Goal: Task Accomplishment & Management: Complete application form

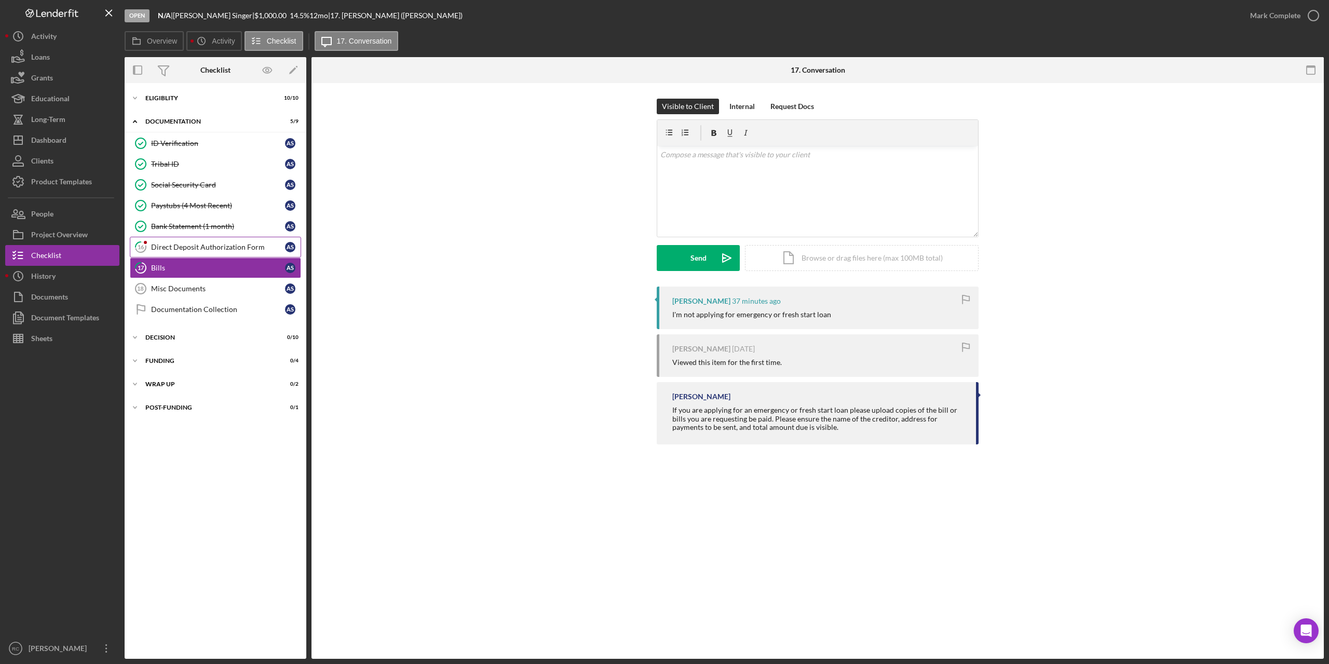
click at [184, 244] on div "Direct Deposit Authorization Form" at bounding box center [218, 247] width 134 height 8
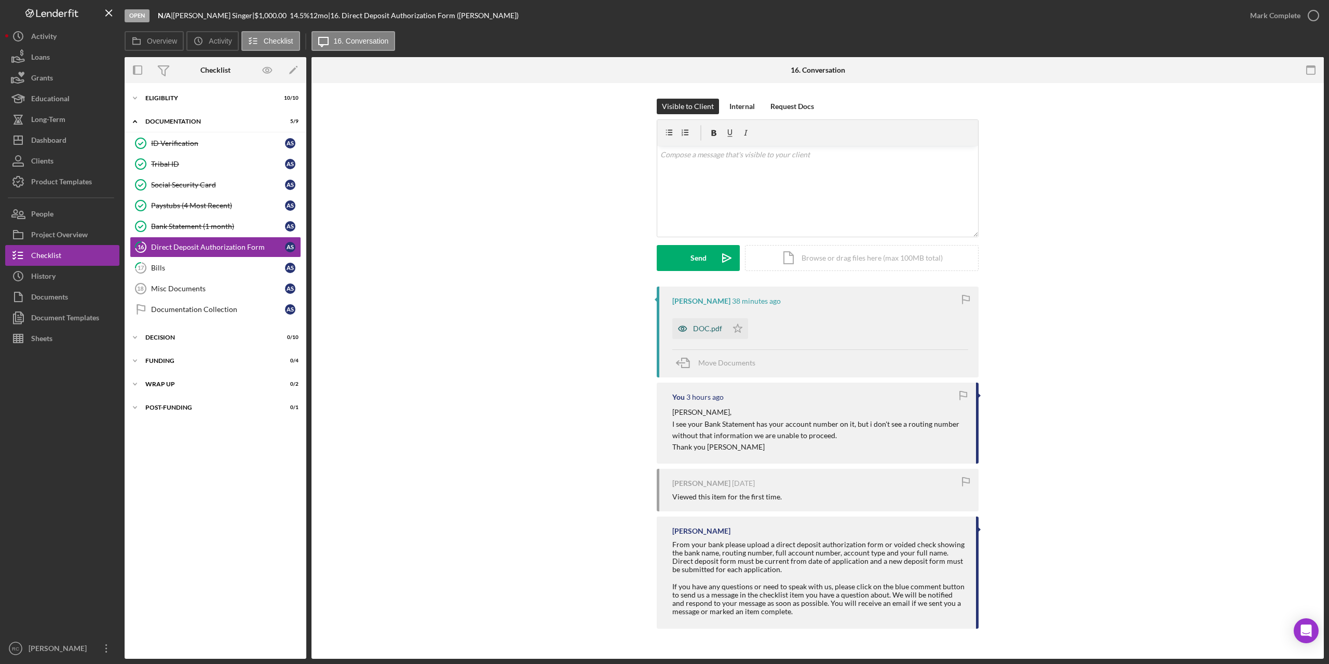
click at [707, 326] on div "DOC.pdf" at bounding box center [707, 328] width 29 height 8
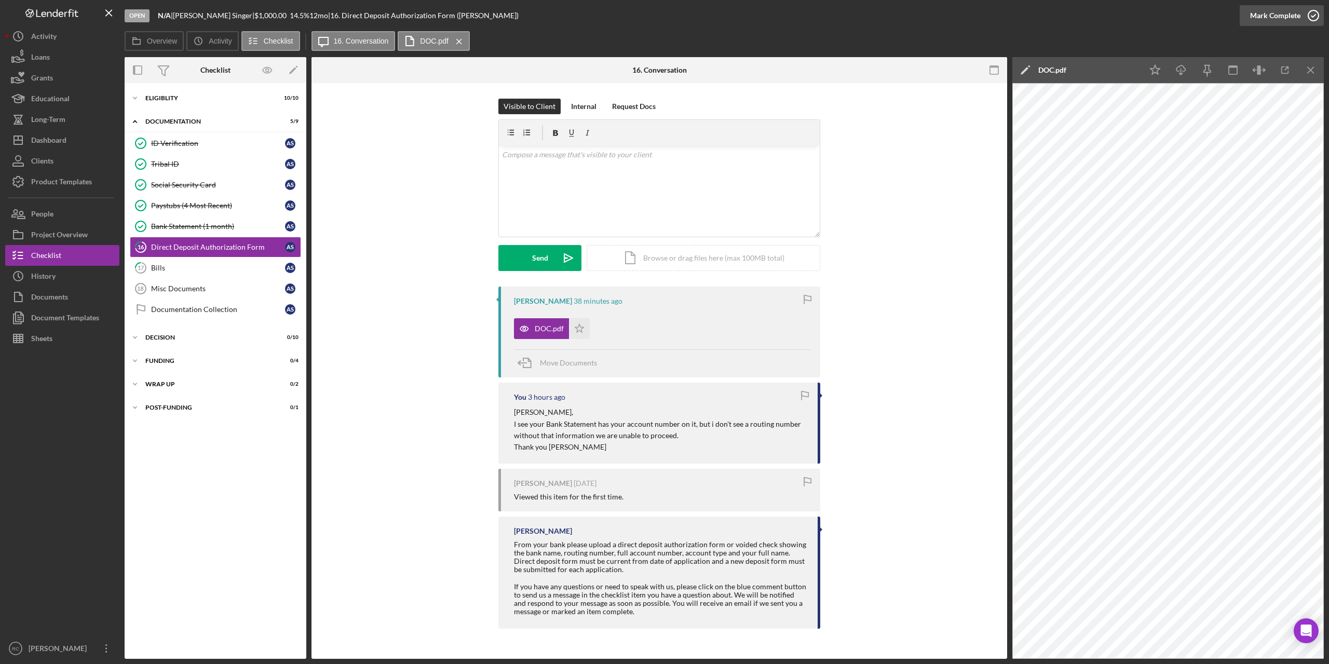
click at [1313, 13] on icon "button" at bounding box center [1313, 16] width 26 height 26
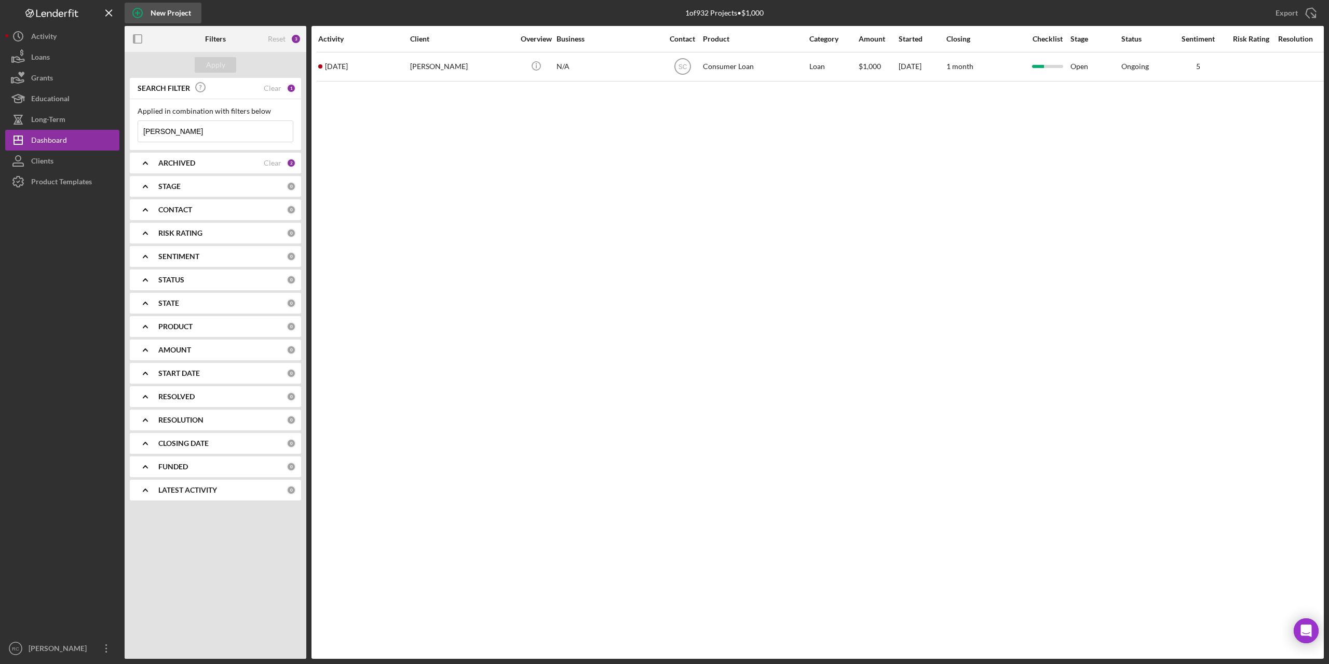
click at [179, 13] on div "New Project" at bounding box center [171, 13] width 40 height 21
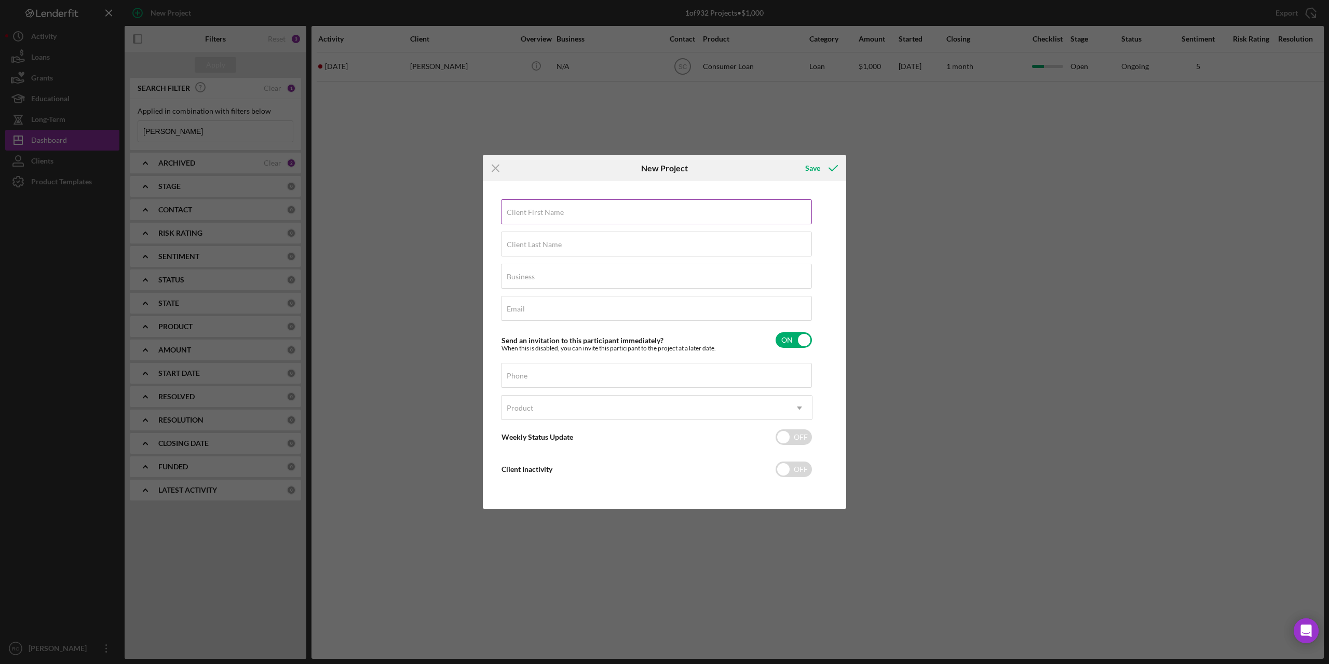
click at [535, 213] on label "Client First Name" at bounding box center [535, 212] width 57 height 8
click at [535, 213] on input "Client First Name" at bounding box center [656, 211] width 311 height 25
type input "M"
type input "Kimberly"
type input "Crowley"
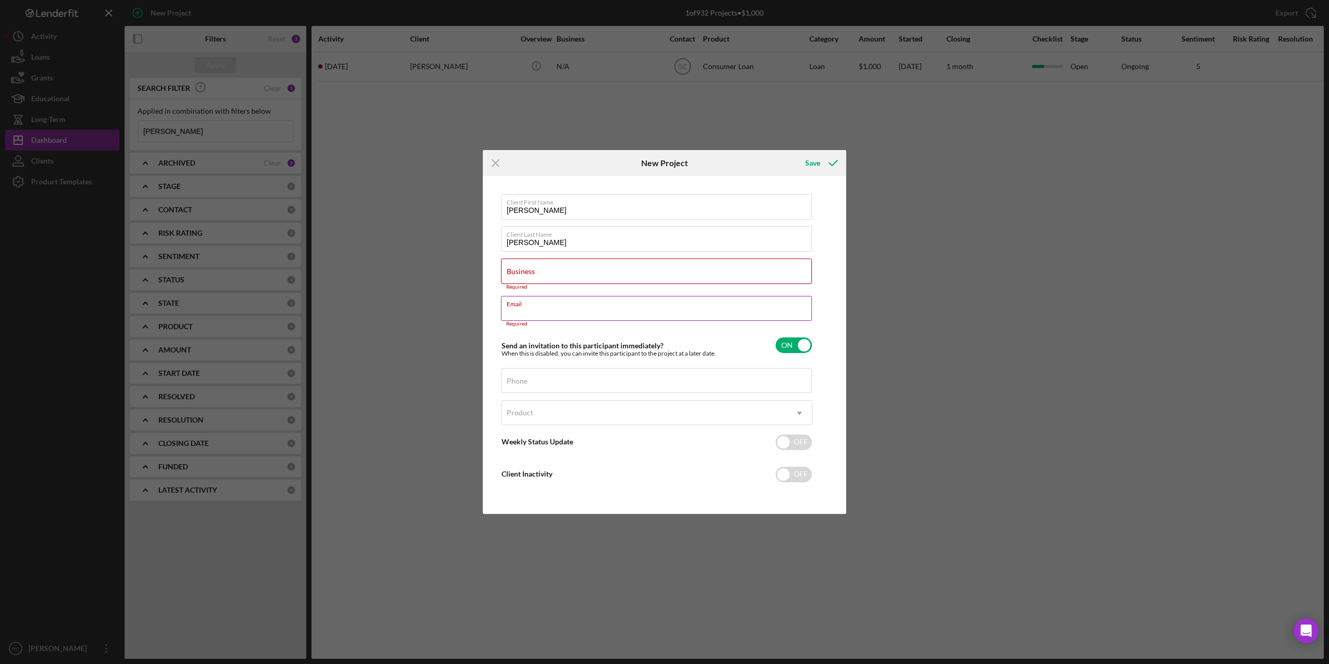
click at [551, 306] on label "Email" at bounding box center [659, 301] width 305 height 11
click at [551, 306] on input "Email" at bounding box center [656, 308] width 311 height 25
drag, startPoint x: 551, startPoint y: 306, endPoint x: 527, endPoint y: 312, distance: 25.2
click at [527, 312] on input "Email" at bounding box center [656, 308] width 311 height 25
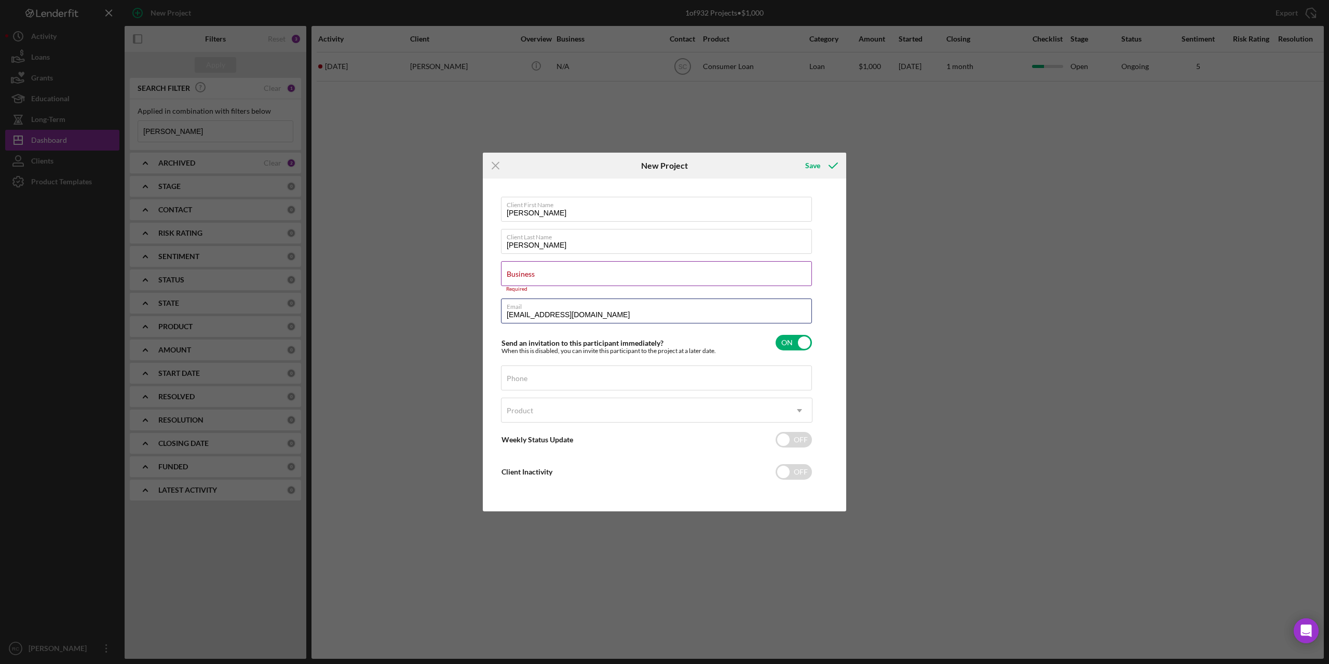
type input "crowley_kimberly@yahoo.com"
click at [559, 270] on div "Business Required" at bounding box center [656, 276] width 311 height 31
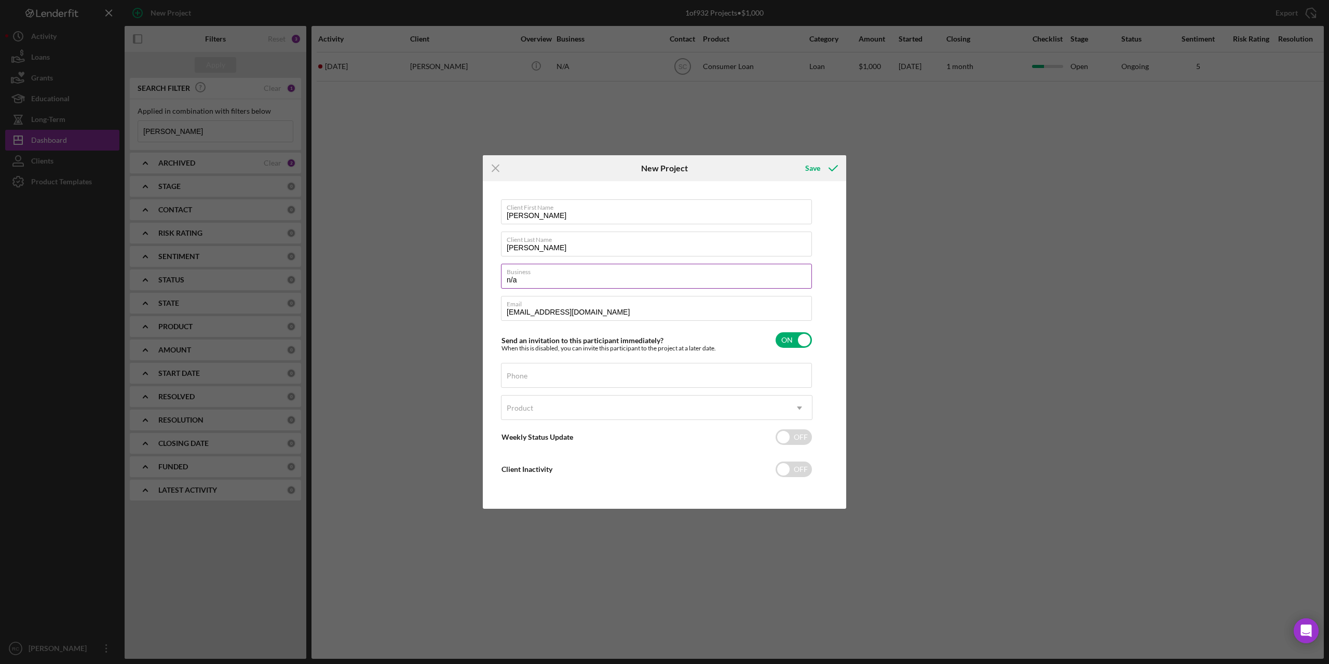
type input "n/a"
click at [588, 375] on input "Phone" at bounding box center [656, 375] width 311 height 25
type input "(608) 434-7908"
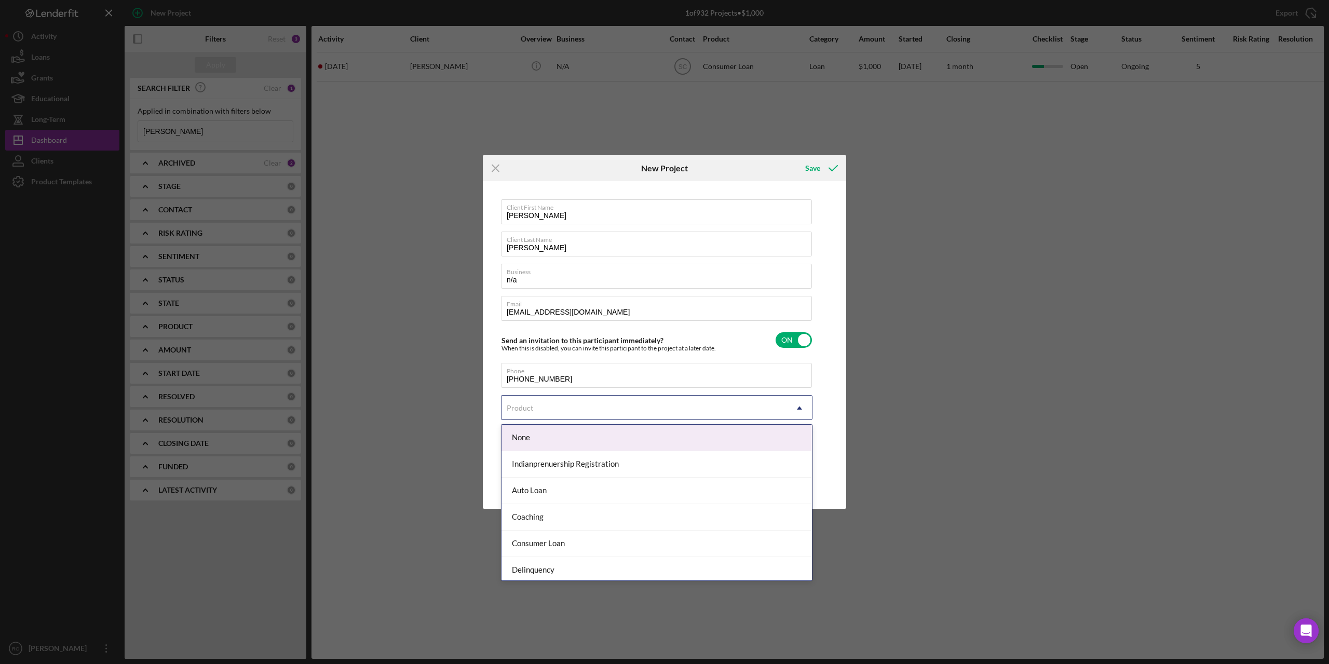
click at [553, 404] on div "Product" at bounding box center [644, 408] width 286 height 24
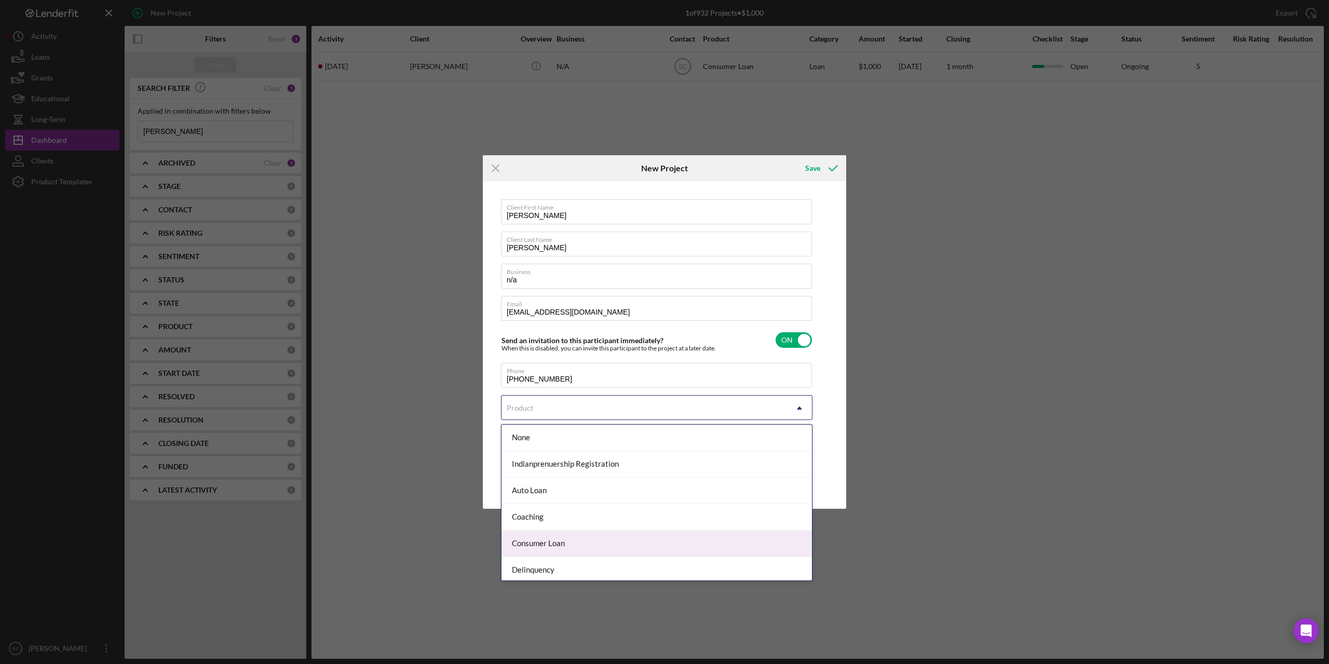
click at [561, 541] on div "Consumer Loan" at bounding box center [656, 544] width 310 height 26
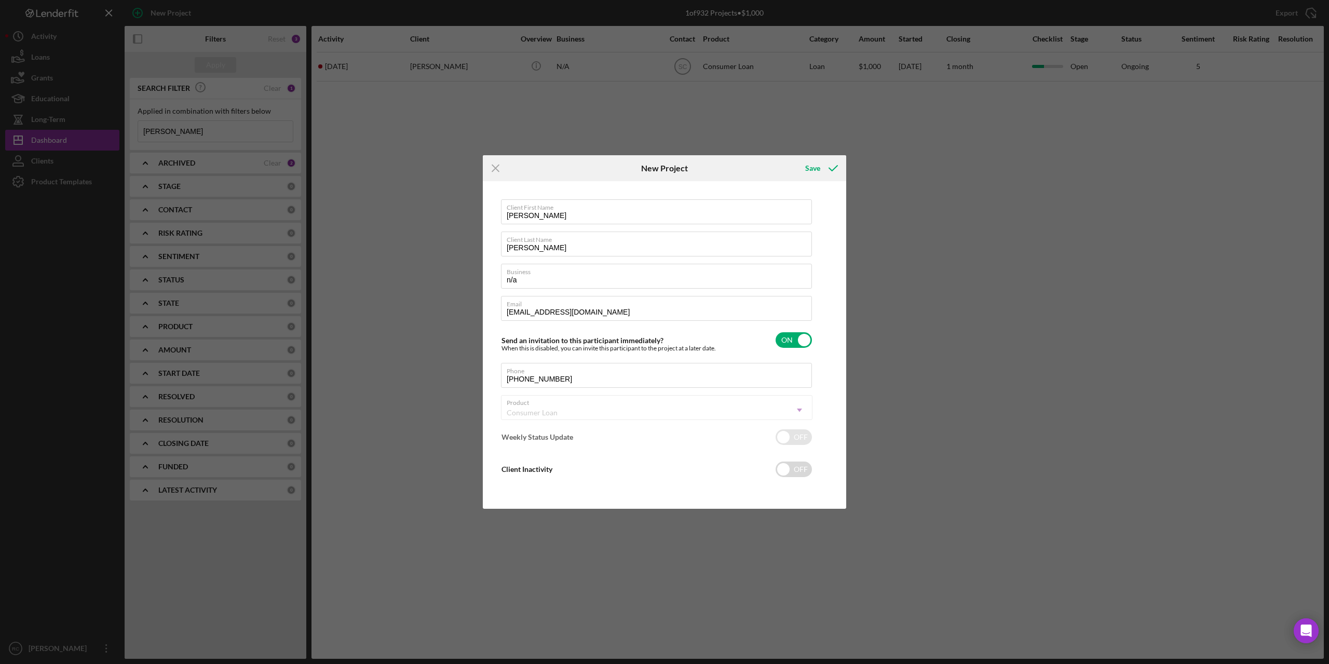
checkbox input "true"
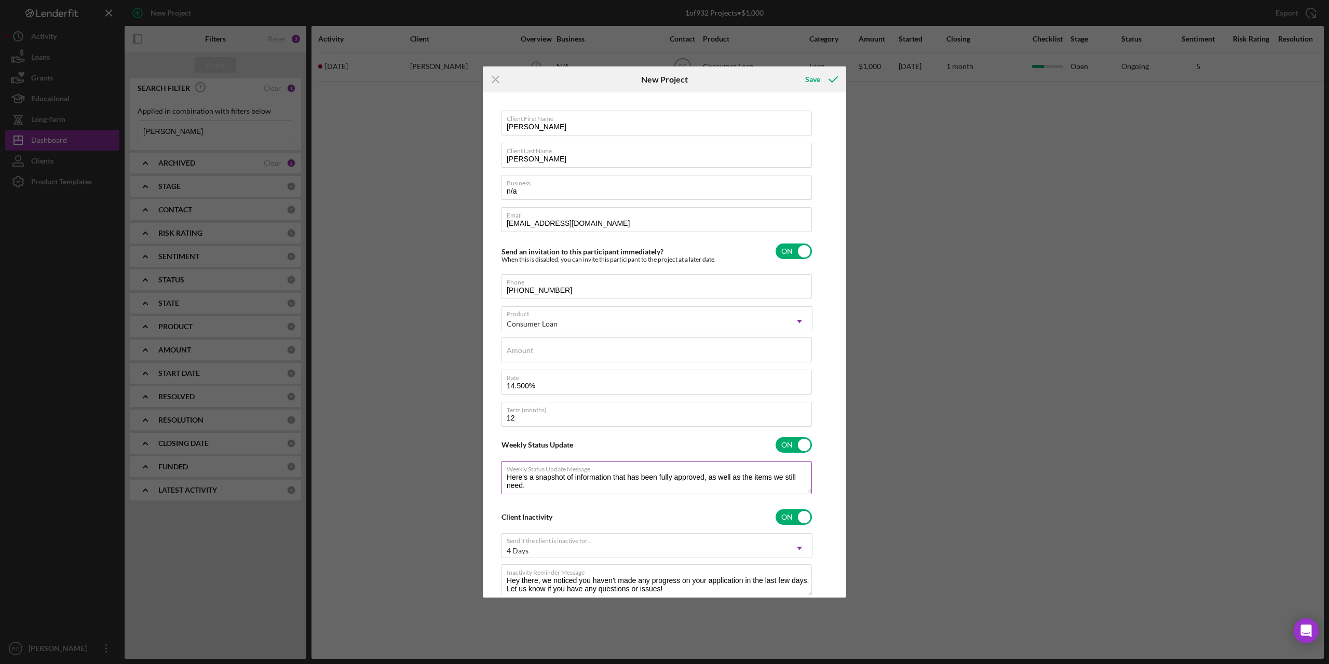
scroll to position [30, 0]
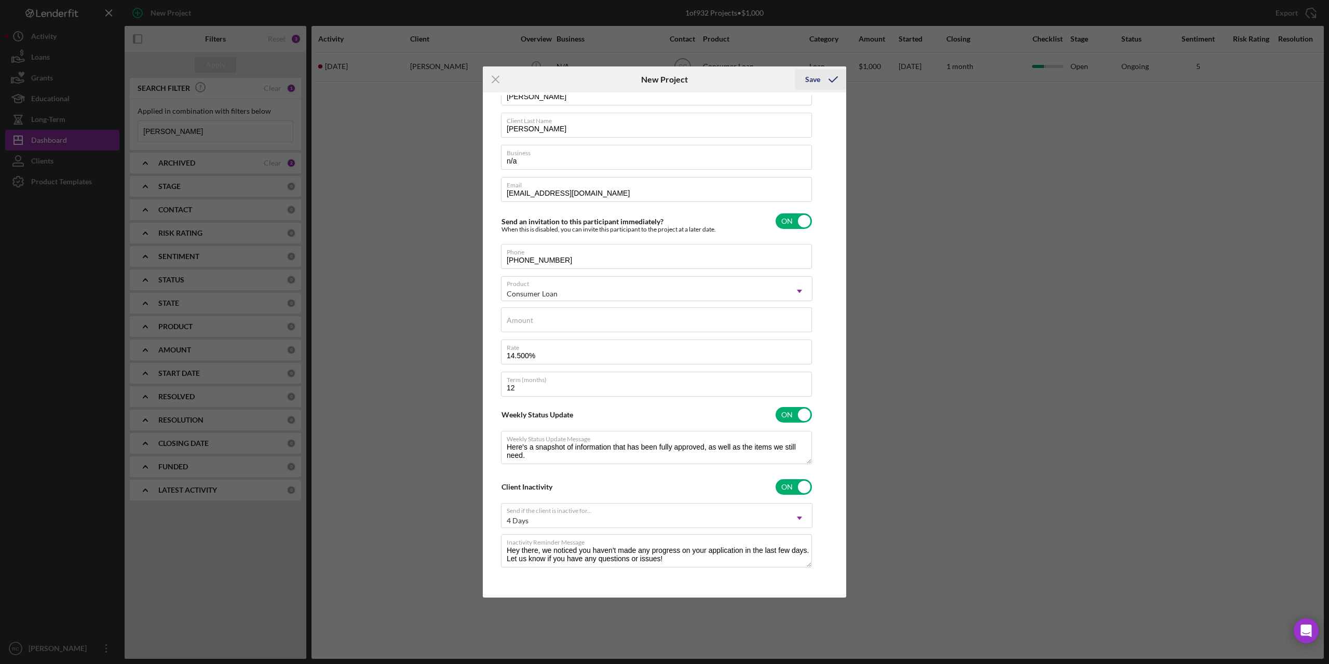
click at [811, 81] on div "Save" at bounding box center [812, 79] width 15 height 21
type textarea "Here's a snapshot of information that has been fully approved, as well as the i…"
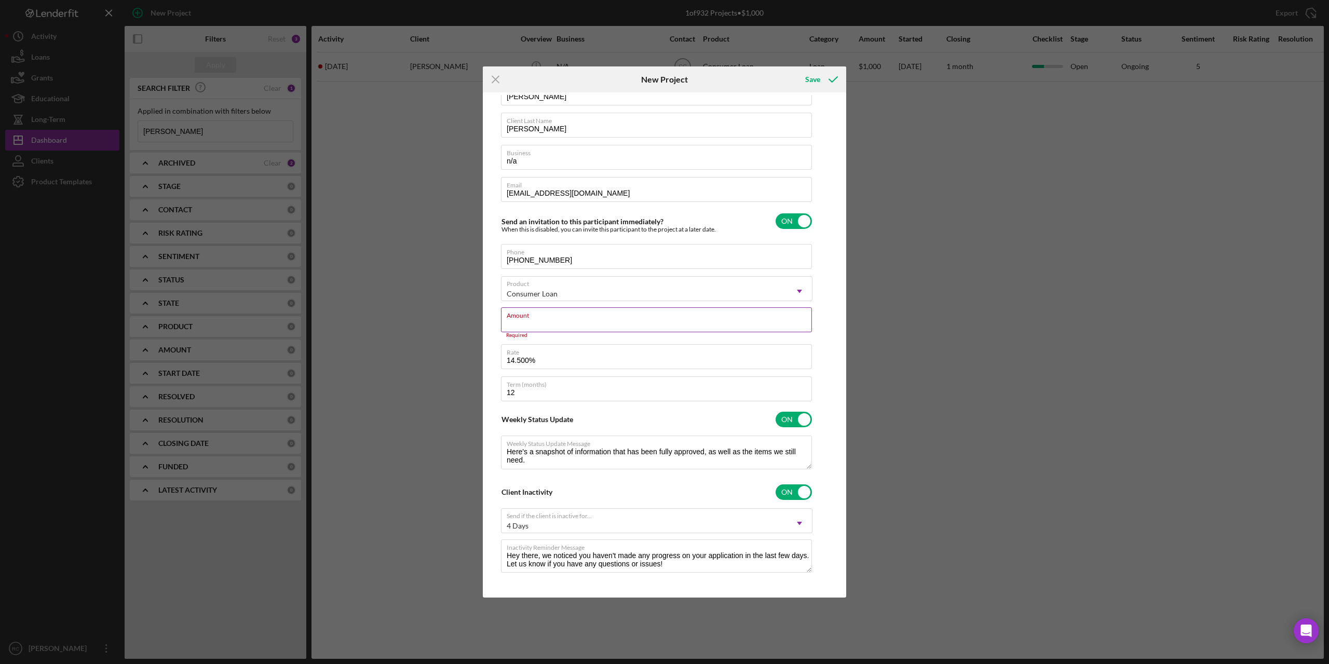
click at [580, 320] on input "Amount" at bounding box center [656, 319] width 311 height 25
type input "$1"
type textarea "Here's a snapshot of information that has been fully approved, as well as the i…"
type input "$12"
type textarea "Here's a snapshot of information that has been fully approved, as well as the i…"
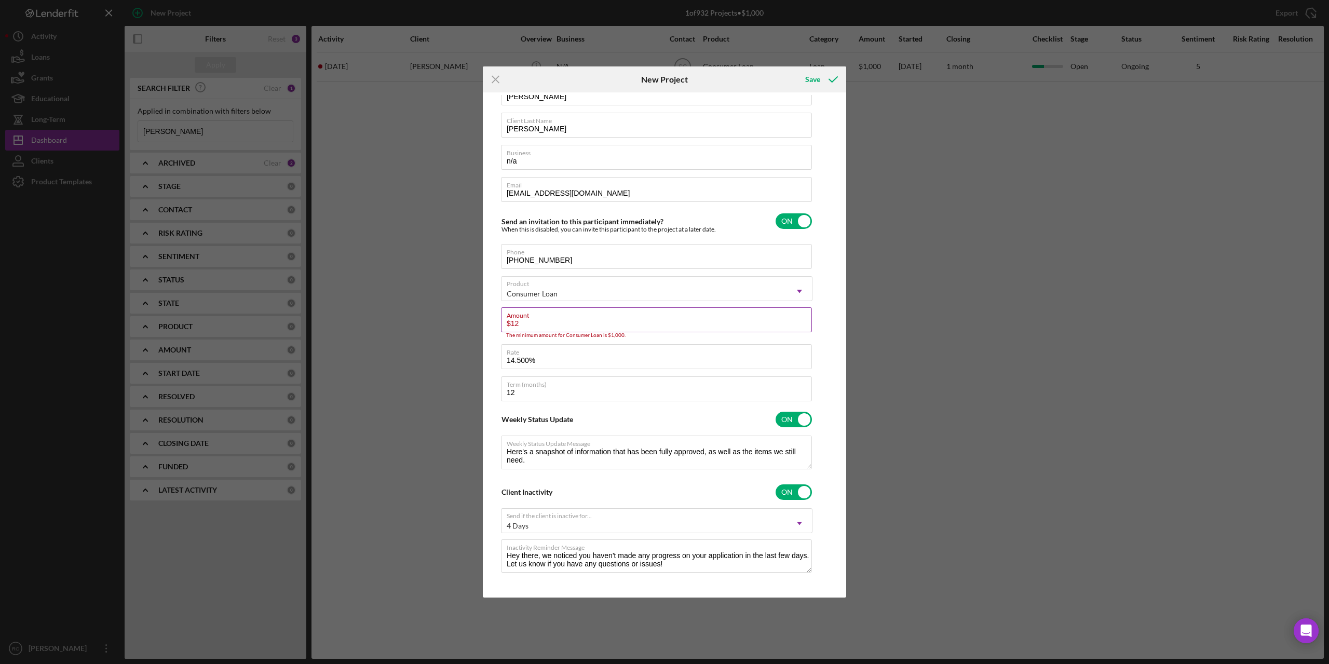
type input "$125"
type textarea "Here's a snapshot of information that has been fully approved, as well as the i…"
type input "$1,250"
type textarea "Here's a snapshot of information that has been fully approved, as well as the i…"
type input "$12,500"
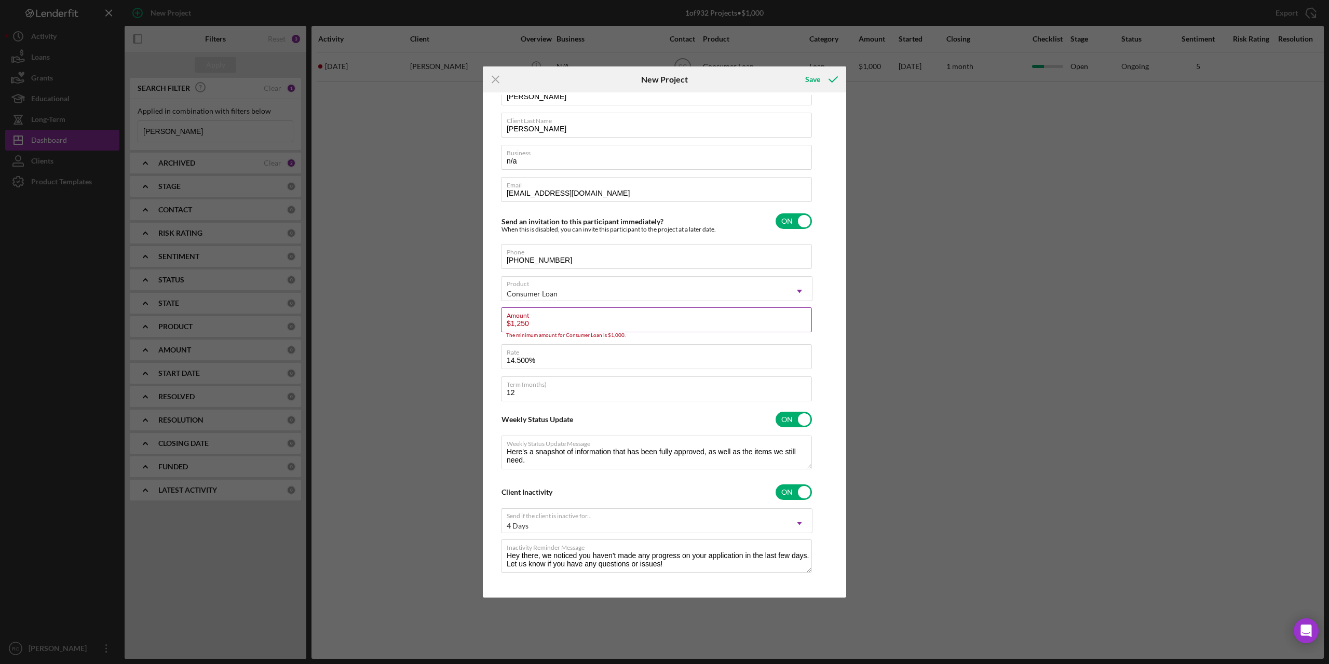
type textarea "Here's a snapshot of information that has been fully approved, as well as the i…"
type input "$1,250"
type textarea "Here's a snapshot of information that has been fully approved, as well as the i…"
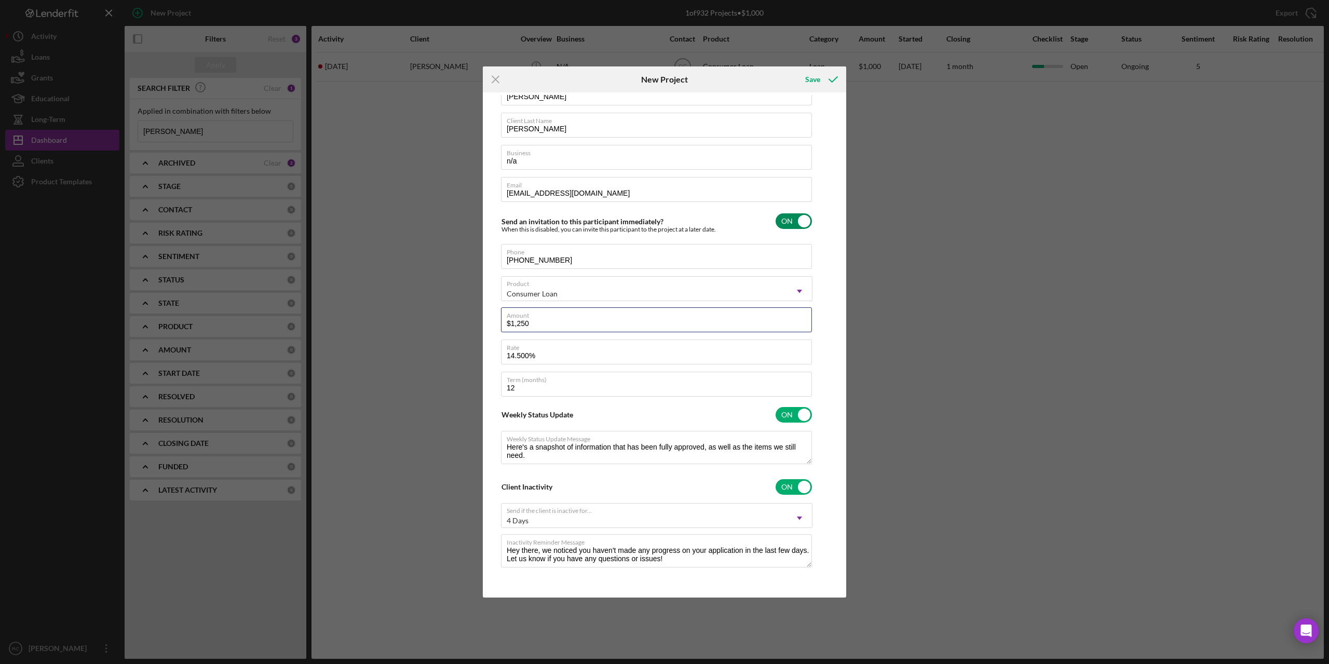
type input "$1,250"
type textarea "Here's a snapshot of information that has been fully approved, as well as the i…"
click at [738, 210] on div "Send an invitation to this participant immediately? When this is disabled, you …" at bounding box center [656, 221] width 311 height 24
checkbox input "false"
click at [821, 78] on icon "submit" at bounding box center [833, 79] width 26 height 26
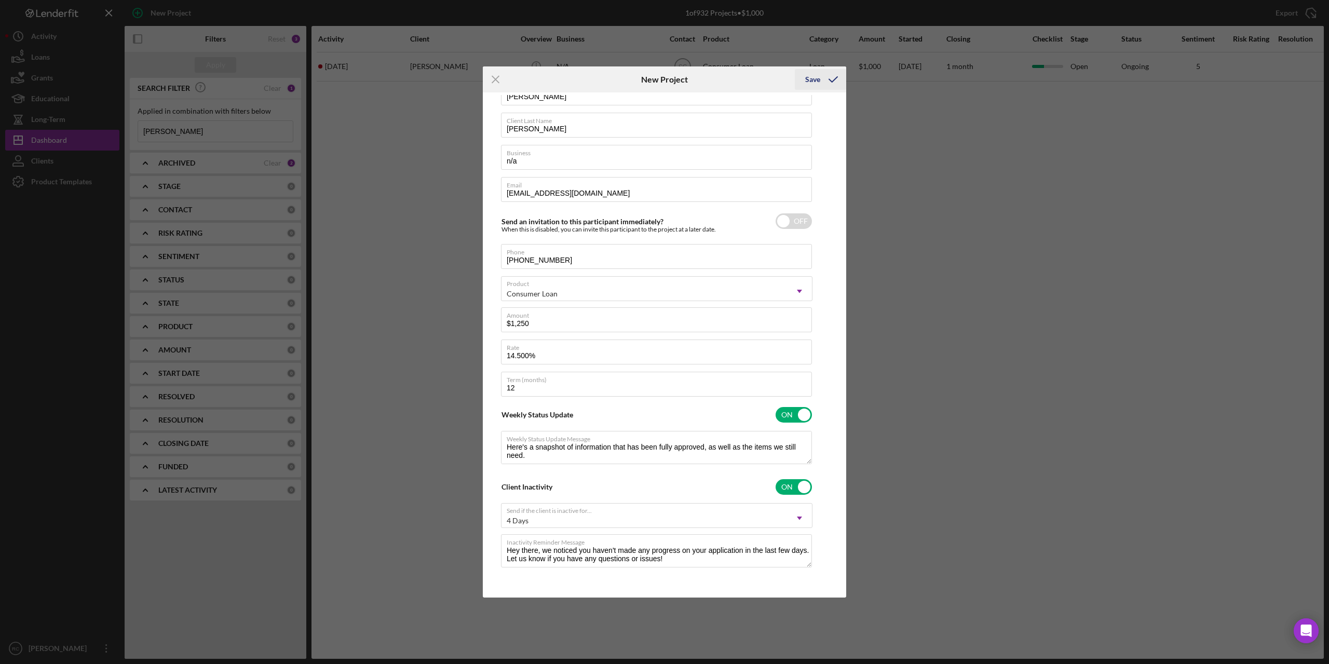
type textarea "Here's a snapshot of information that has been fully approved, as well as the i…"
checkbox input "true"
checkbox input "false"
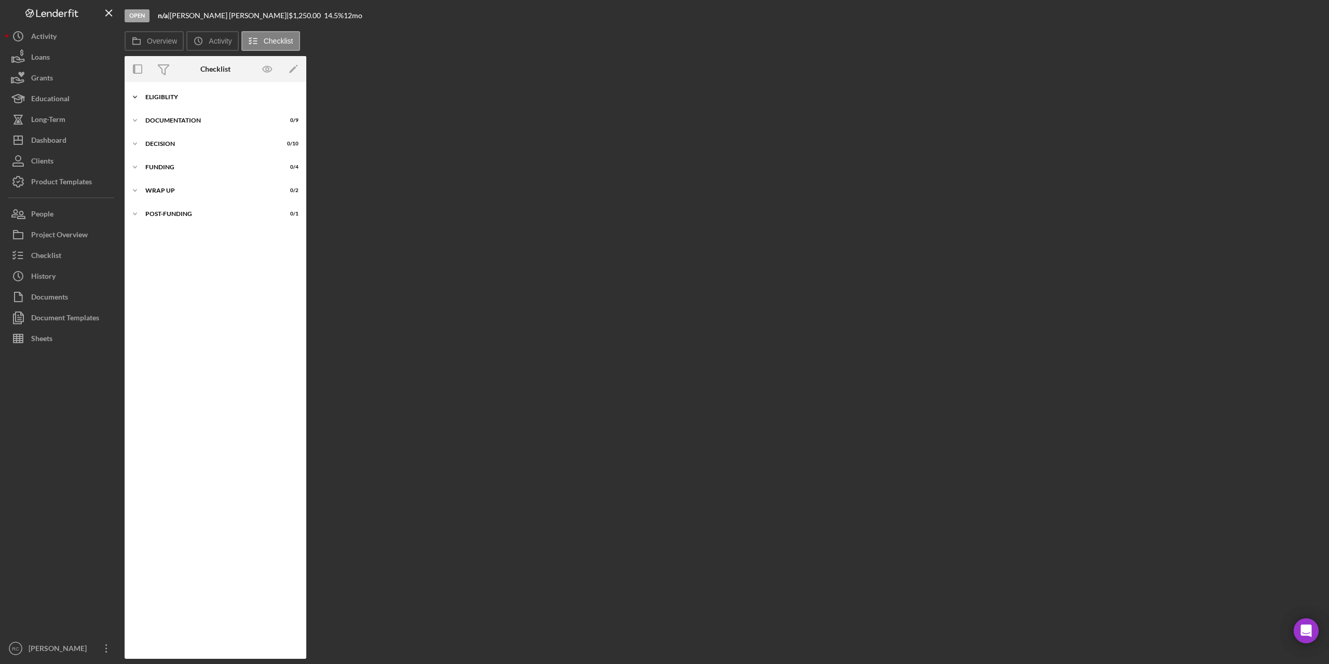
click at [167, 100] on div "Icon/Expander Eligiblity 0 / 10" at bounding box center [216, 97] width 182 height 21
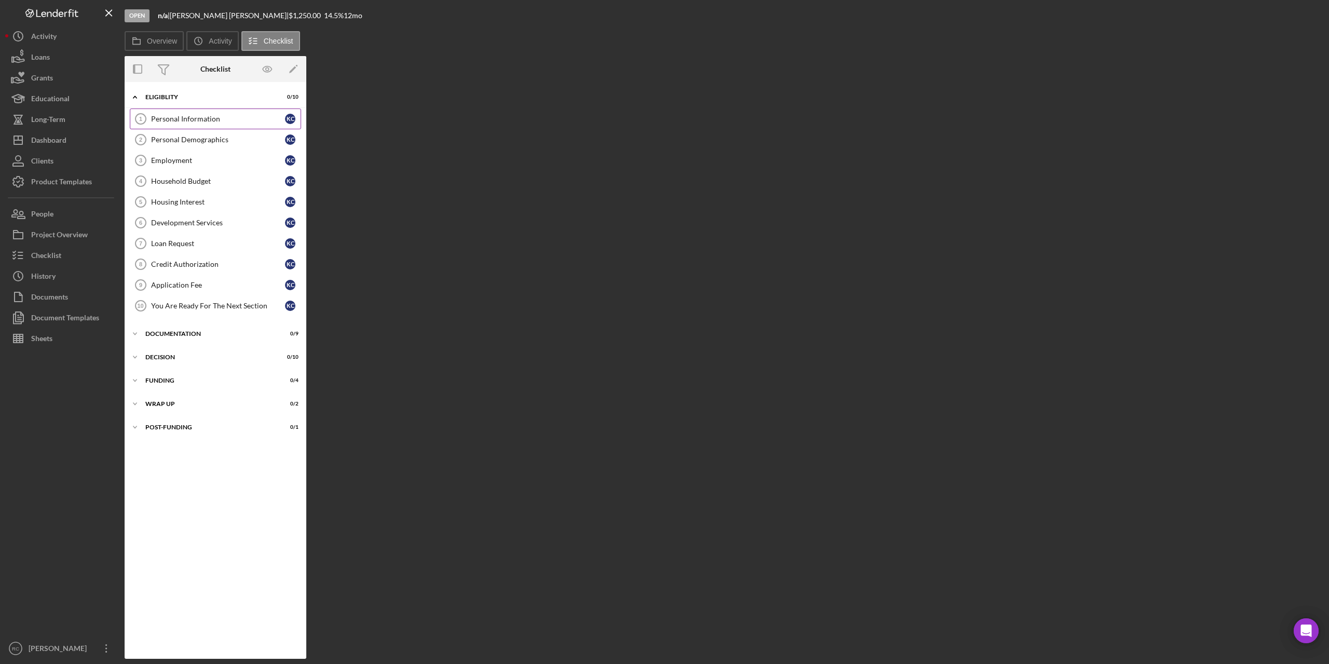
click at [210, 121] on div "Personal Information" at bounding box center [218, 119] width 134 height 8
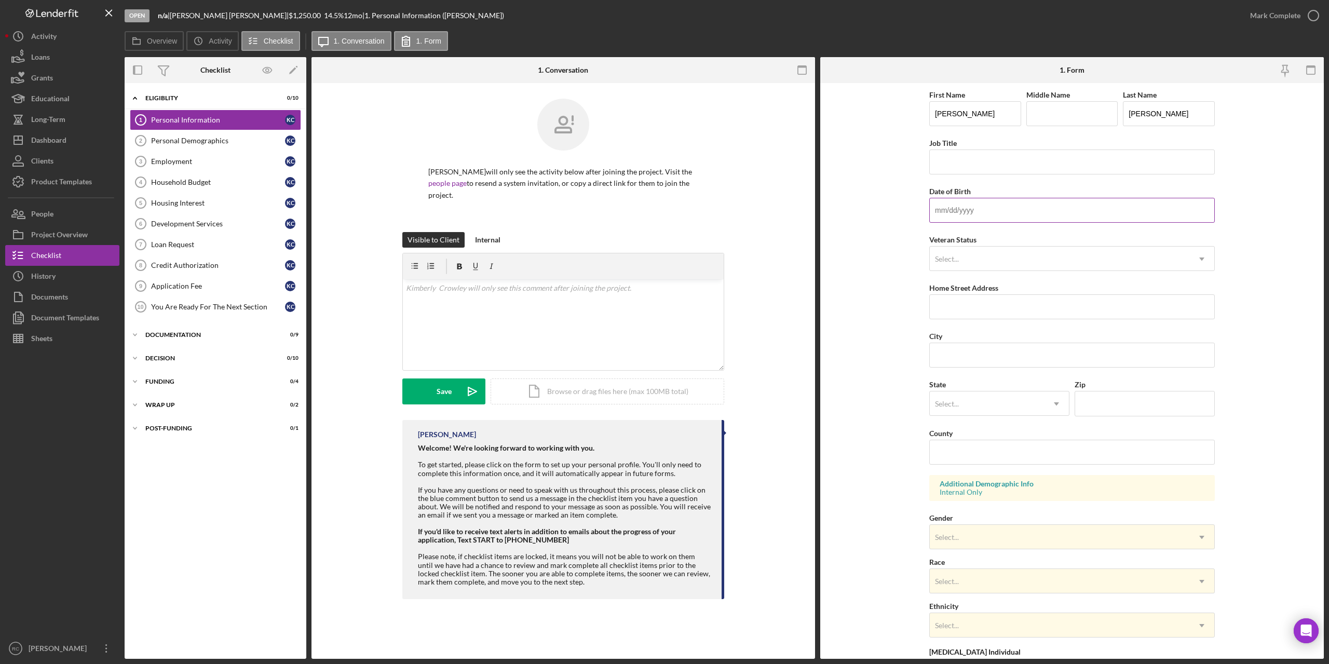
click at [992, 208] on input "Date of Birth" at bounding box center [1072, 210] width 286 height 25
type input "10/21/1966"
click at [986, 261] on div "Select..." at bounding box center [1060, 259] width 260 height 24
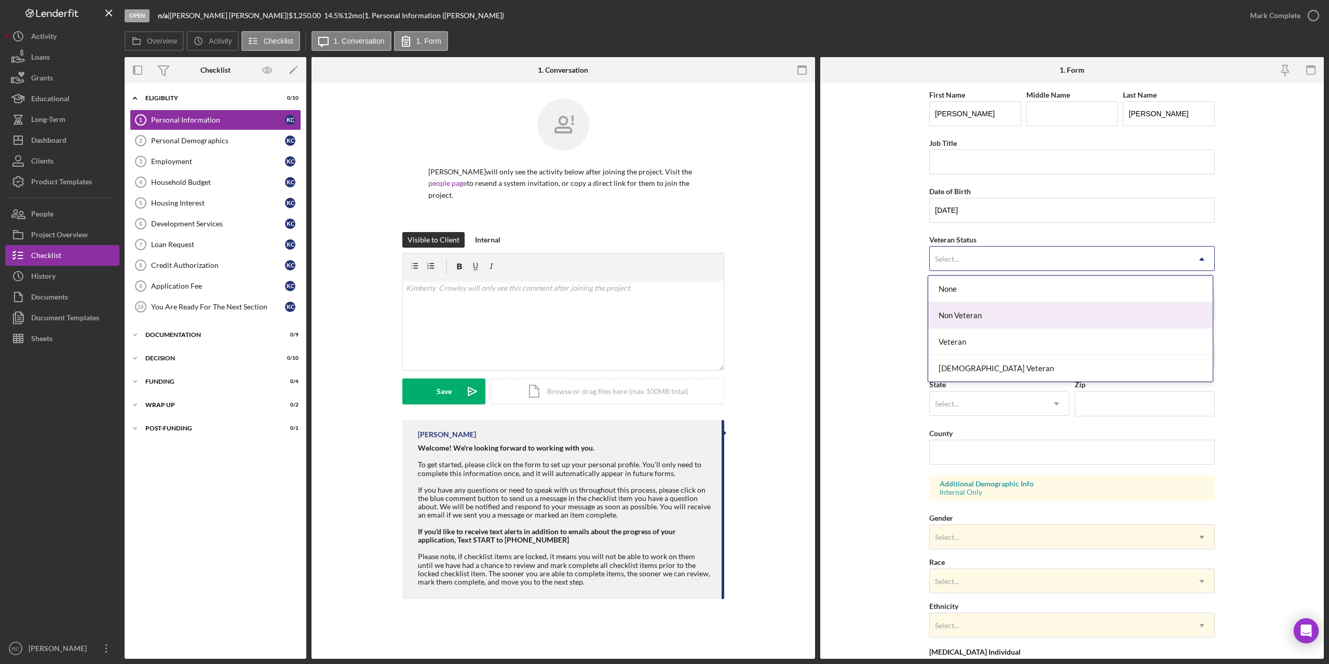
click at [977, 315] on div "Non Veteran" at bounding box center [1070, 315] width 284 height 26
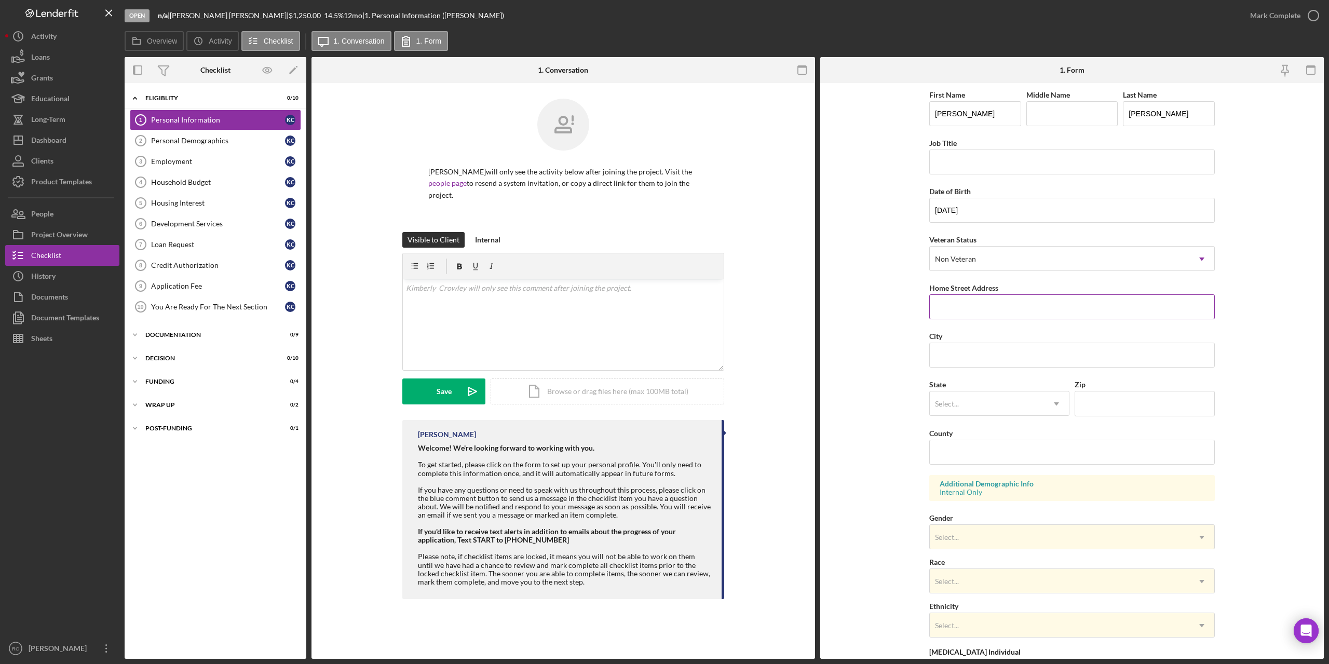
click at [975, 311] on input "Home Street Address" at bounding box center [1072, 306] width 286 height 25
type input "606 Madison Ave"
type input "Baraboo"
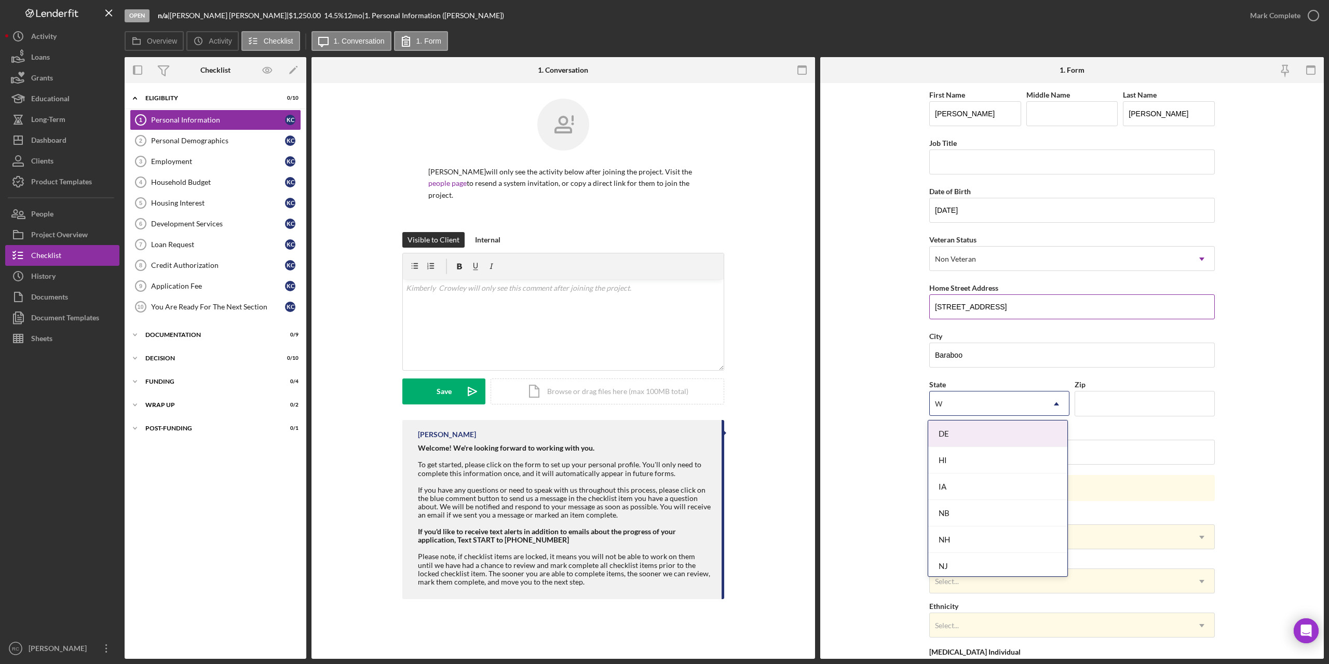
type input "Wi"
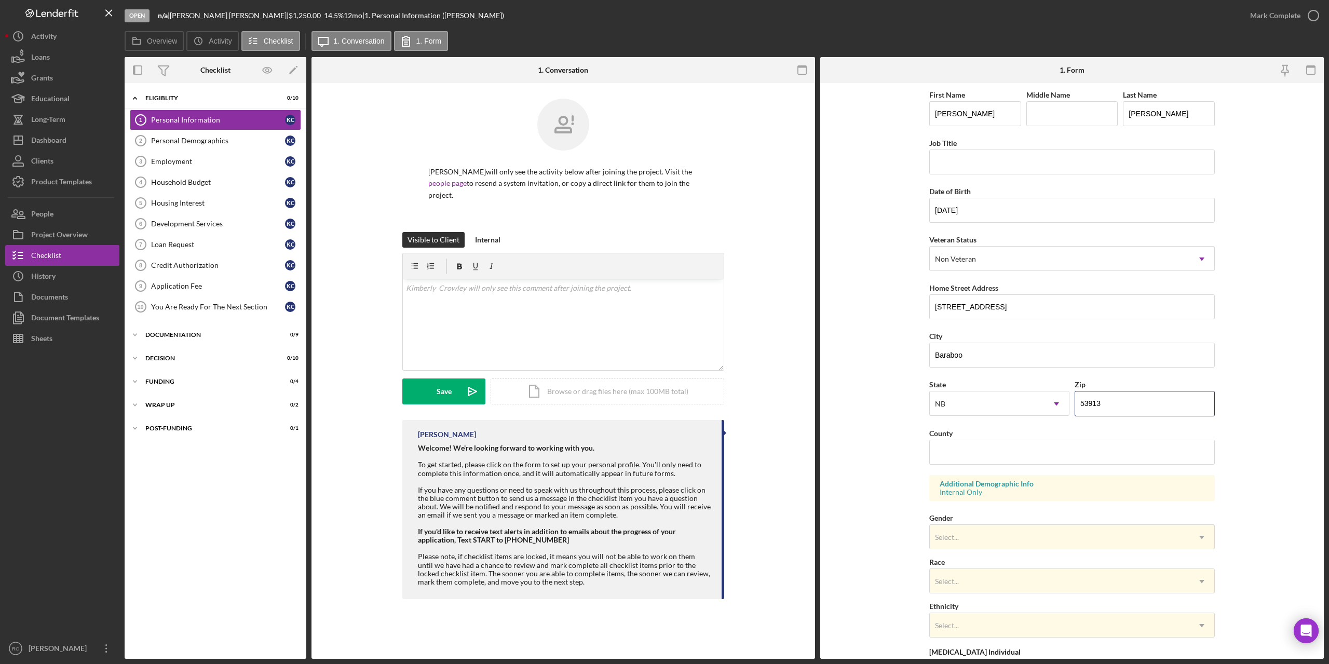
type input "53913"
click at [1234, 444] on form "First Name Kimberly Middle Name Last Name Crowley Job Title Date of Birth 10/21…" at bounding box center [1072, 371] width 504 height 576
click at [1134, 455] on input "County" at bounding box center [1072, 452] width 286 height 25
click at [1289, 449] on form "First Name Kimberly Middle Name Last Name Crowley Job Title Date of Birth 10/21…" at bounding box center [1072, 371] width 504 height 576
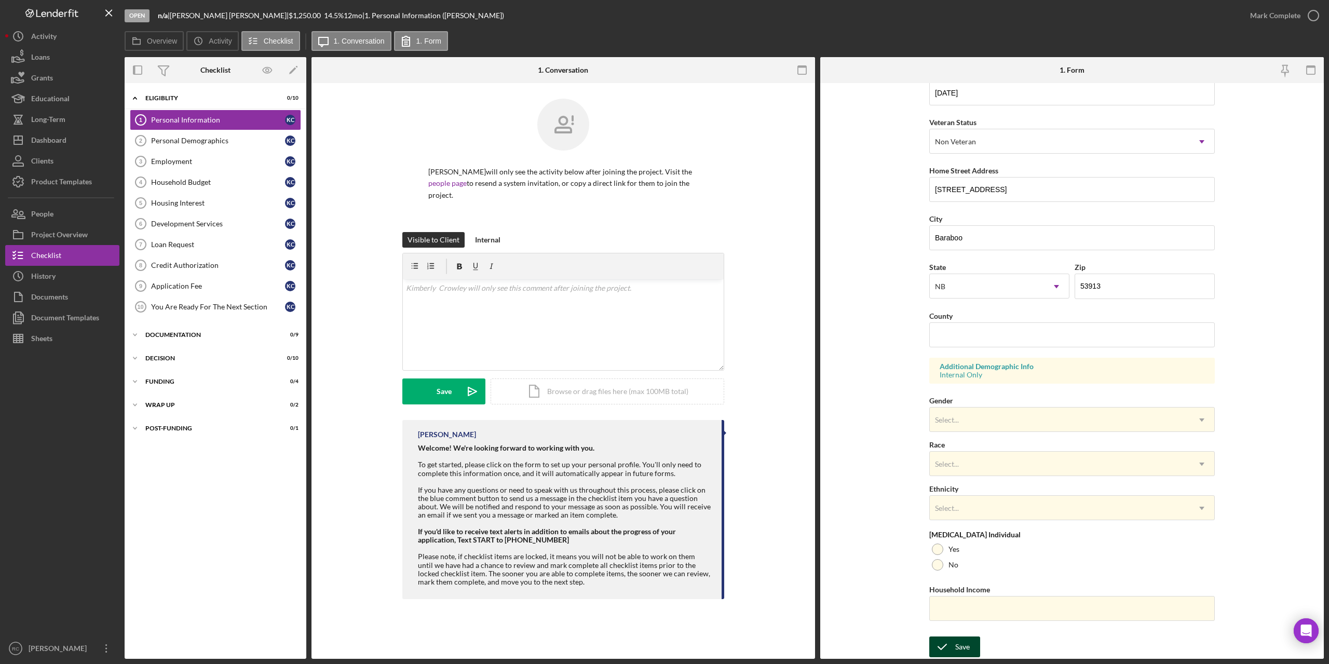
click at [951, 644] on icon "submit" at bounding box center [942, 647] width 26 height 26
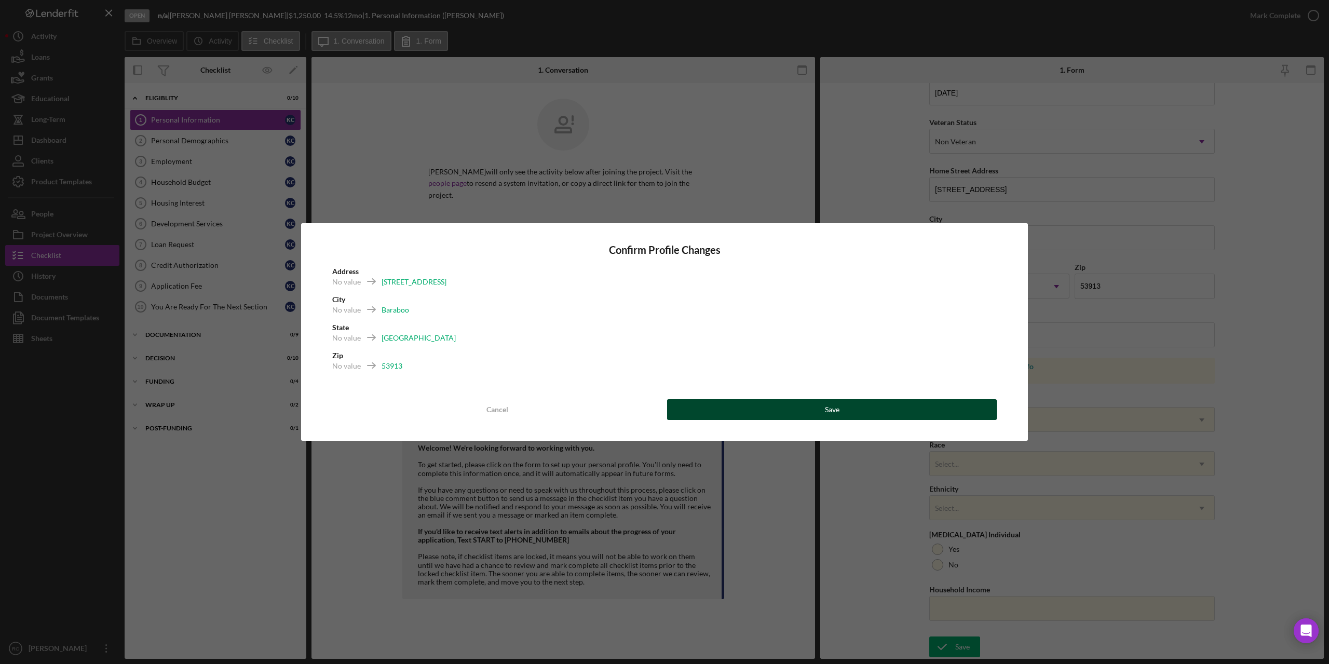
click at [876, 412] on button "Save" at bounding box center [832, 409] width 330 height 21
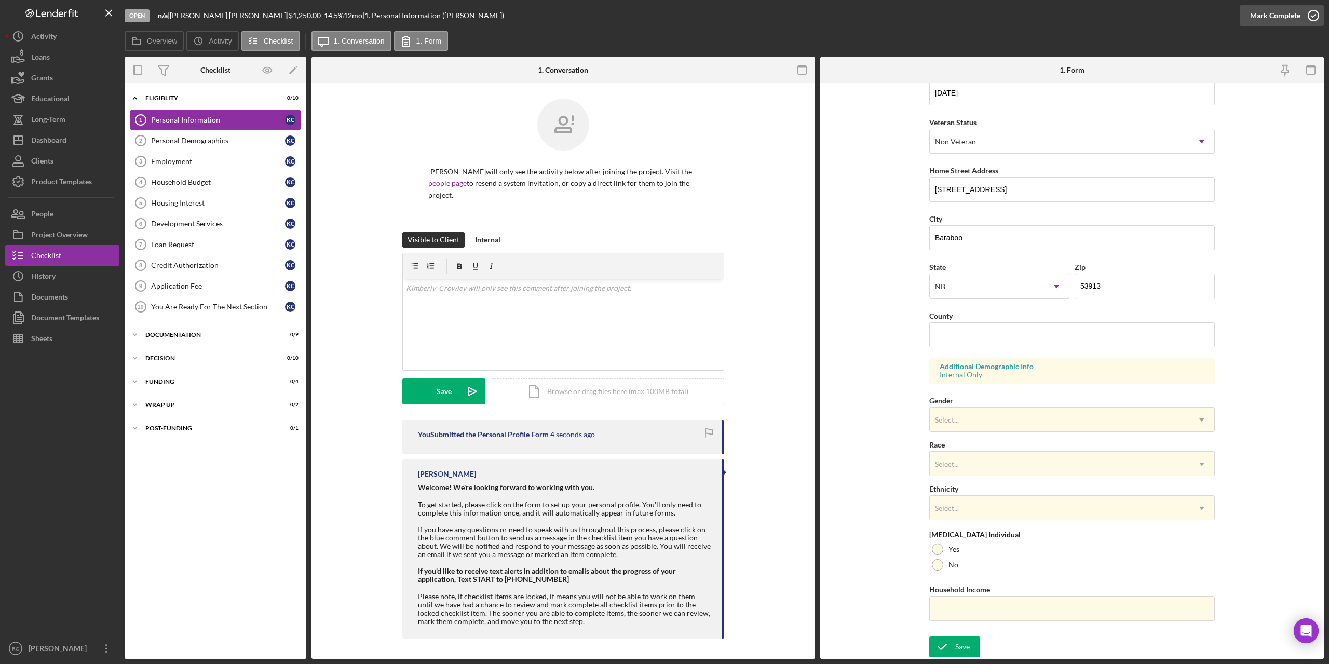
click at [1315, 15] on icon "button" at bounding box center [1313, 16] width 26 height 26
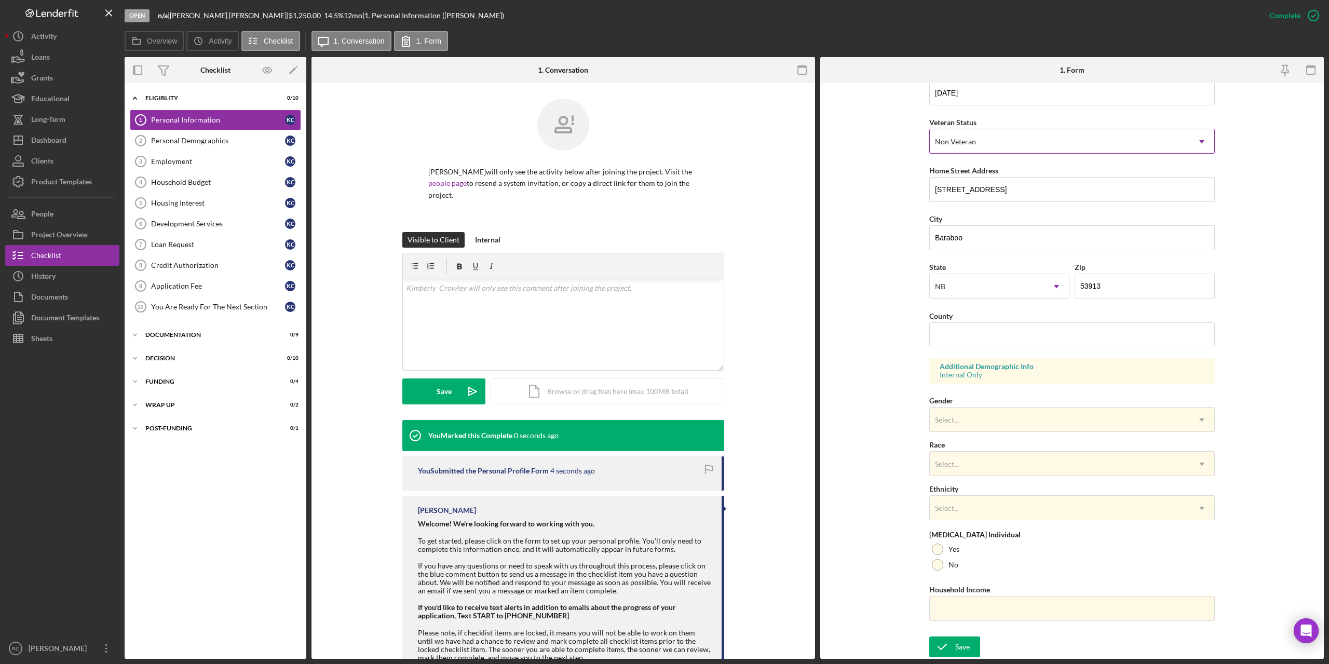
scroll to position [0, 0]
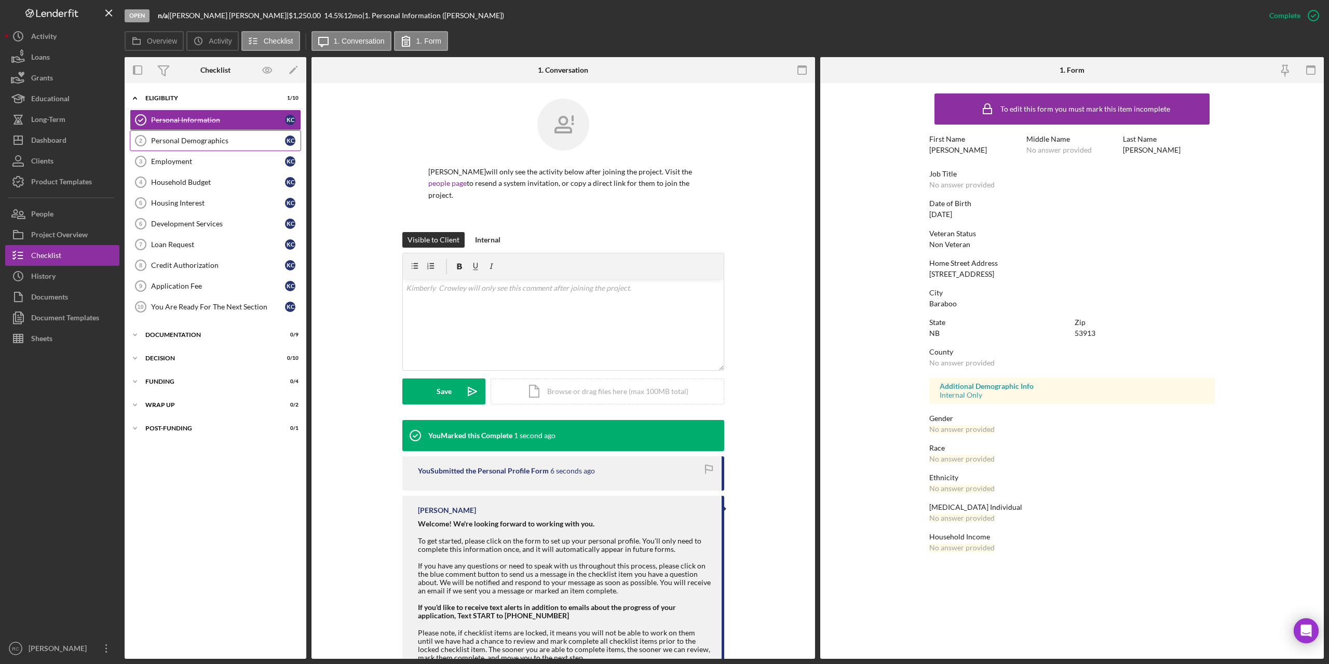
click at [195, 137] on div "Personal Demographics" at bounding box center [218, 141] width 134 height 8
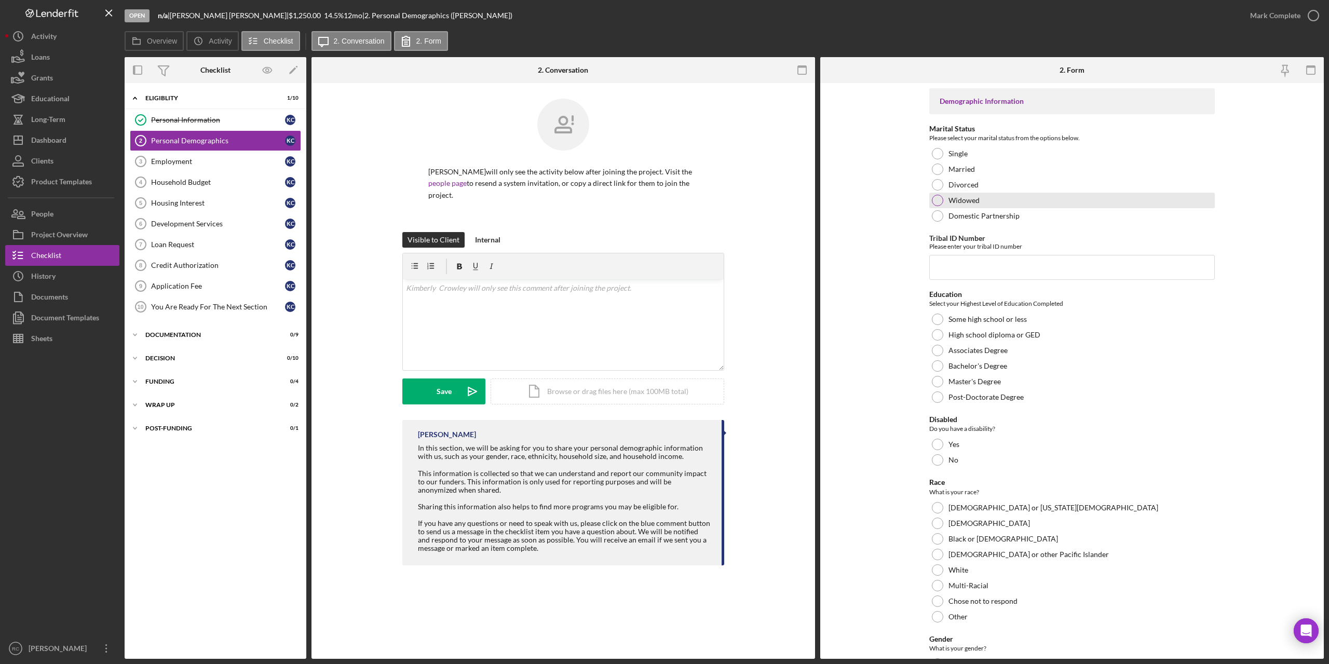
click at [934, 200] on div at bounding box center [937, 200] width 11 height 11
click at [954, 266] on input "Tribal ID Number" at bounding box center [1072, 267] width 286 height 25
type input "1104"
click at [936, 334] on div at bounding box center [937, 334] width 11 height 11
click at [934, 462] on div at bounding box center [937, 459] width 11 height 11
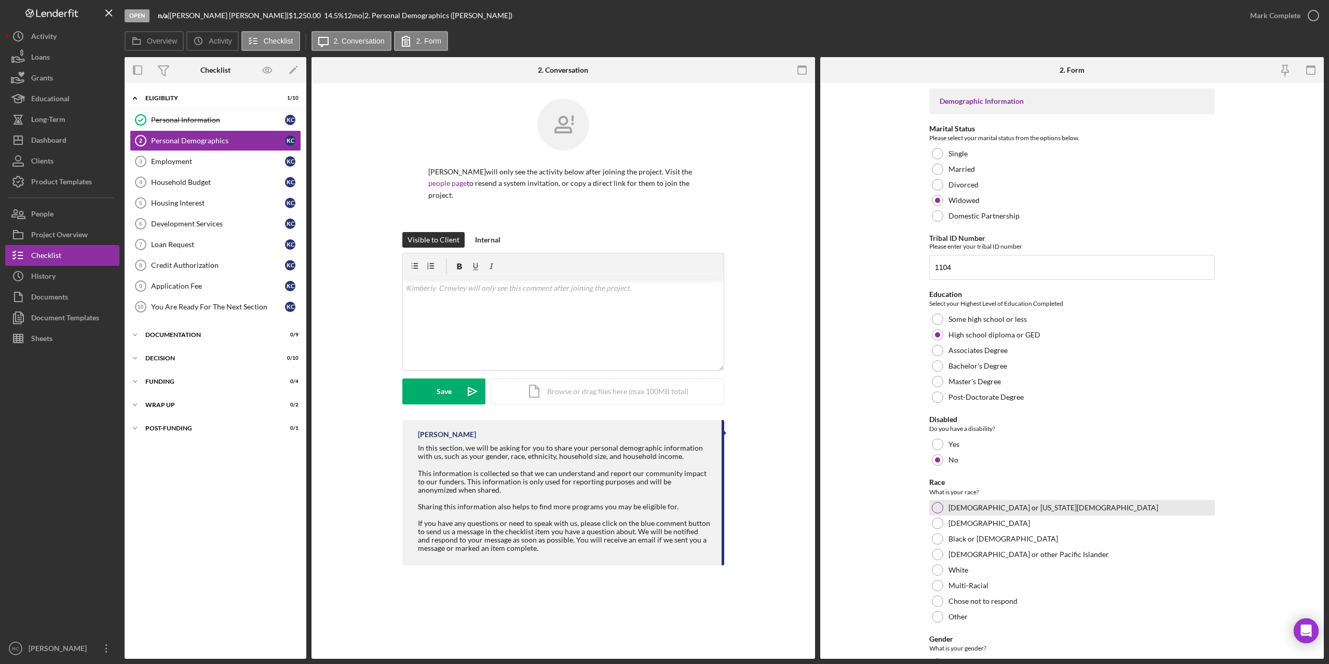
click at [934, 507] on div at bounding box center [937, 507] width 11 height 11
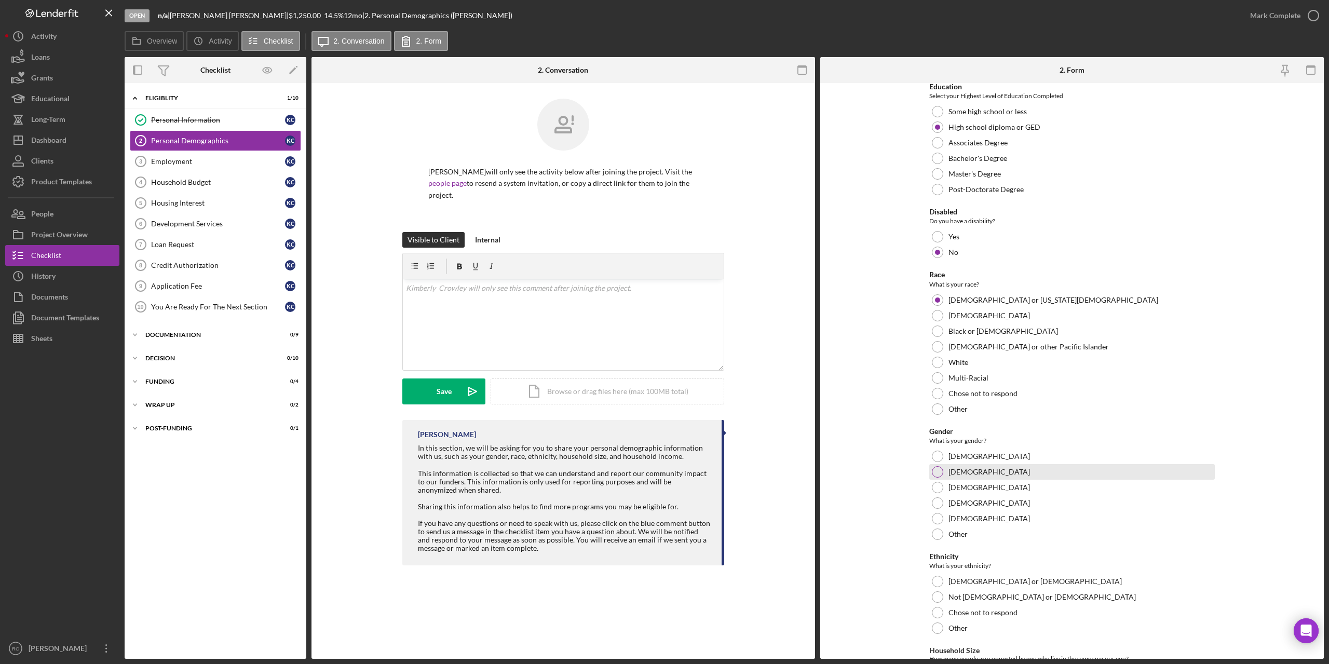
click at [933, 469] on div at bounding box center [937, 471] width 11 height 11
click at [937, 623] on div at bounding box center [937, 627] width 11 height 11
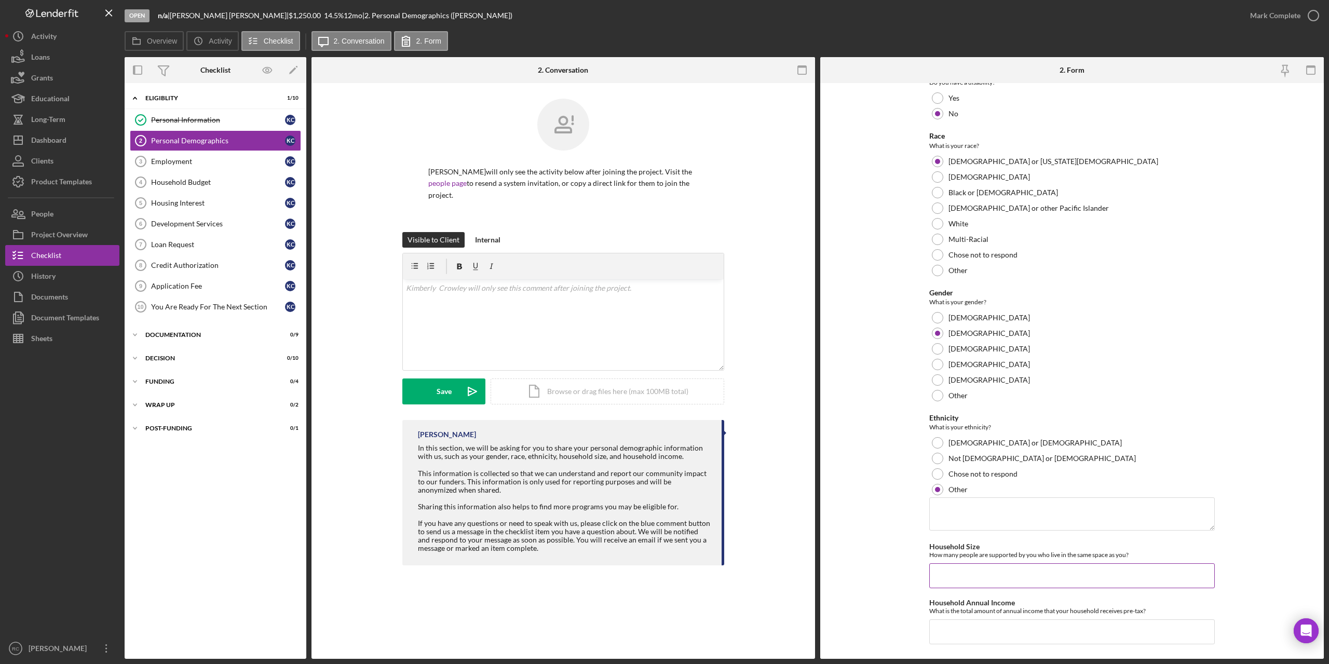
click at [991, 569] on input "Household Size" at bounding box center [1072, 575] width 286 height 25
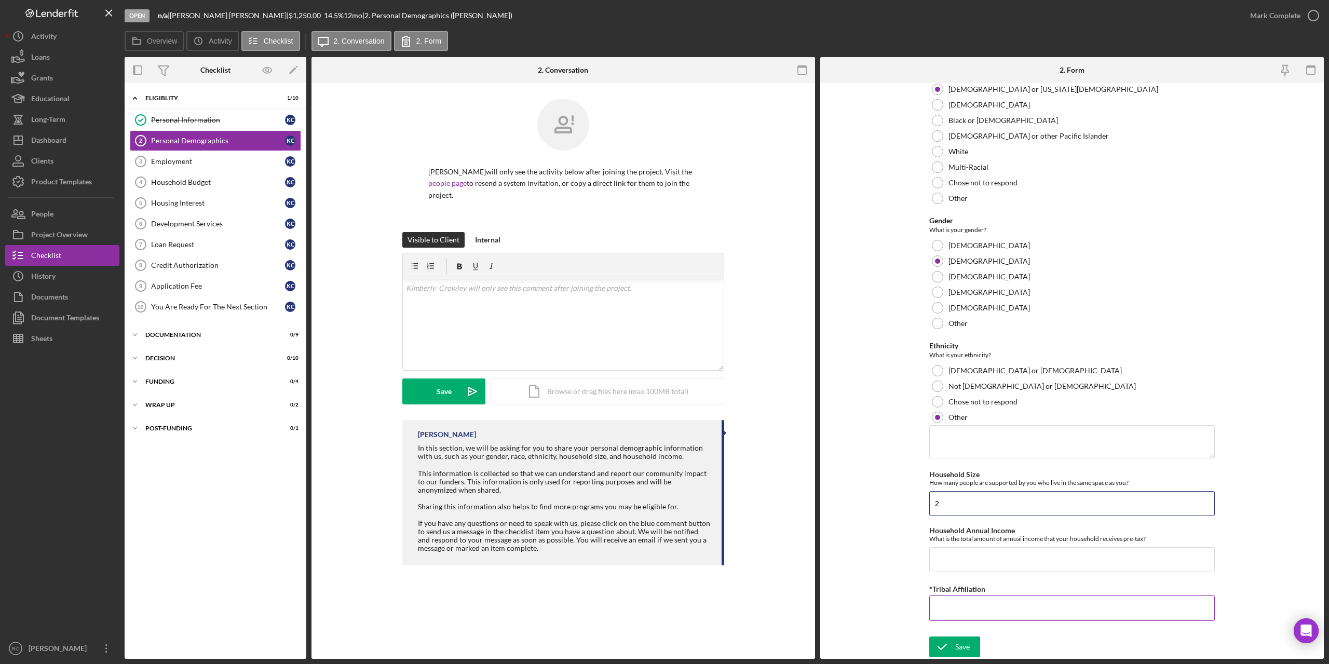
type input "2"
click at [980, 595] on input "*Tribal Affiliation" at bounding box center [1072, 607] width 286 height 25
click at [963, 557] on input "Household Annual Income" at bounding box center [1072, 559] width 286 height 25
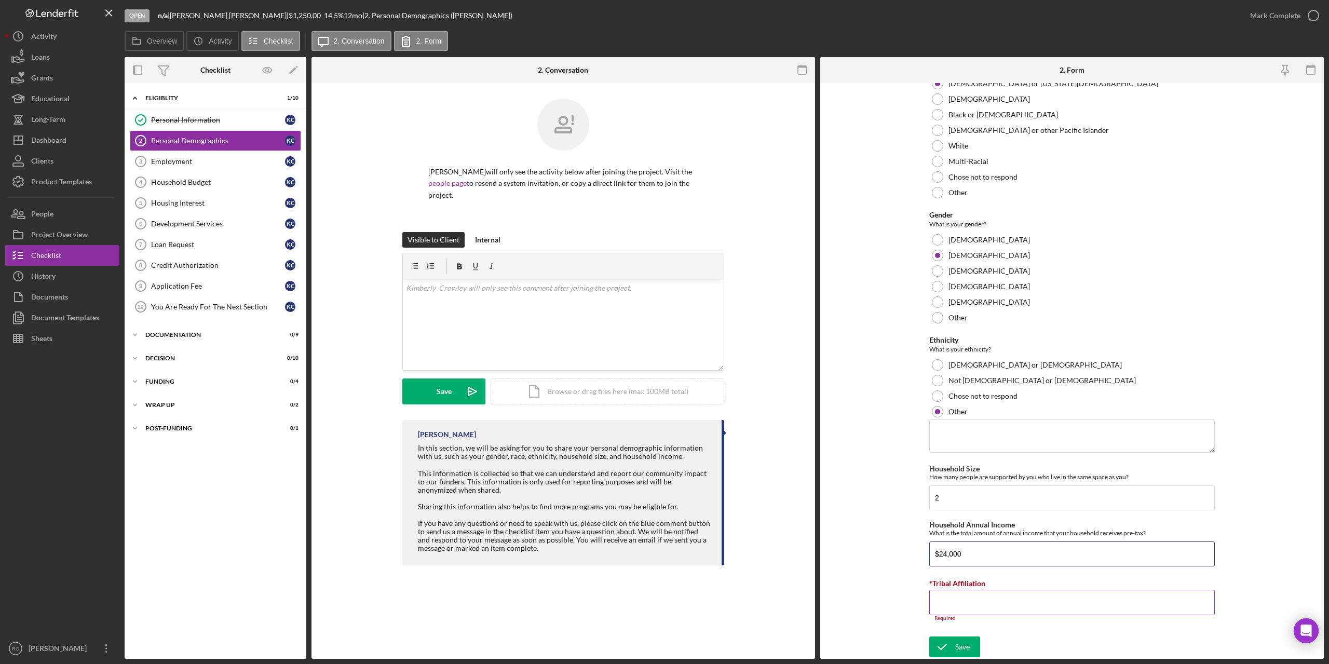
type input "$24,000"
click at [969, 603] on input "*Tribal Affiliation" at bounding box center [1072, 602] width 286 height 25
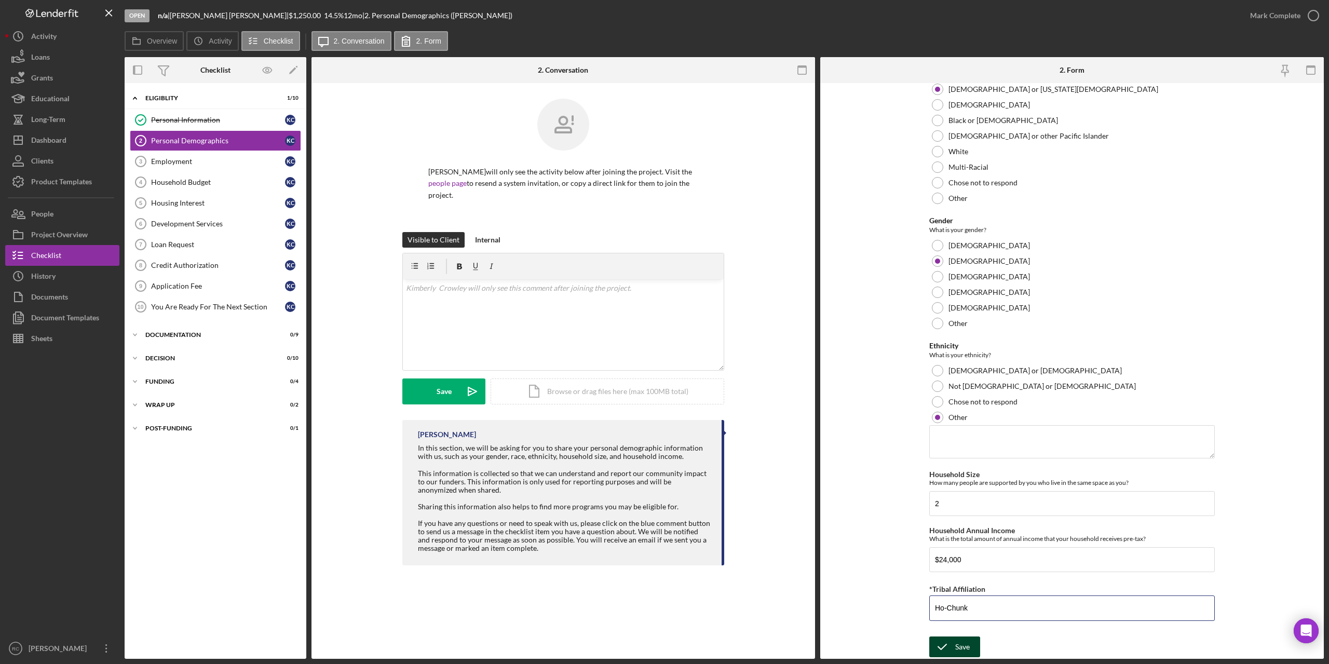
type input "Ho-Chunk"
click at [955, 648] on div "Save" at bounding box center [962, 646] width 15 height 21
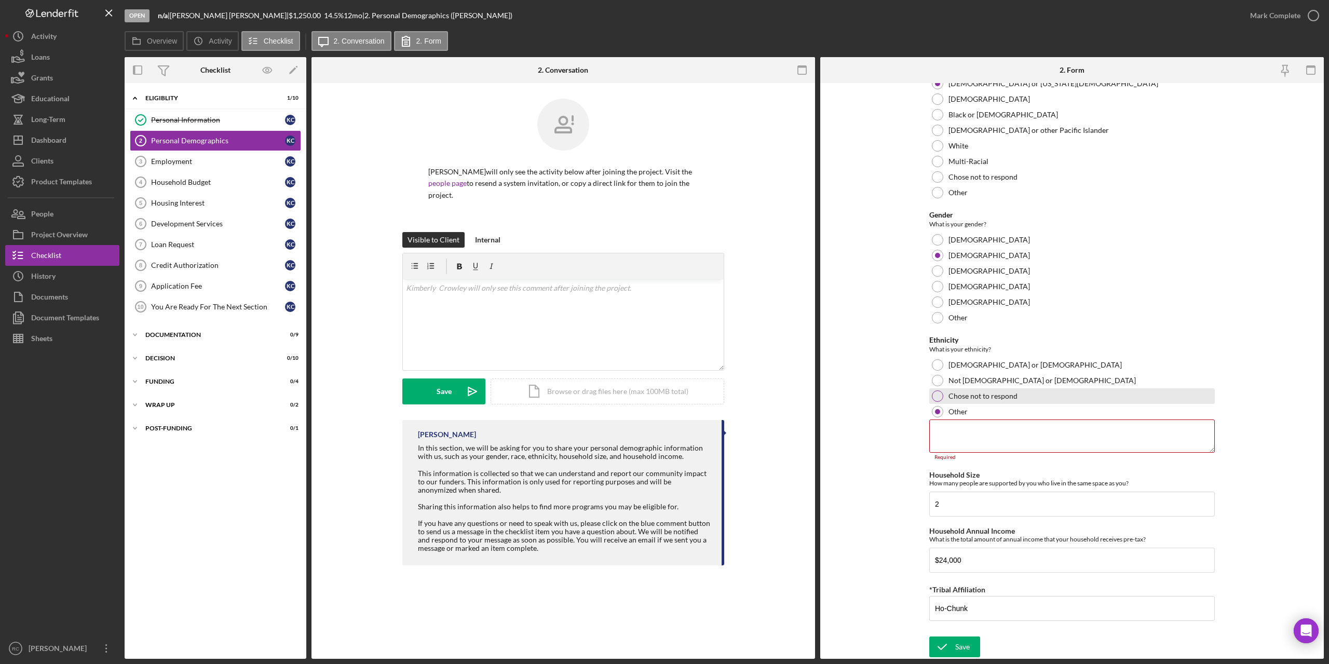
click at [935, 396] on div at bounding box center [937, 395] width 11 height 11
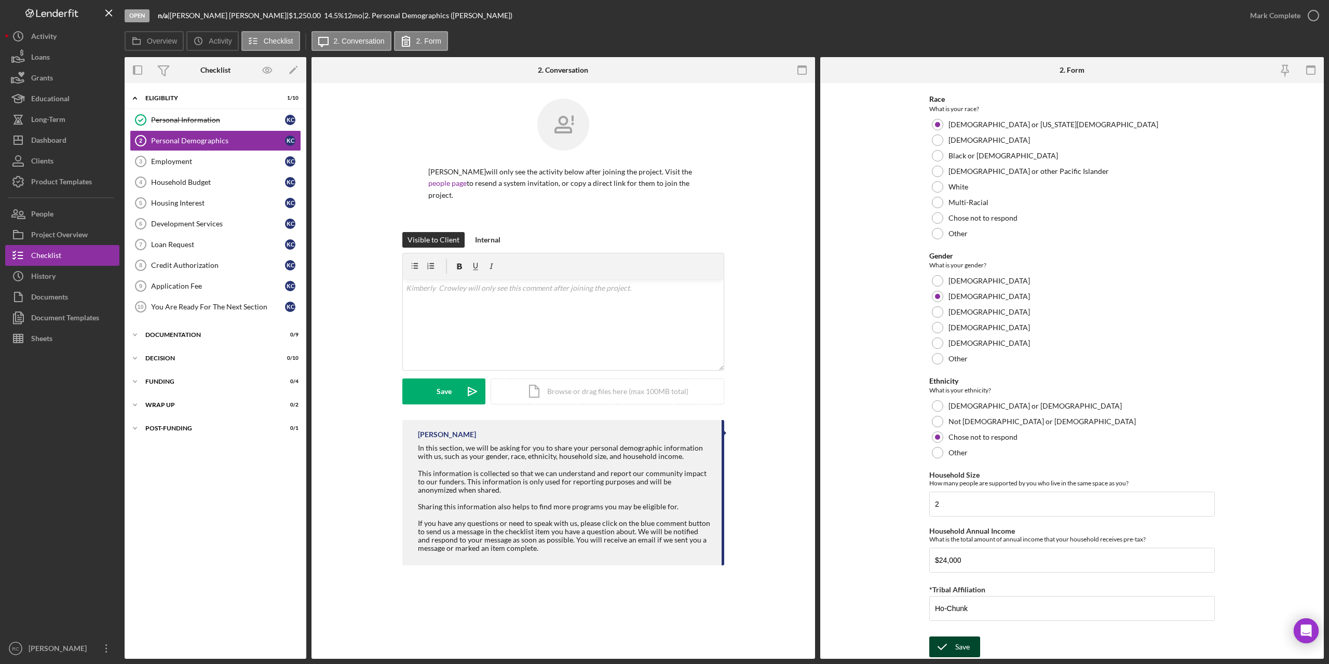
click at [957, 648] on div "Save" at bounding box center [962, 646] width 15 height 21
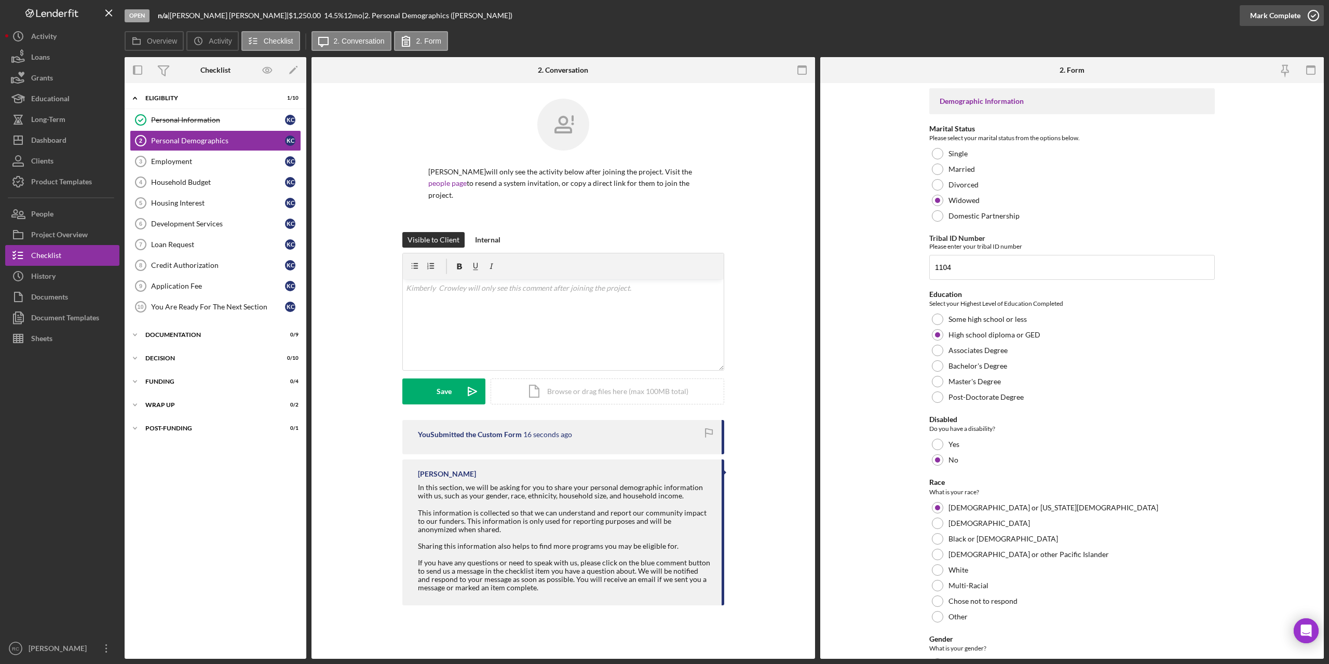
click at [1312, 15] on icon "button" at bounding box center [1313, 16] width 26 height 26
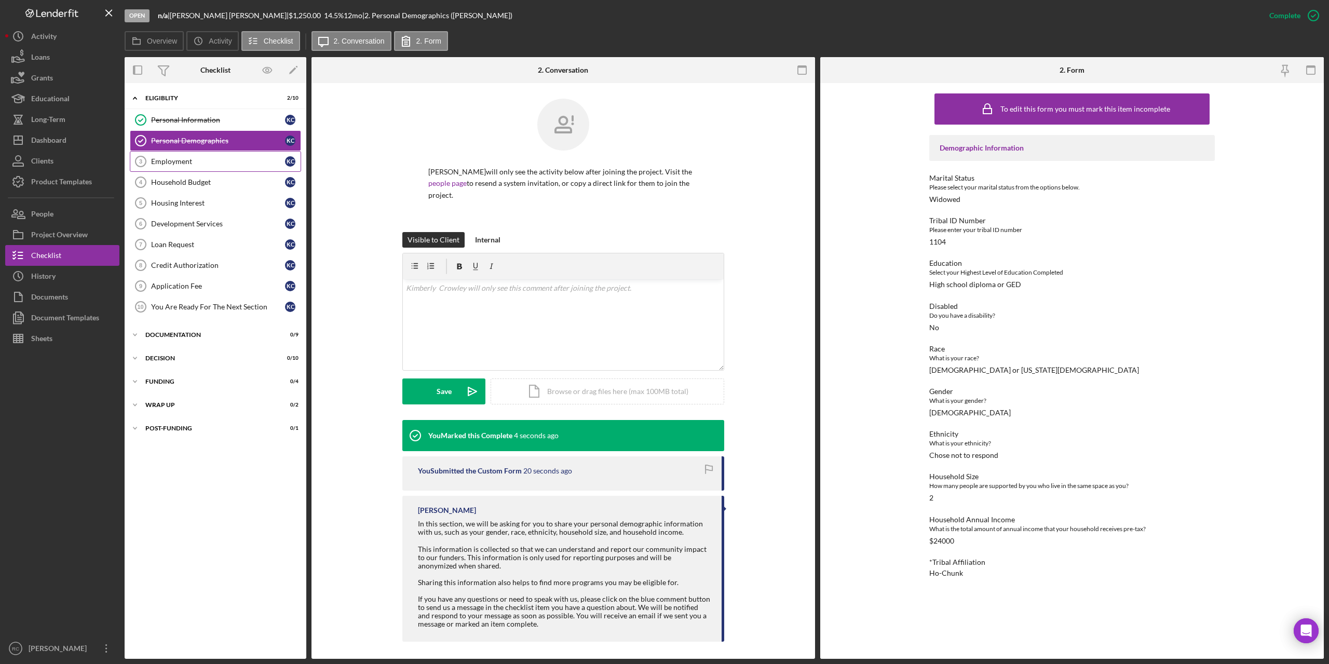
click at [178, 163] on div "Employment" at bounding box center [218, 161] width 134 height 8
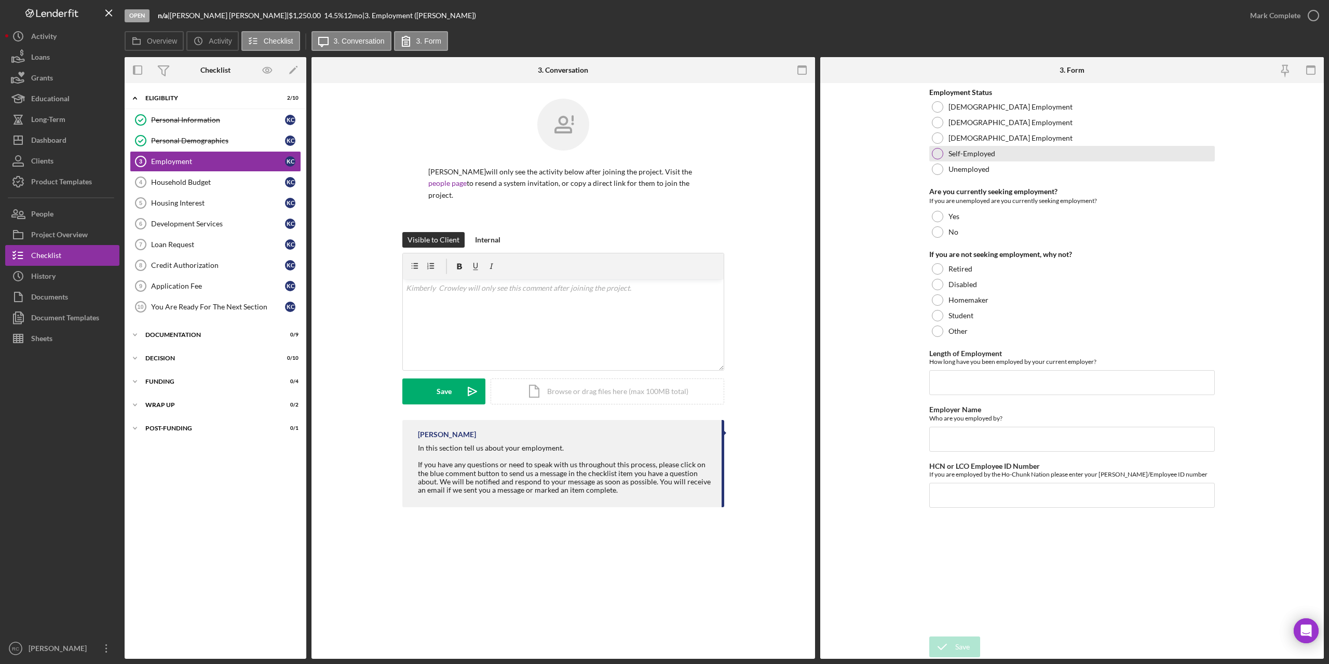
click at [936, 151] on div at bounding box center [937, 153] width 11 height 11
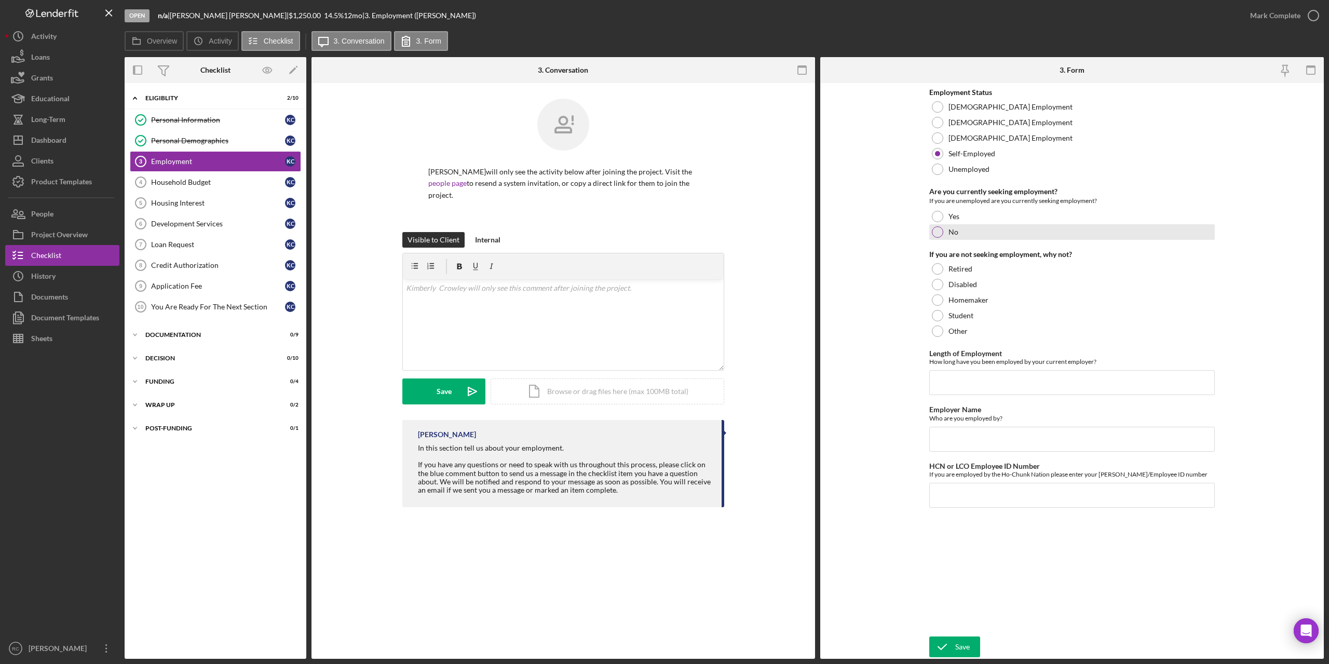
click at [936, 235] on div at bounding box center [937, 231] width 11 height 11
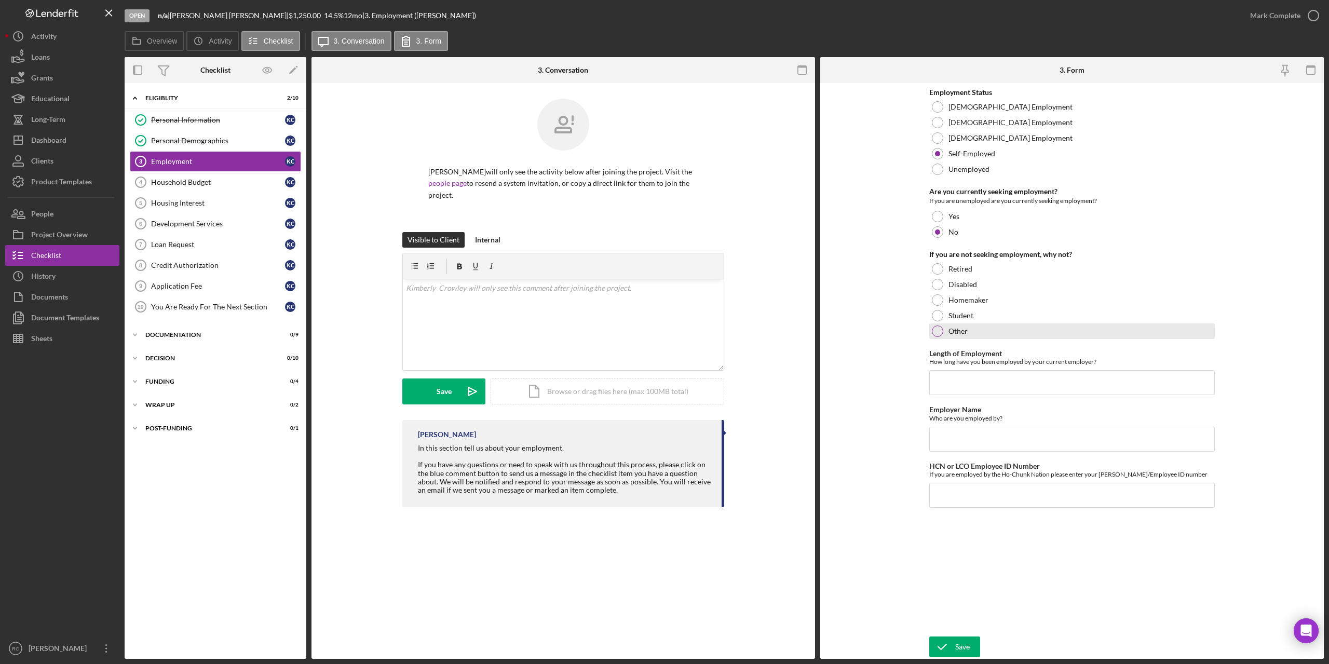
click at [936, 332] on div at bounding box center [937, 330] width 11 height 11
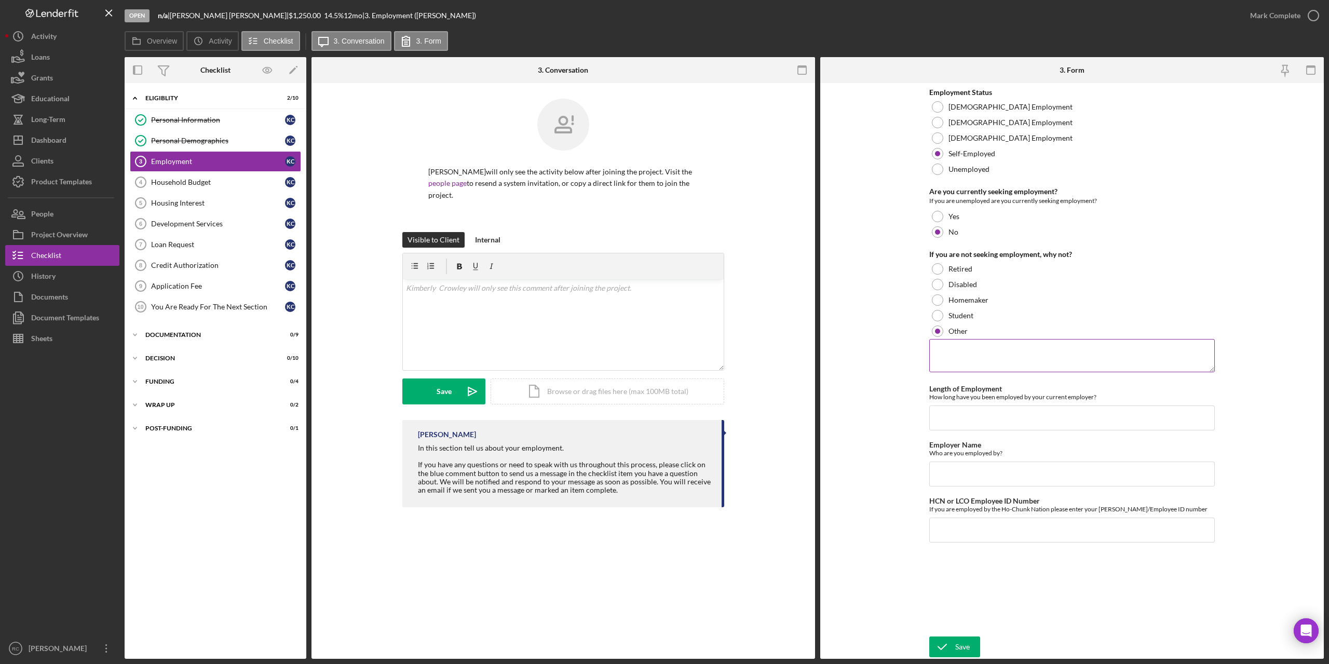
click at [954, 352] on textarea at bounding box center [1072, 355] width 286 height 33
type textarea "Self Employed"
click at [954, 416] on input "Length of Employment" at bounding box center [1072, 417] width 286 height 25
type input "10 +"
click at [959, 475] on input "Employer Name" at bounding box center [1072, 473] width 286 height 25
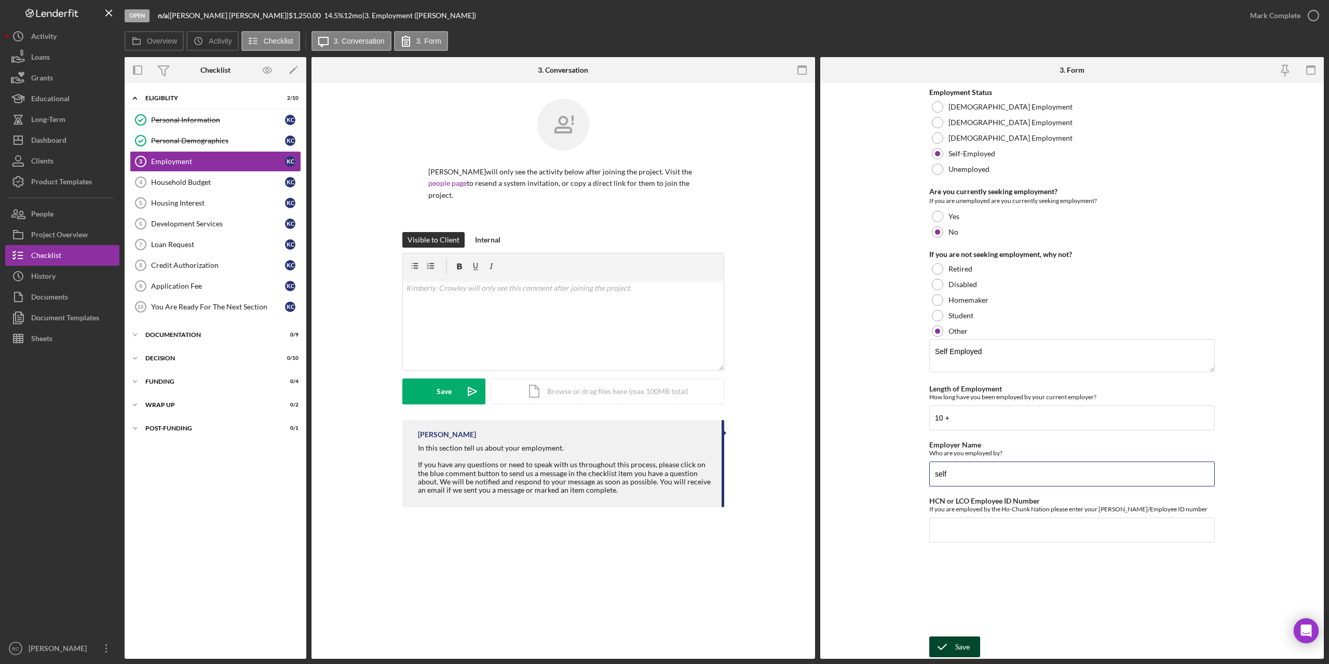
type input "self"
click at [943, 645] on icon "submit" at bounding box center [942, 647] width 26 height 26
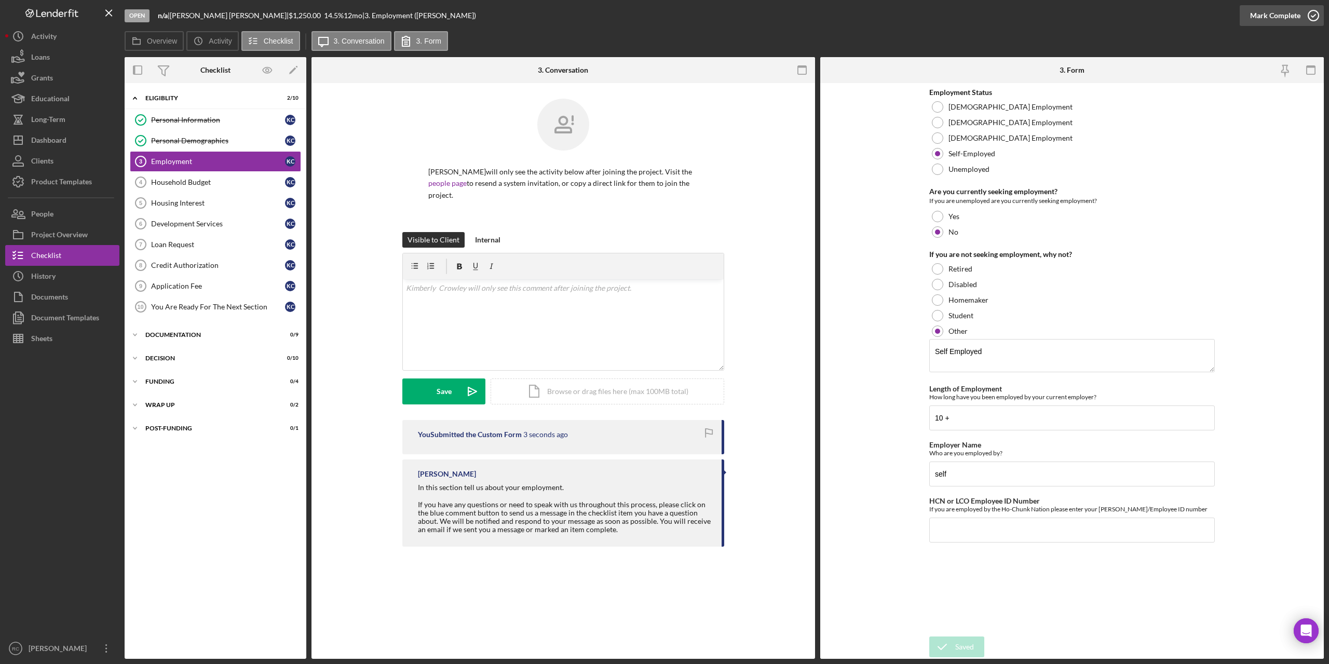
click at [1312, 15] on icon "button" at bounding box center [1313, 16] width 26 height 26
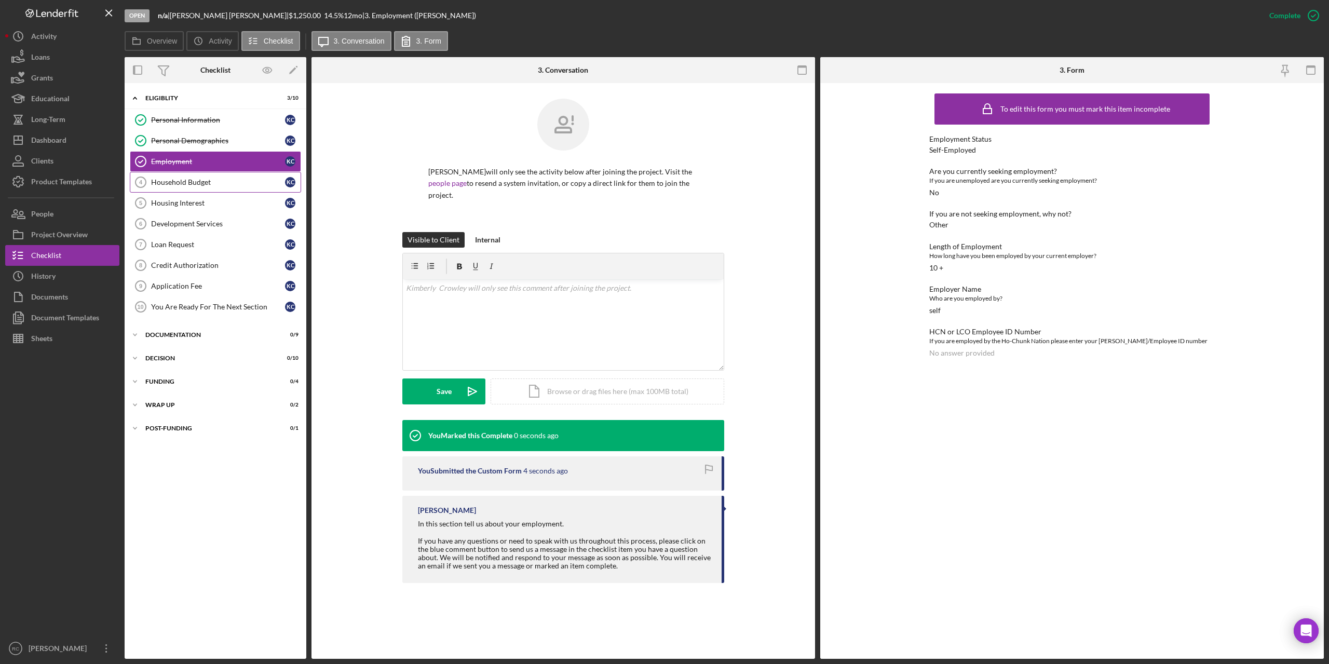
click at [199, 181] on div "Household Budget" at bounding box center [218, 182] width 134 height 8
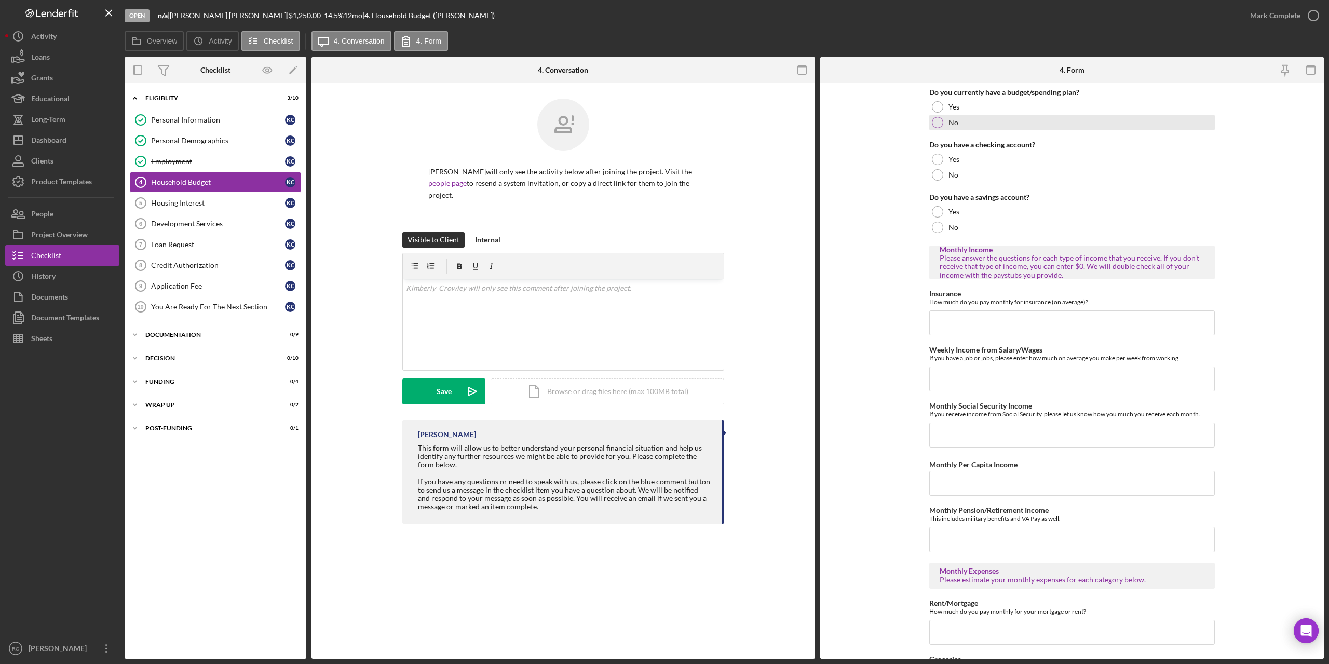
click at [937, 122] on div at bounding box center [937, 122] width 11 height 11
click at [937, 159] on div at bounding box center [937, 159] width 11 height 11
click at [936, 211] on div at bounding box center [937, 211] width 11 height 11
click at [952, 320] on input "Insurance" at bounding box center [1072, 322] width 286 height 25
click at [953, 317] on input "$200" at bounding box center [1072, 322] width 286 height 25
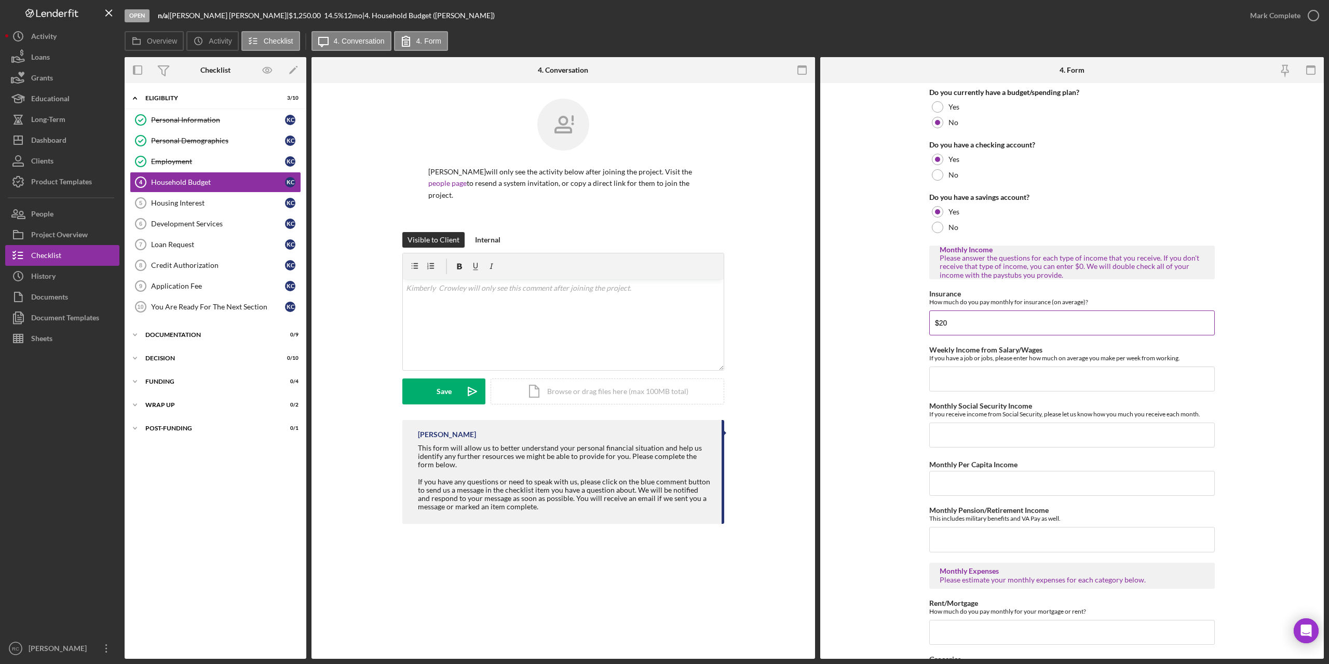
type input "$2"
type input "$350"
type input "$2,500"
type input "$1,000"
type input "$0"
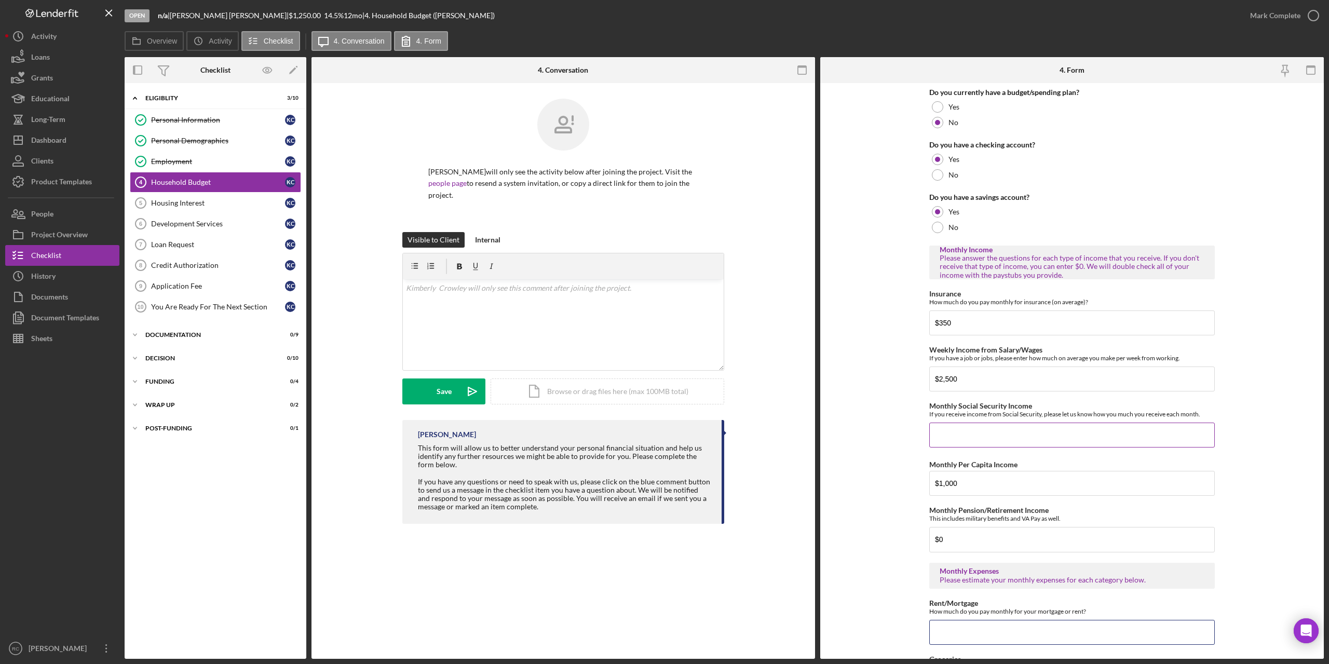
scroll to position [139, 0]
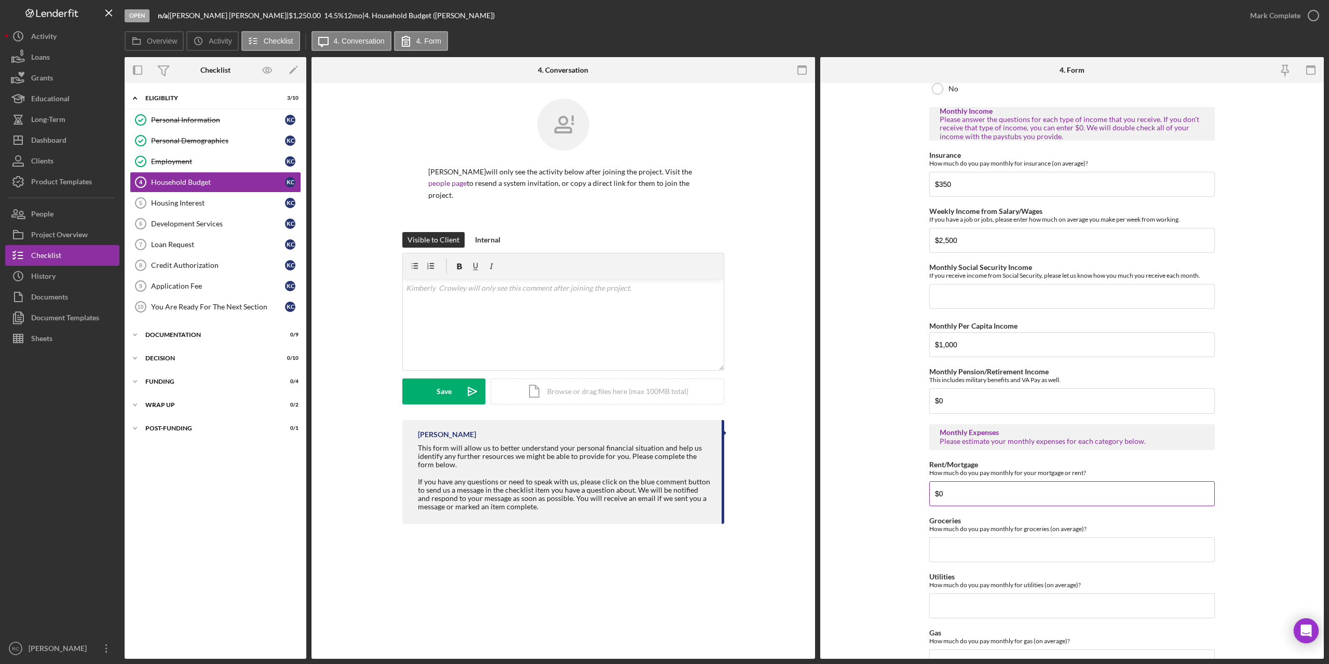
type input "$0"
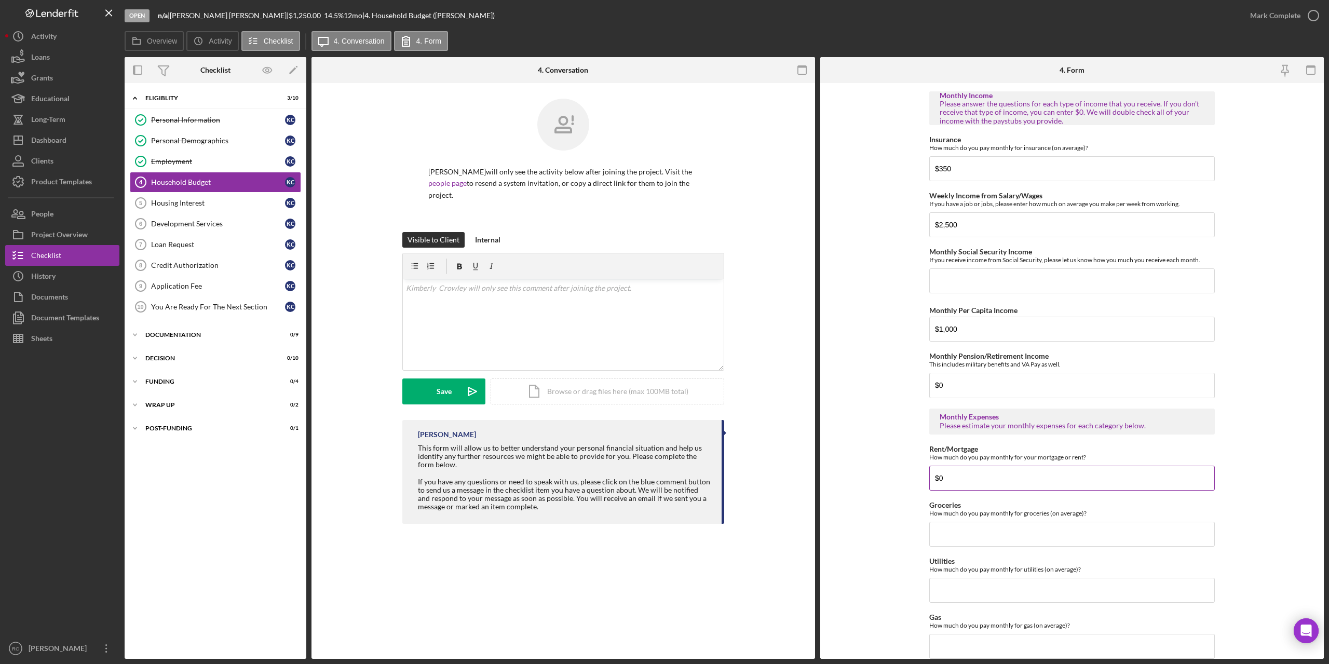
scroll to position [468, 0]
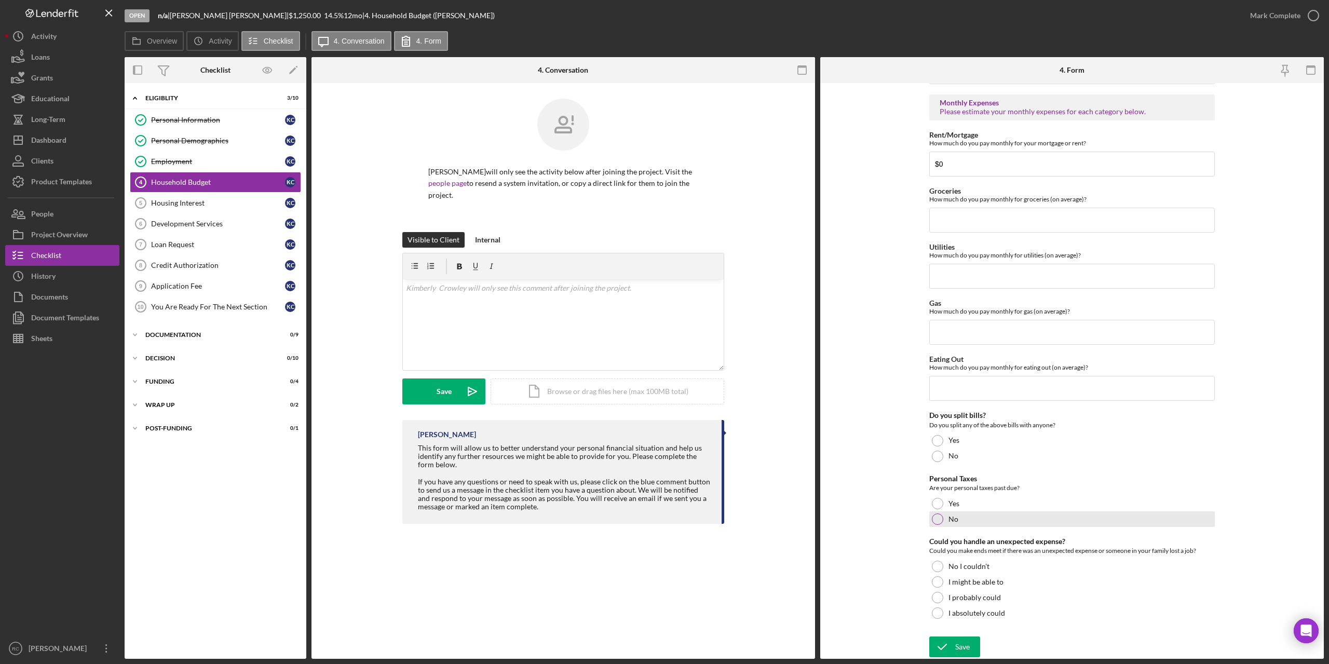
click at [935, 515] on div at bounding box center [937, 518] width 11 height 11
click at [938, 460] on div at bounding box center [937, 456] width 11 height 11
click at [935, 582] on div at bounding box center [937, 581] width 11 height 11
click at [963, 646] on div "Save" at bounding box center [962, 646] width 15 height 21
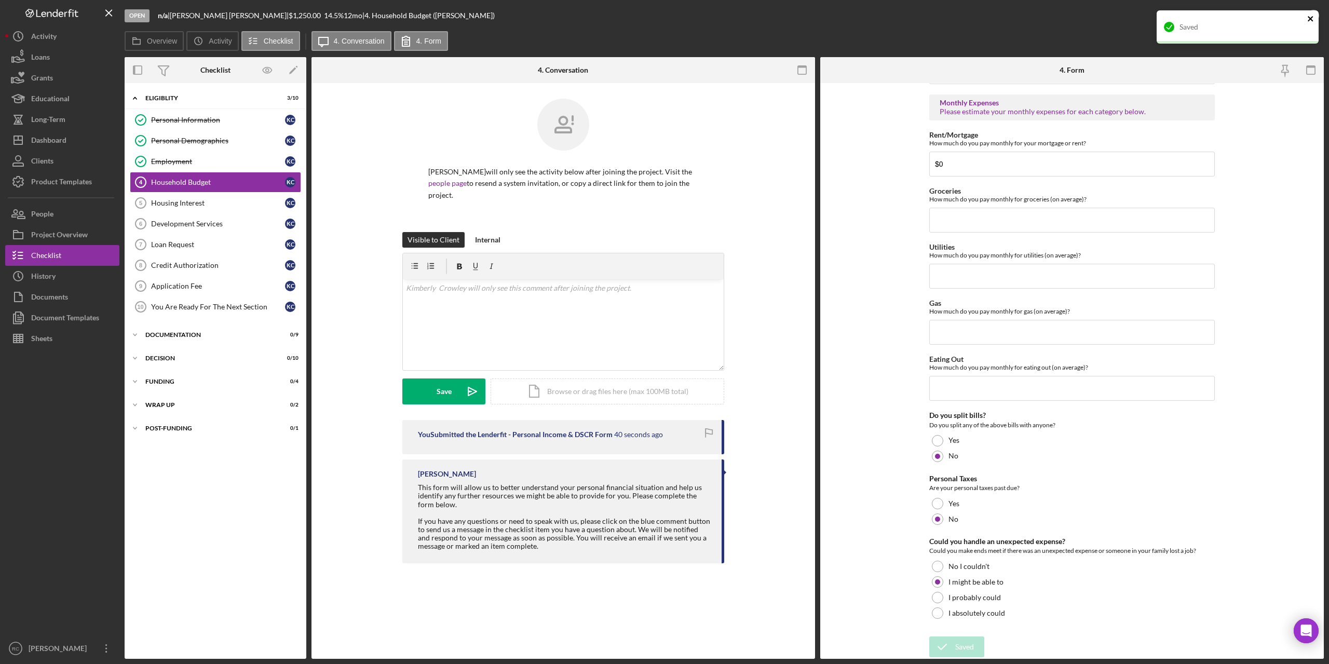
click at [1312, 17] on icon "close" at bounding box center [1310, 18] width 5 height 5
click at [1316, 15] on icon "button" at bounding box center [1313, 16] width 26 height 26
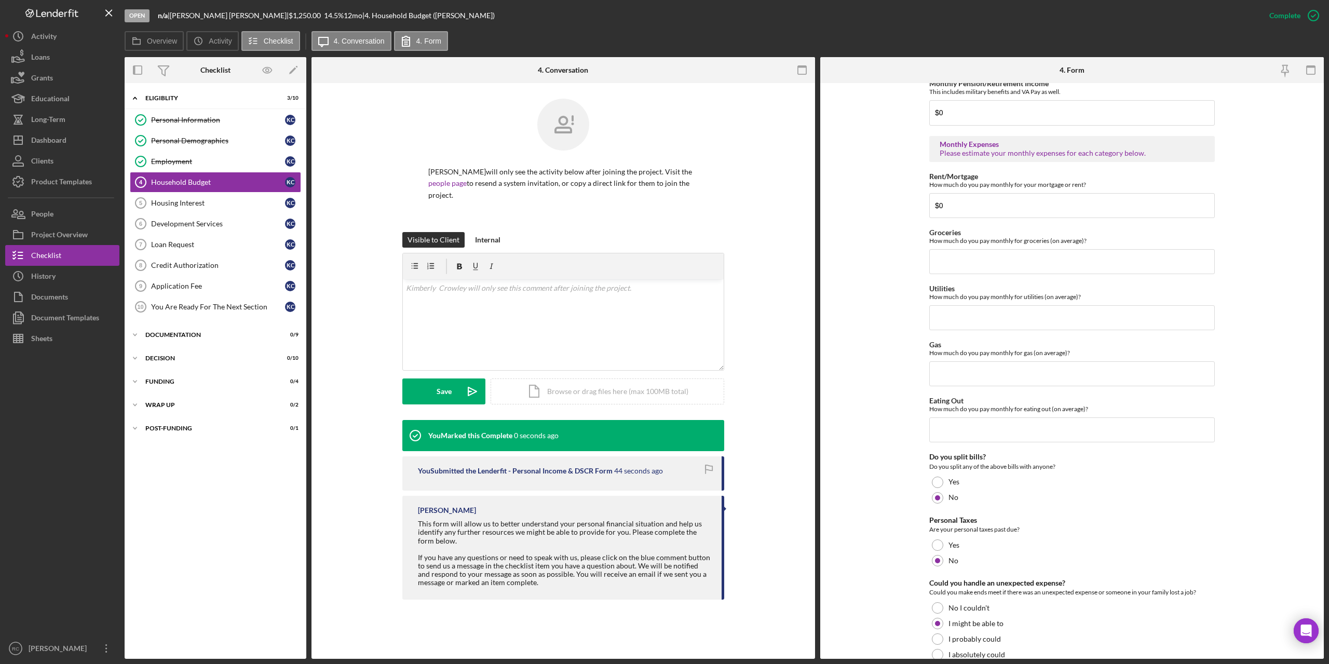
scroll to position [510, 0]
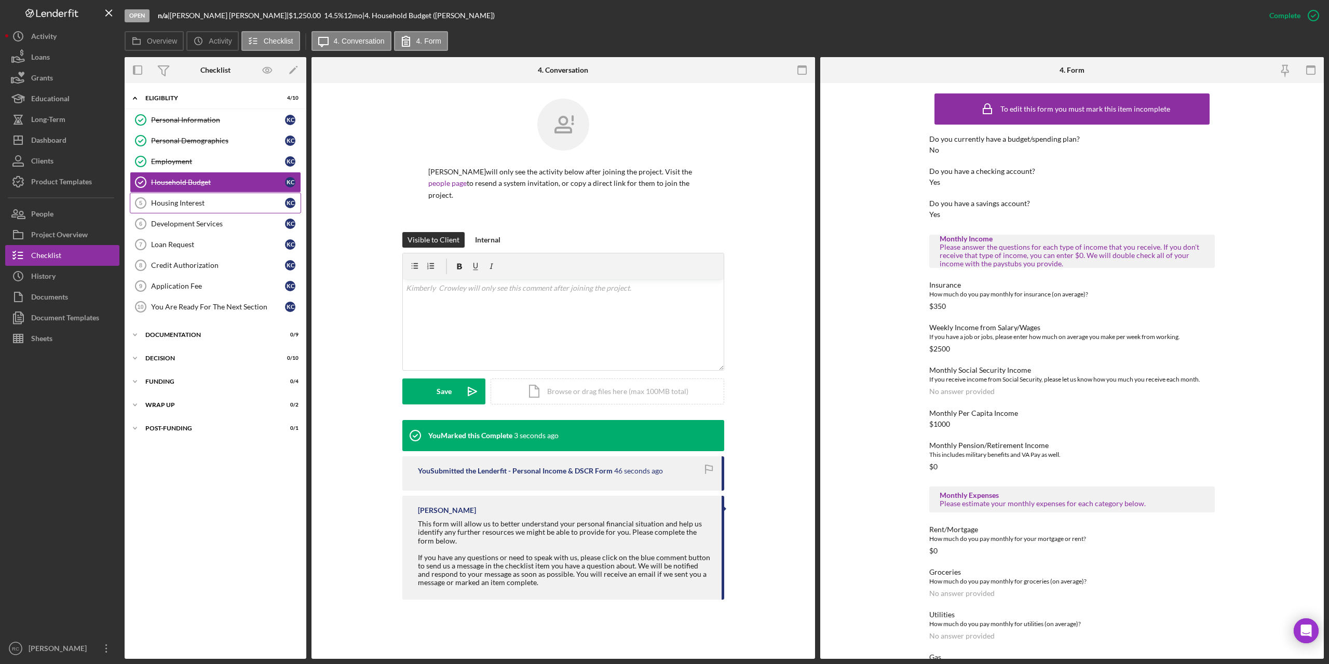
click at [202, 210] on link "Housing Interest 5 Housing Interest K C" at bounding box center [215, 203] width 171 height 21
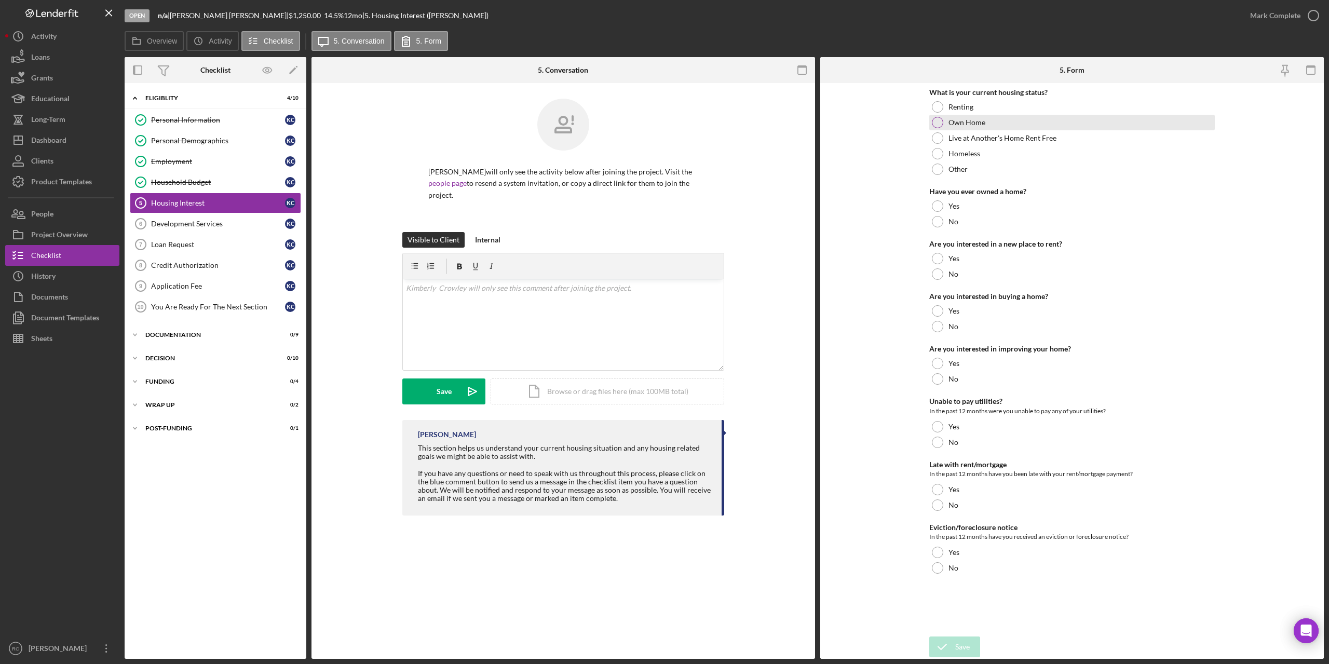
click at [938, 121] on div at bounding box center [937, 122] width 11 height 11
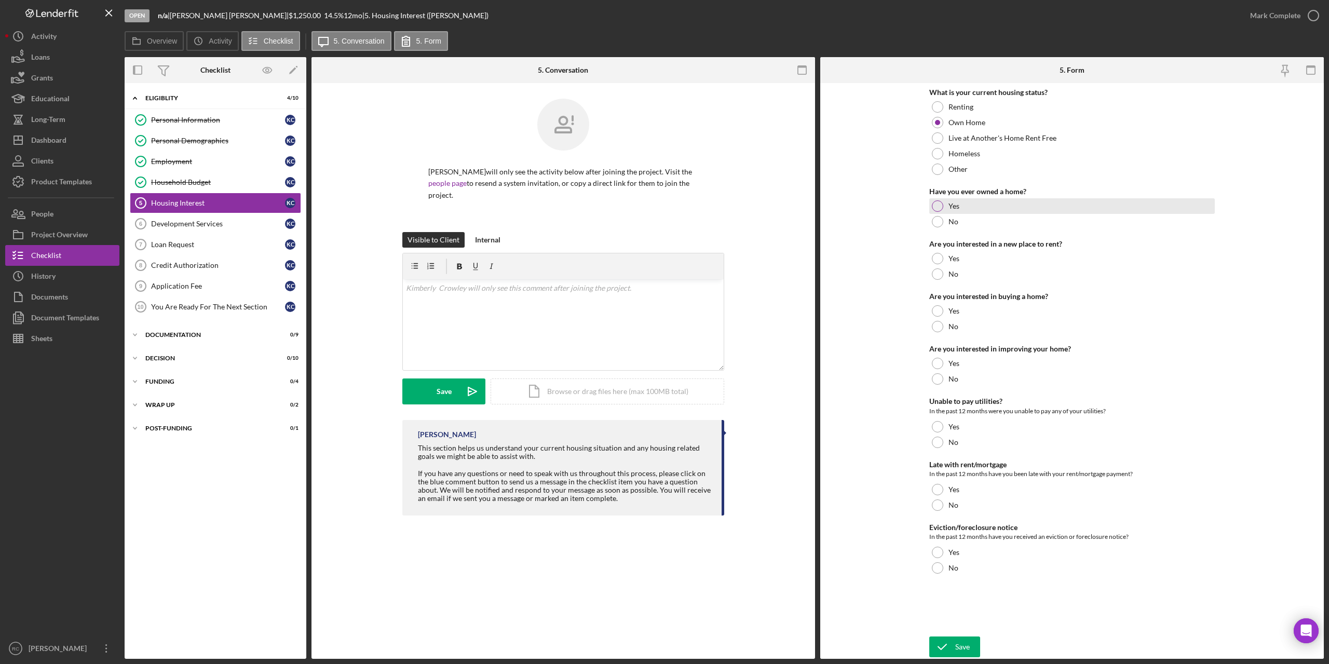
click at [937, 203] on div at bounding box center [937, 205] width 11 height 11
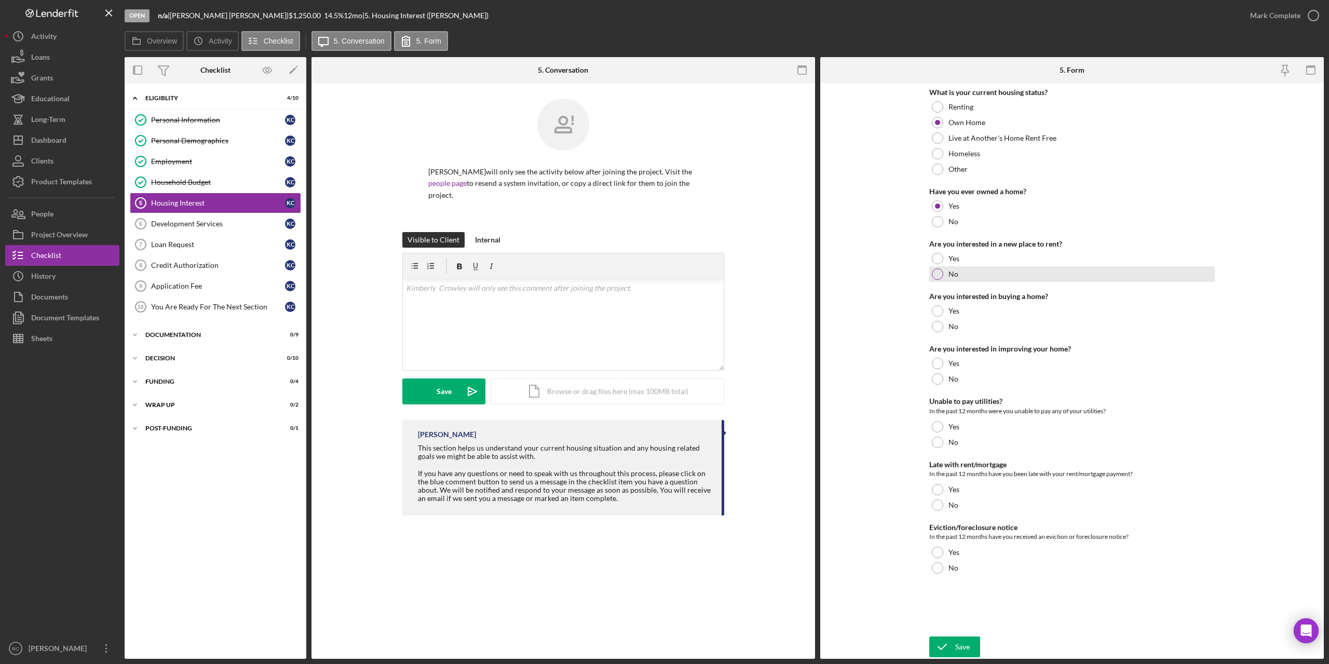
click at [940, 271] on div at bounding box center [937, 273] width 11 height 11
click at [936, 329] on div at bounding box center [937, 326] width 11 height 11
click at [937, 379] on div at bounding box center [937, 378] width 11 height 11
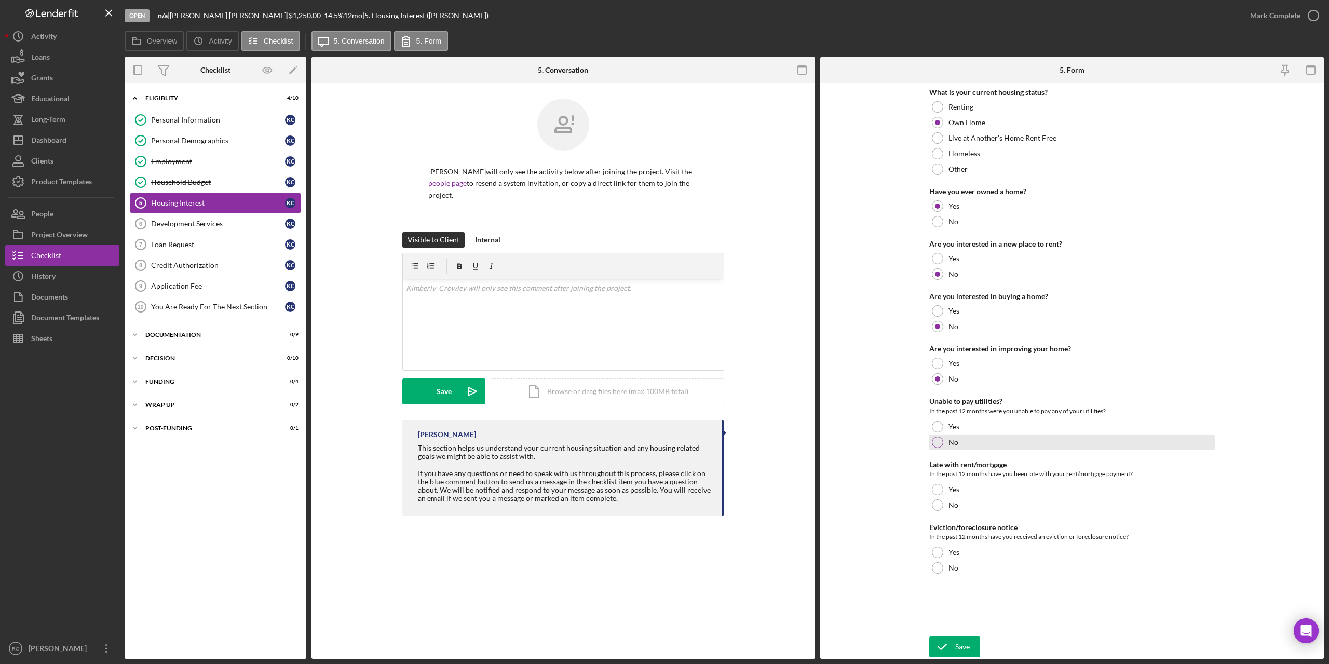
click at [937, 441] on div at bounding box center [937, 442] width 11 height 11
click at [933, 505] on div at bounding box center [937, 504] width 11 height 11
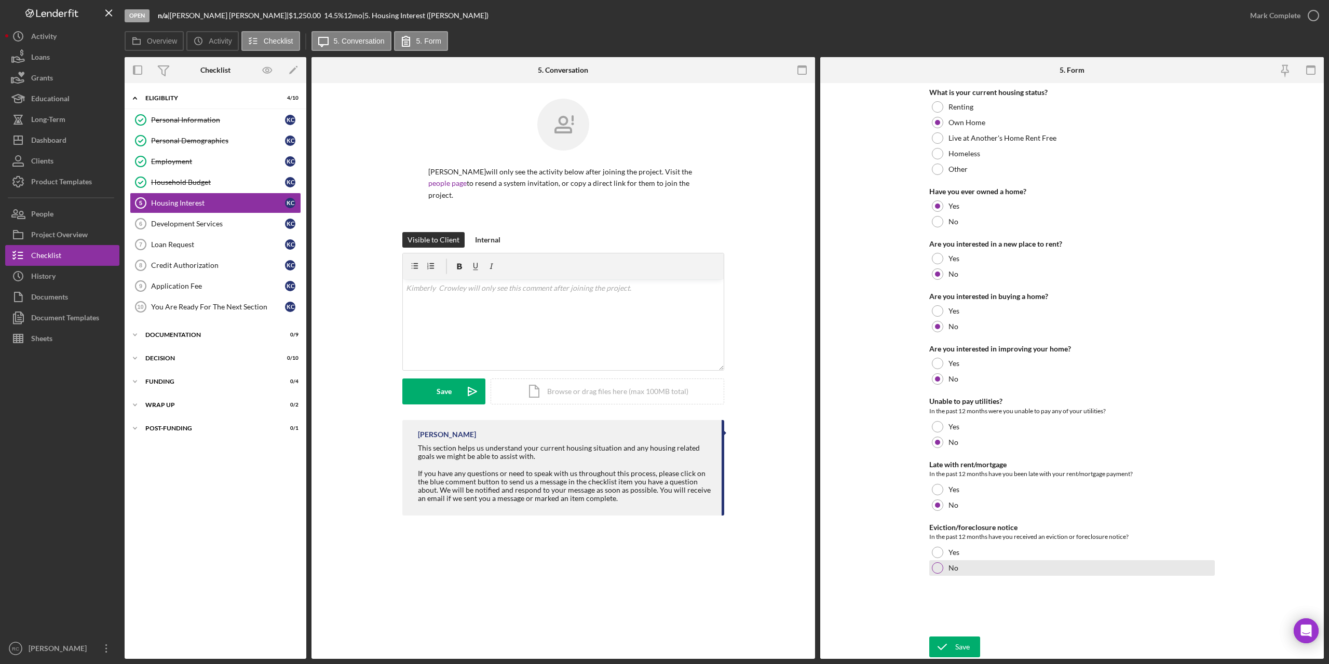
drag, startPoint x: 937, startPoint y: 565, endPoint x: 940, endPoint y: 569, distance: 5.3
click at [938, 565] on div at bounding box center [937, 567] width 11 height 11
click at [970, 647] on button "Save" at bounding box center [954, 646] width 51 height 21
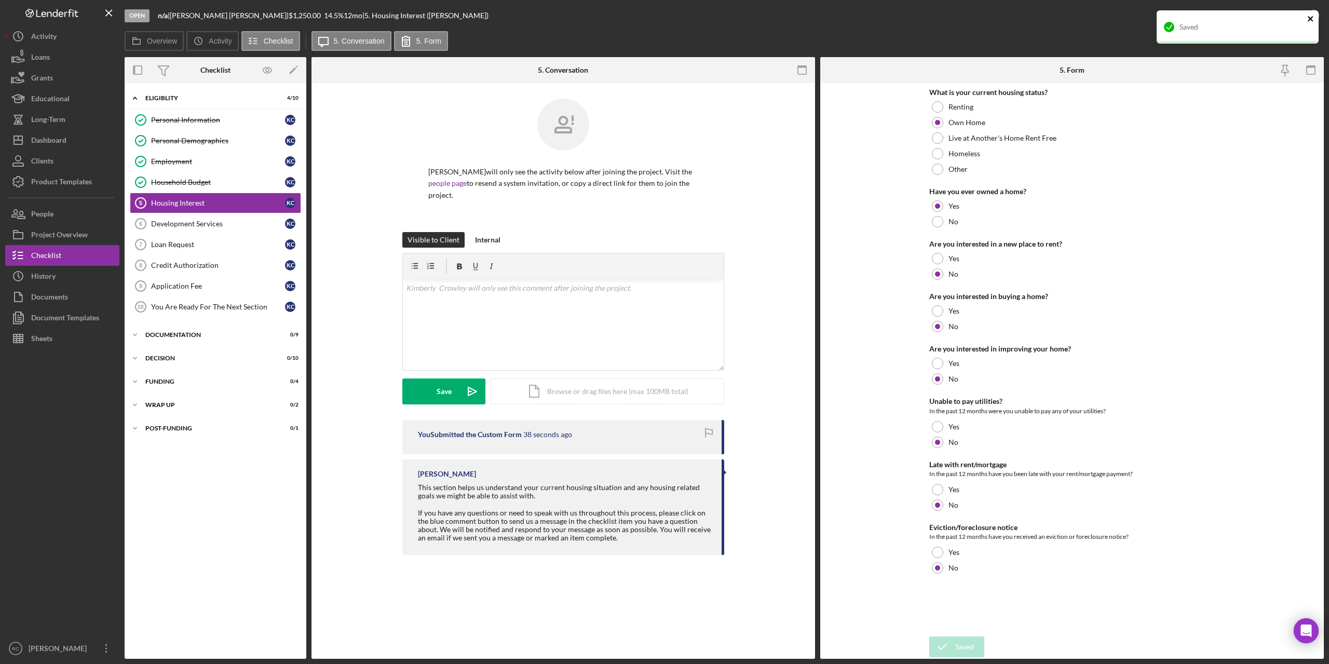
click at [1311, 16] on icon "close" at bounding box center [1310, 19] width 7 height 8
click at [1315, 16] on icon "button" at bounding box center [1313, 16] width 26 height 26
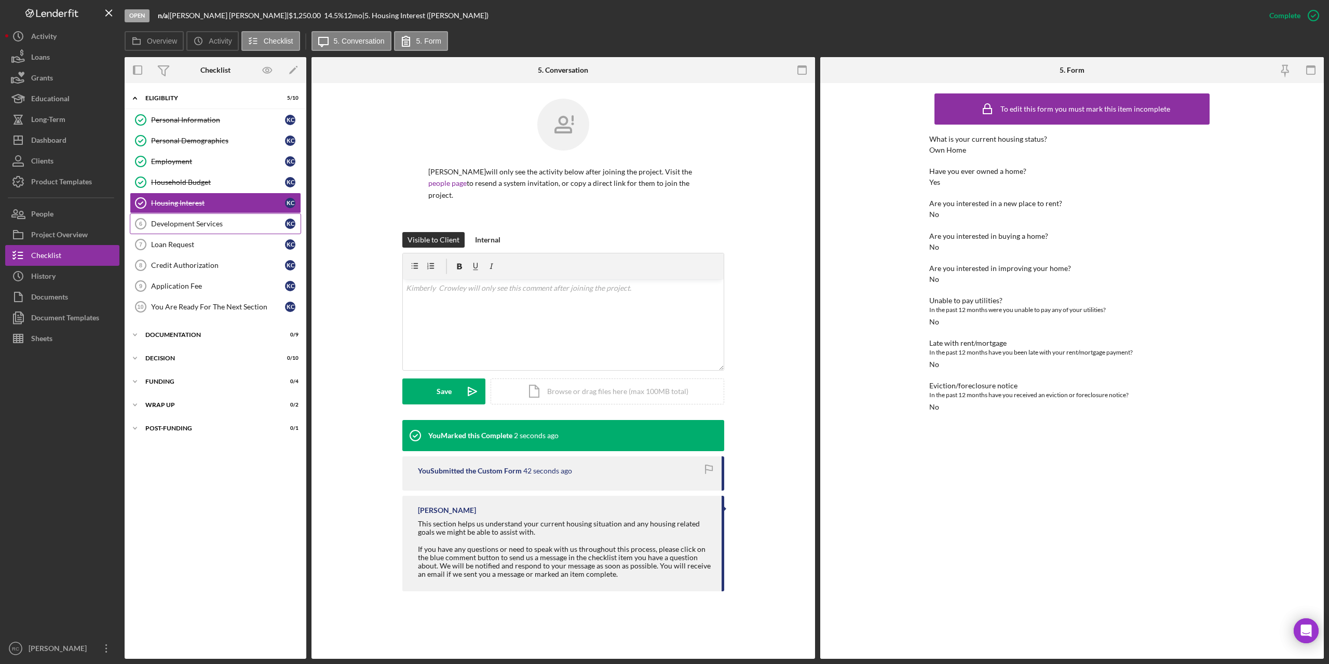
click at [208, 224] on div "Development Services" at bounding box center [218, 224] width 134 height 8
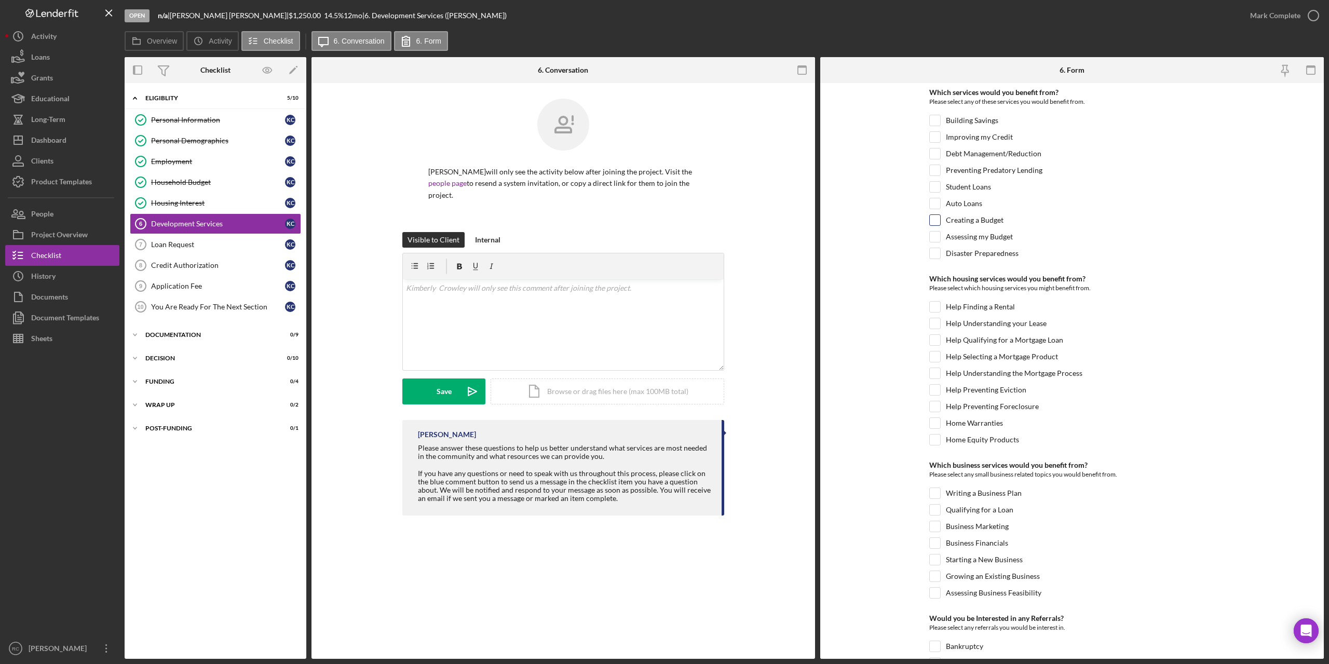
click at [933, 219] on input "Creating a Budget" at bounding box center [935, 220] width 10 height 10
checkbox input "true"
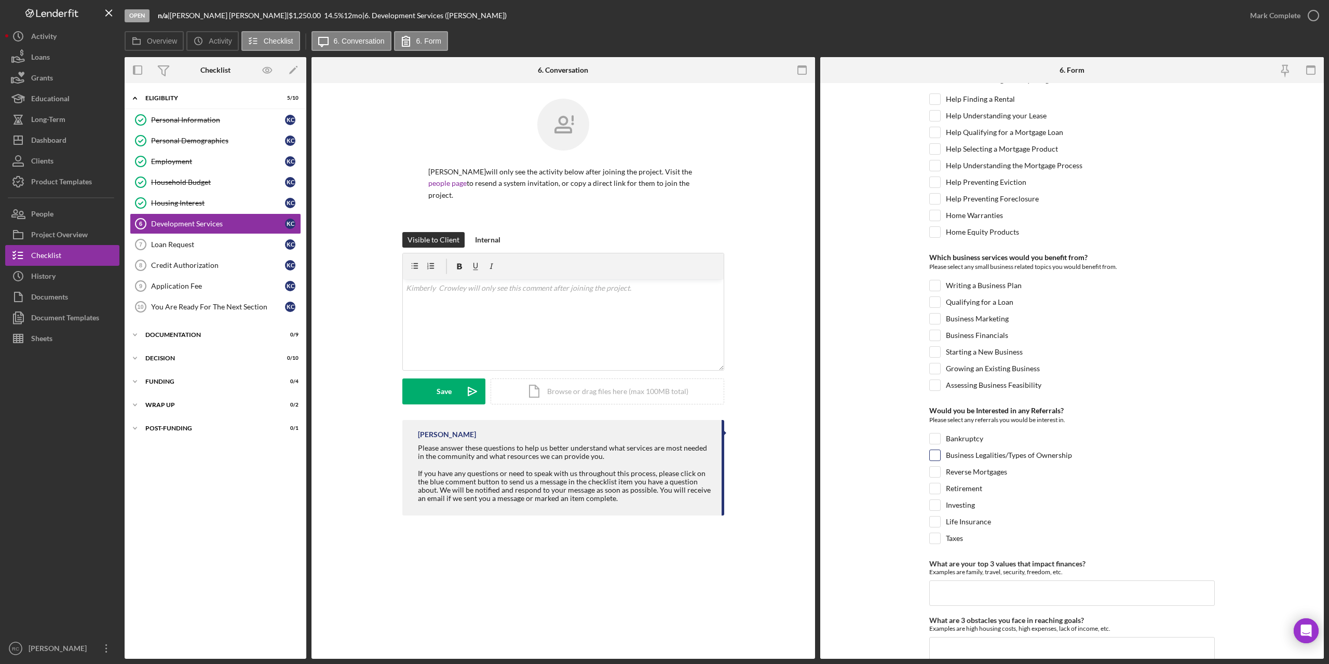
scroll to position [249, 0]
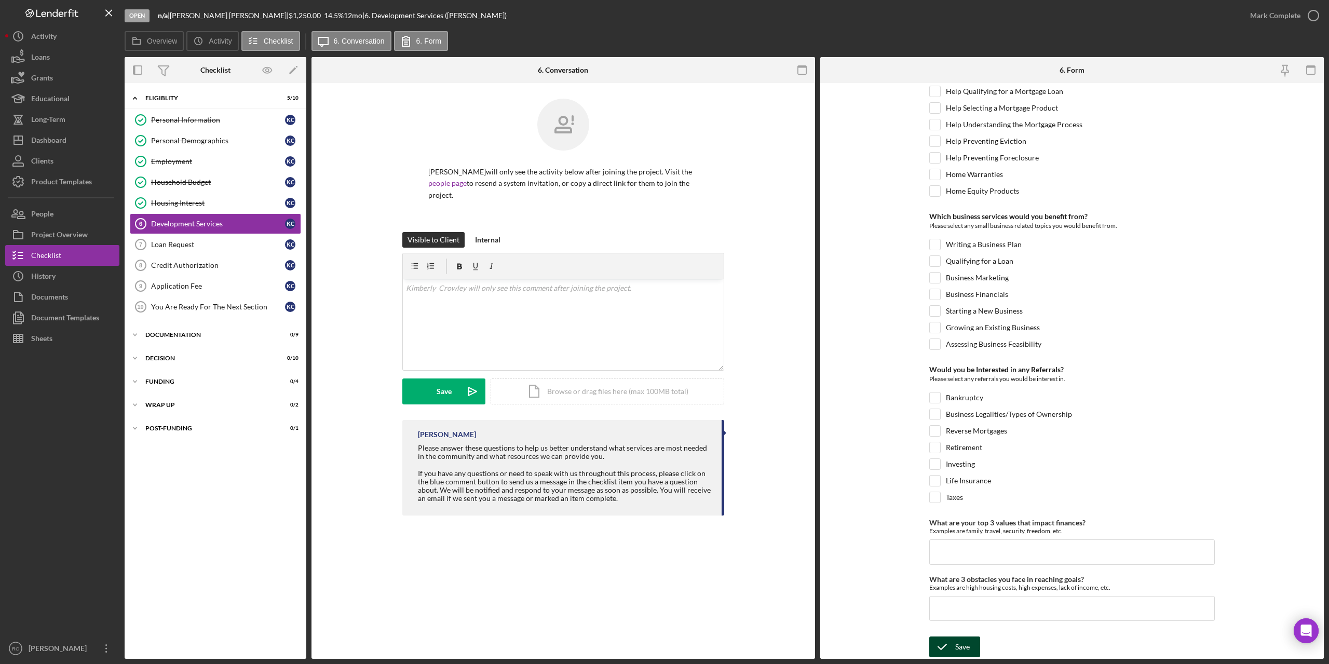
click at [966, 647] on div "Save" at bounding box center [962, 646] width 15 height 21
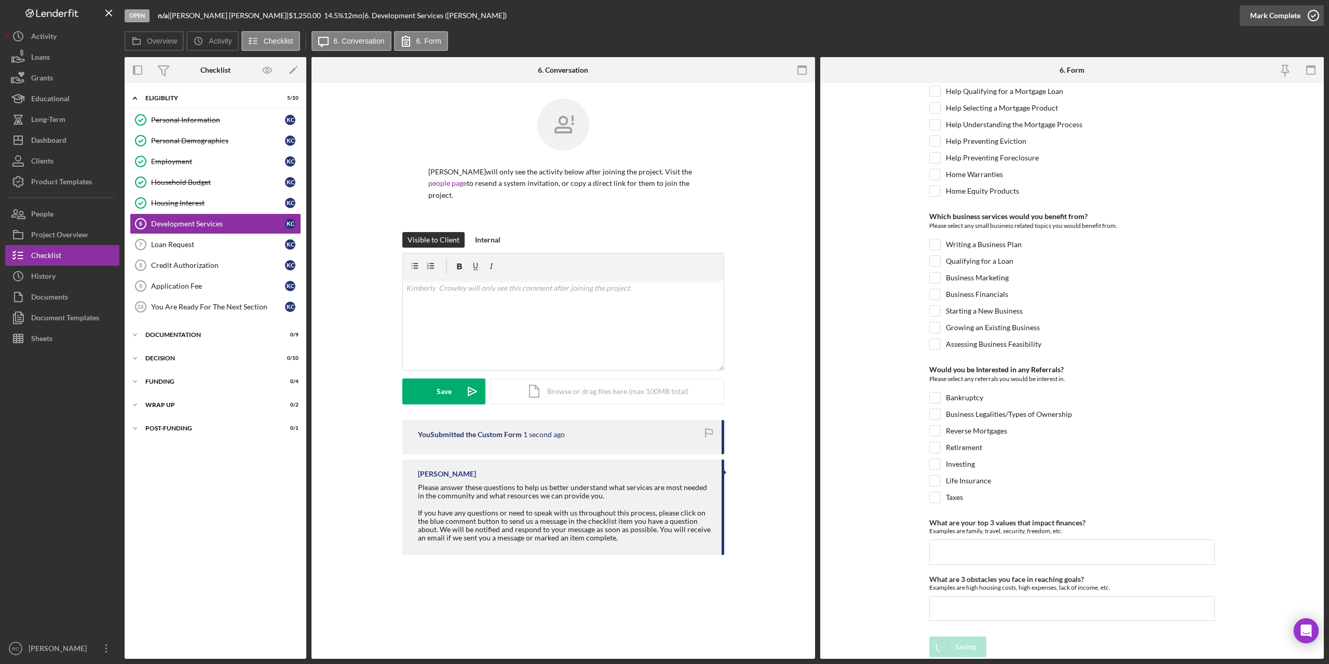
click at [1311, 16] on icon "button" at bounding box center [1313, 16] width 26 height 26
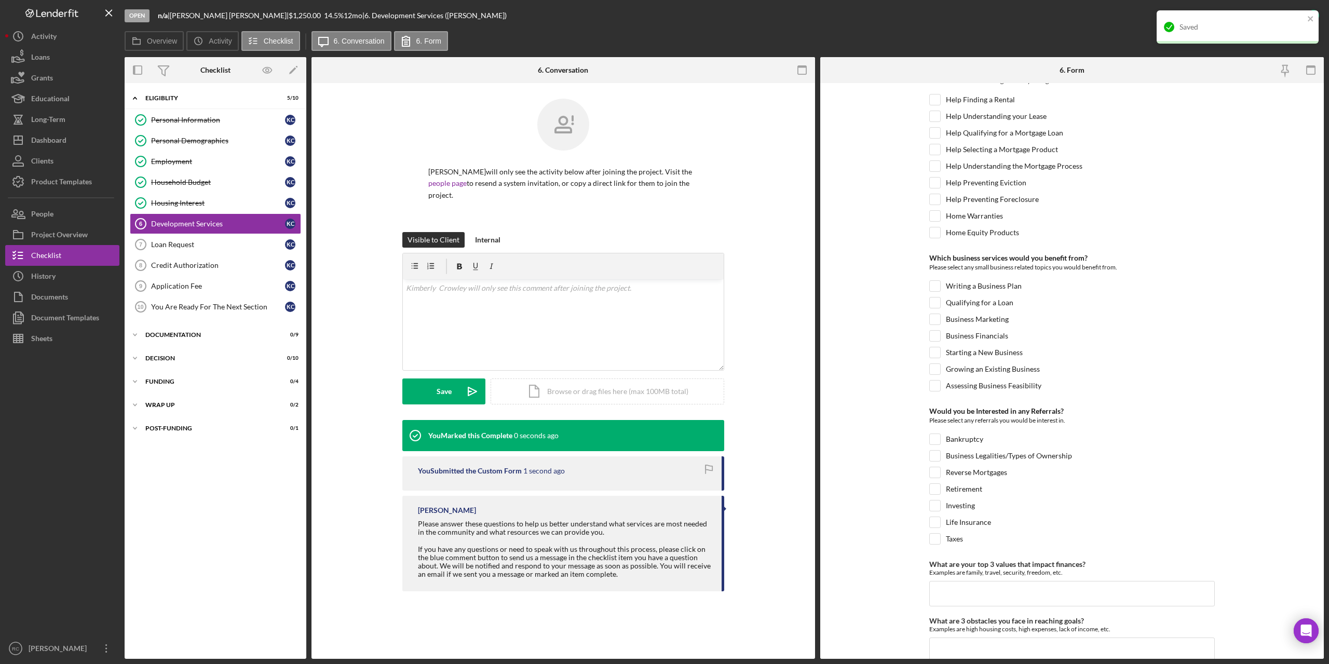
scroll to position [290, 0]
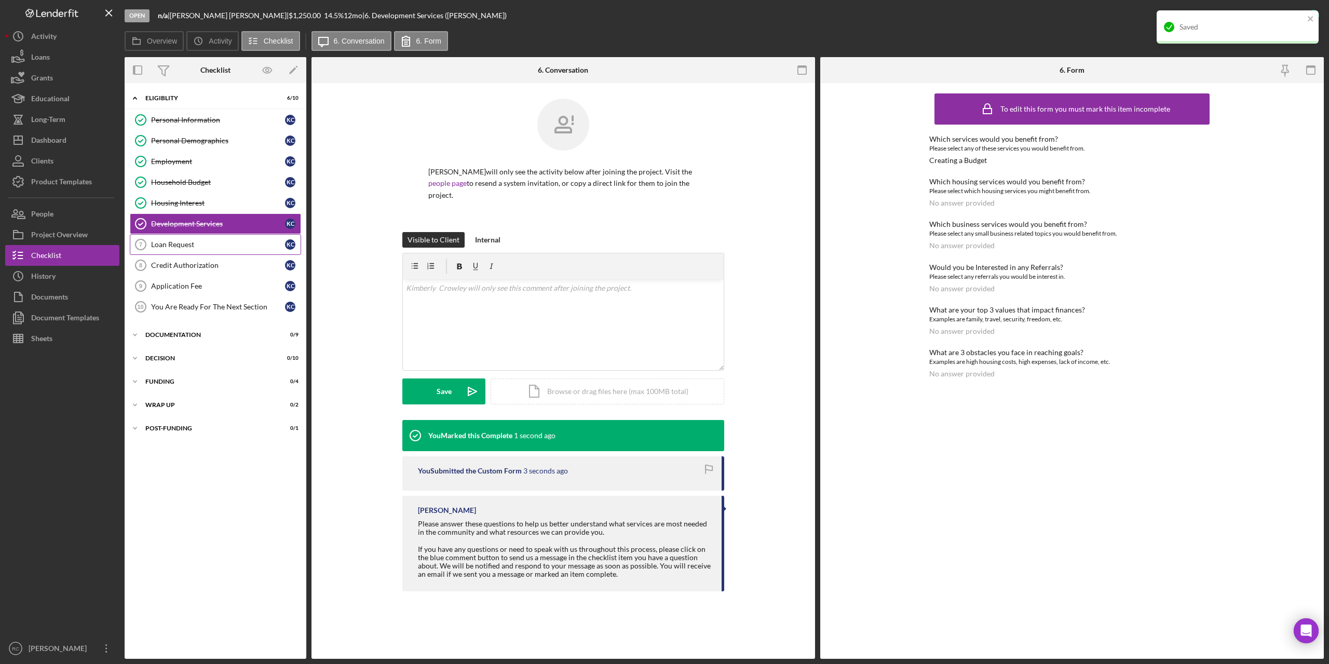
click at [179, 251] on link "Loan Request 7 Loan Request K C" at bounding box center [215, 244] width 171 height 21
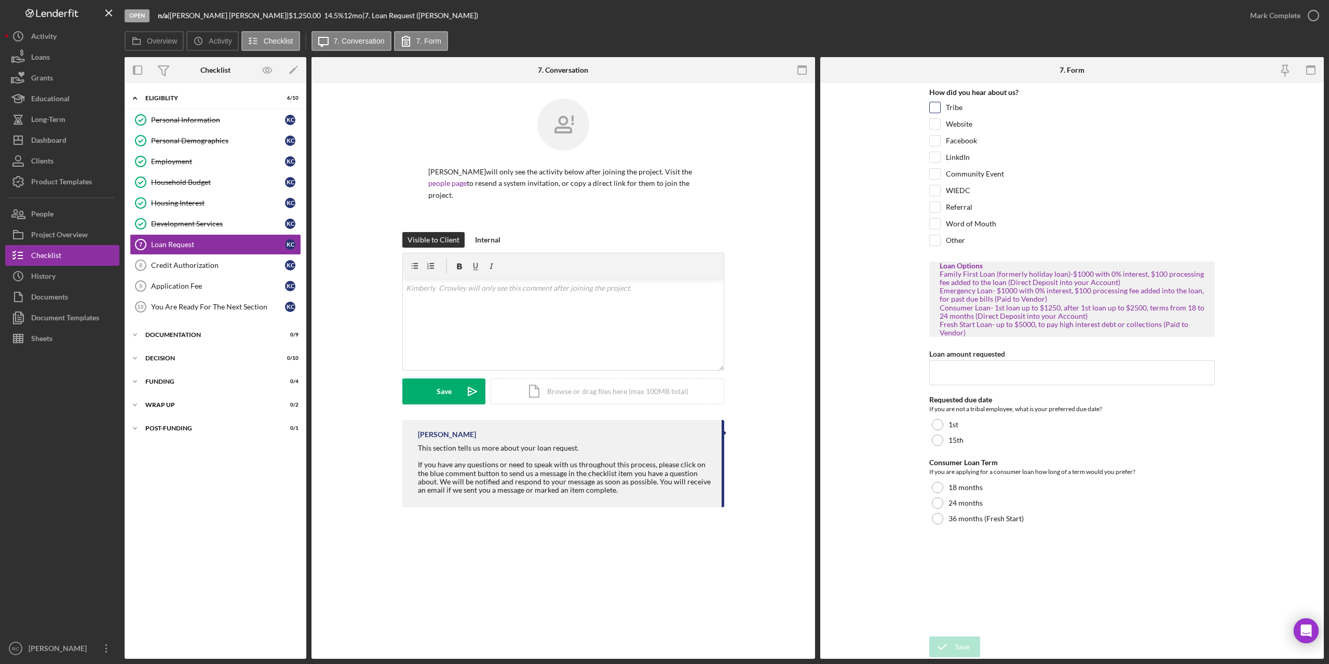
click at [936, 107] on input "Tribe" at bounding box center [935, 107] width 10 height 10
checkbox input "true"
click at [966, 376] on input "Loan amount requested" at bounding box center [1072, 372] width 286 height 25
type input "1250"
click at [936, 428] on div at bounding box center [937, 424] width 11 height 11
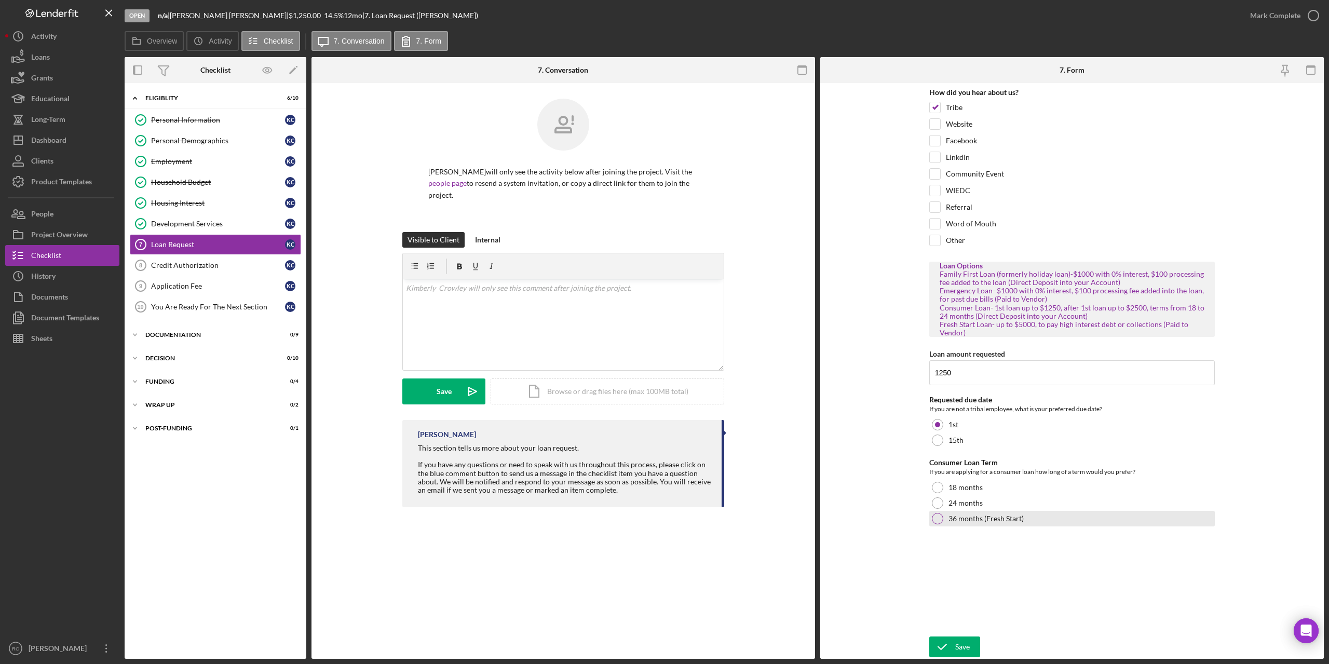
click at [940, 520] on div at bounding box center [937, 518] width 11 height 11
click at [940, 501] on div at bounding box center [937, 502] width 11 height 11
click at [956, 644] on div "Save" at bounding box center [962, 646] width 15 height 21
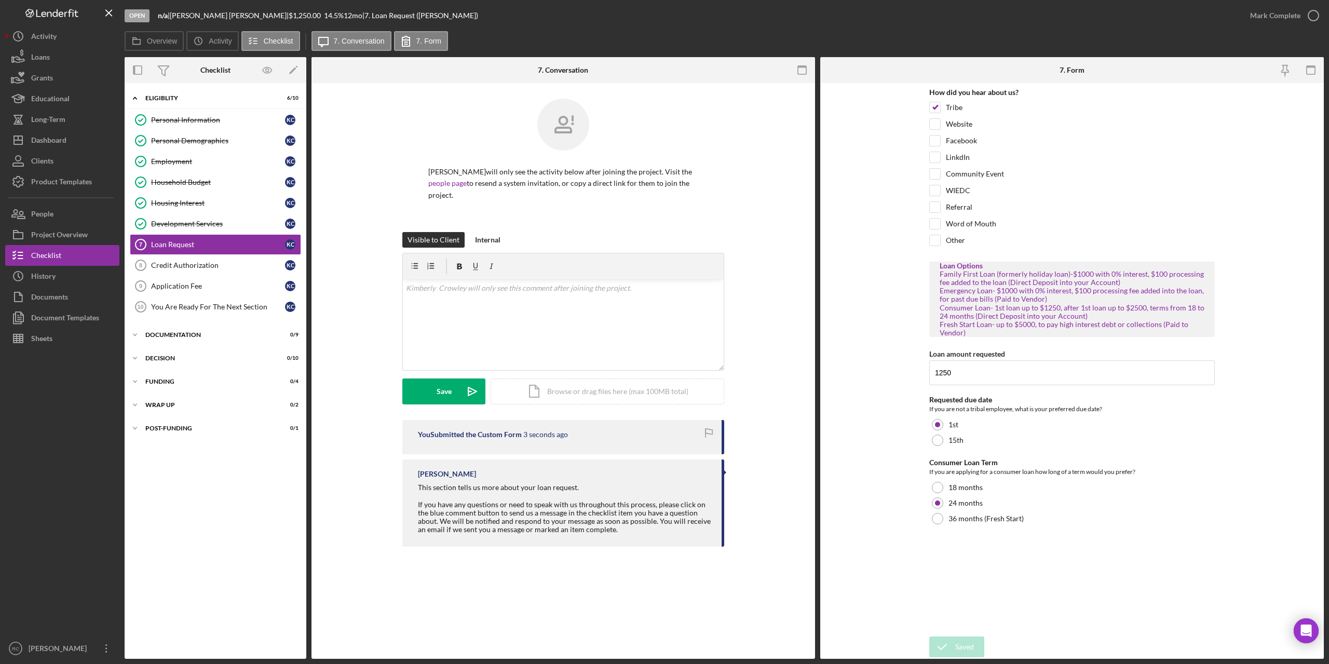
click at [0, 0] on icon "button" at bounding box center [0, 0] width 0 height 0
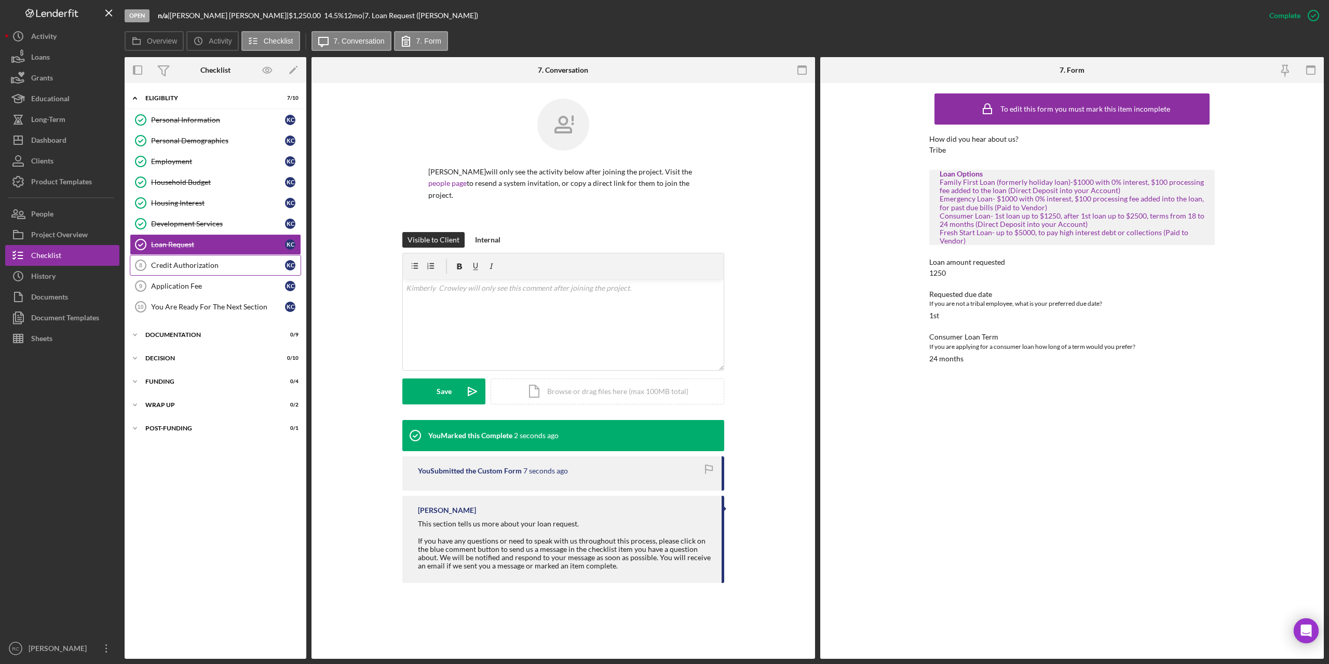
drag, startPoint x: 195, startPoint y: 262, endPoint x: 244, endPoint y: 265, distance: 48.9
click at [196, 262] on div "Credit Authorization" at bounding box center [218, 265] width 134 height 8
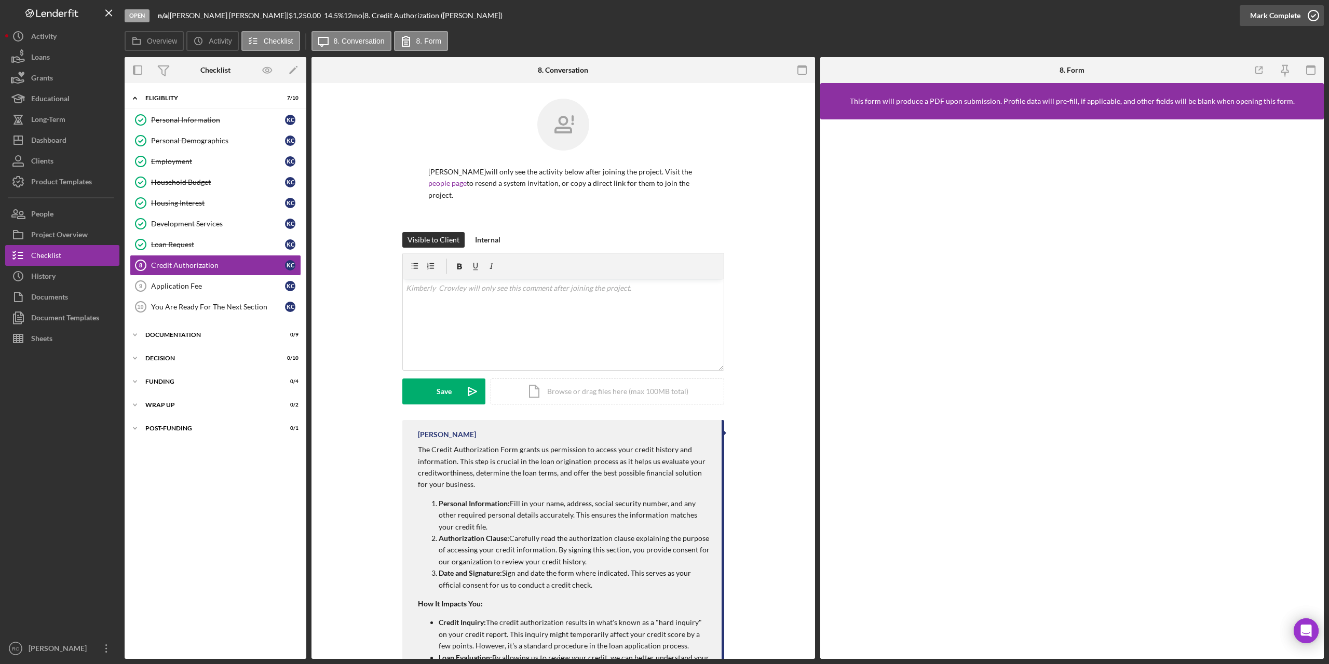
click at [1313, 14] on icon "button" at bounding box center [1313, 16] width 26 height 26
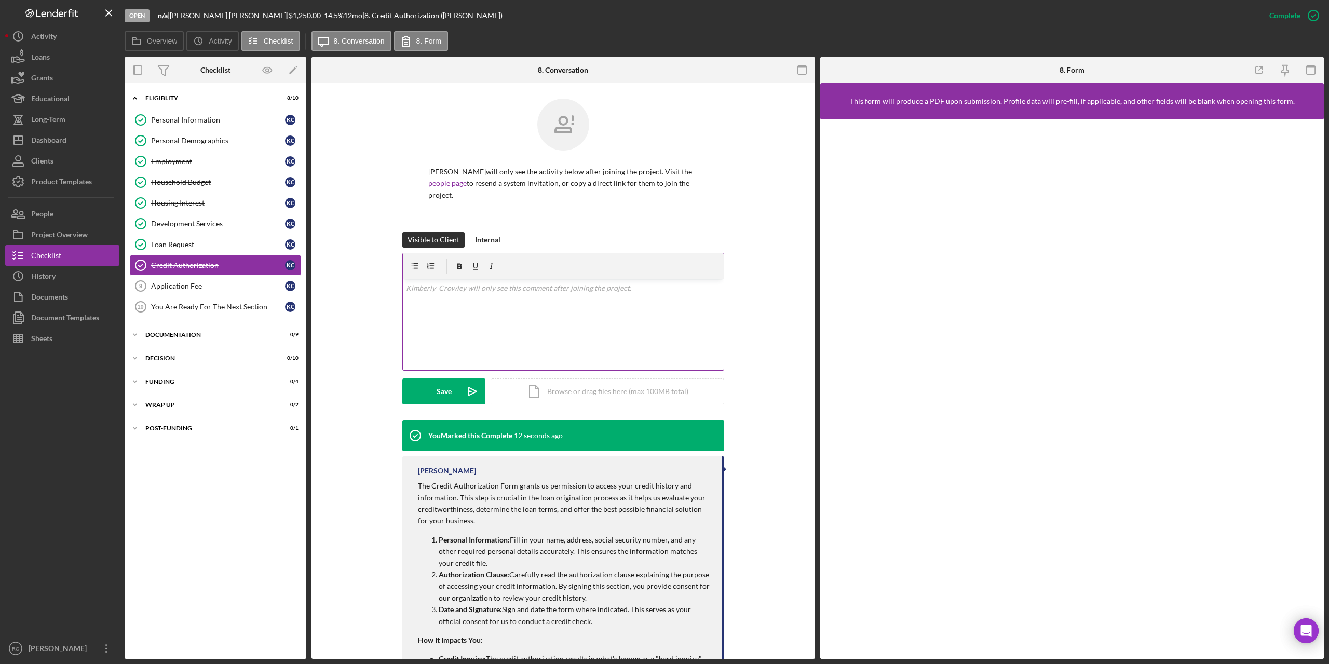
scroll to position [140, 0]
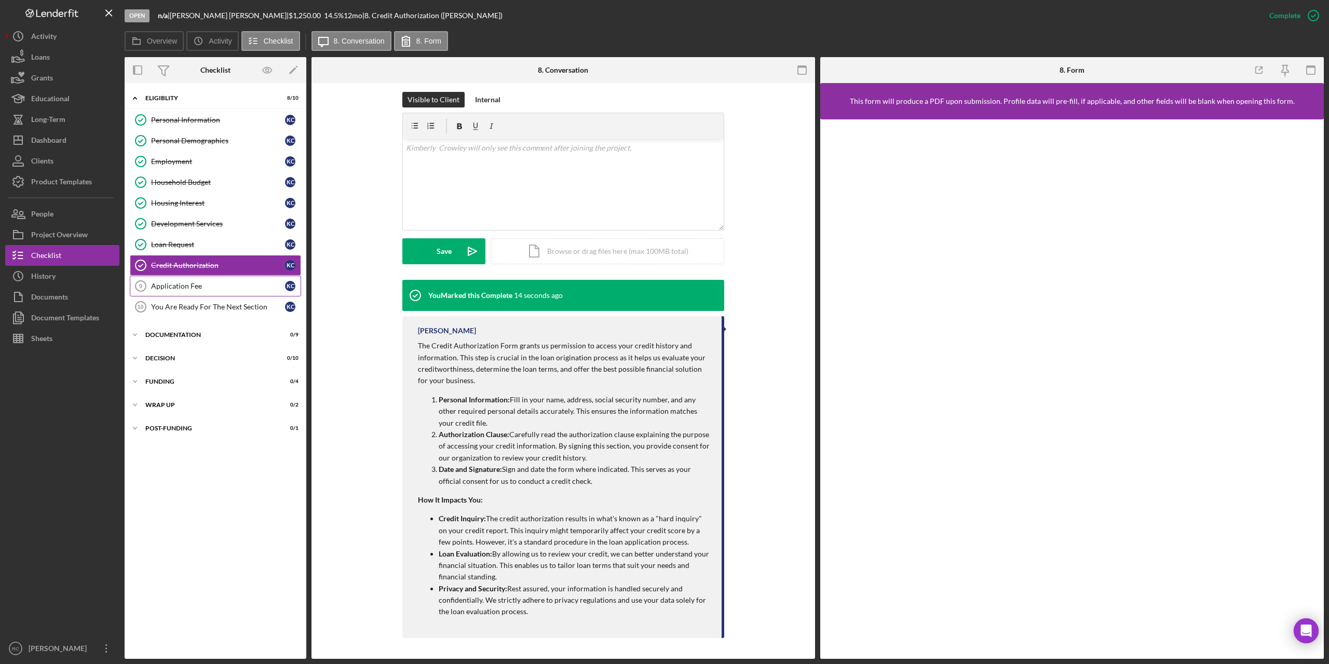
click at [181, 287] on div "Application Fee" at bounding box center [218, 286] width 134 height 8
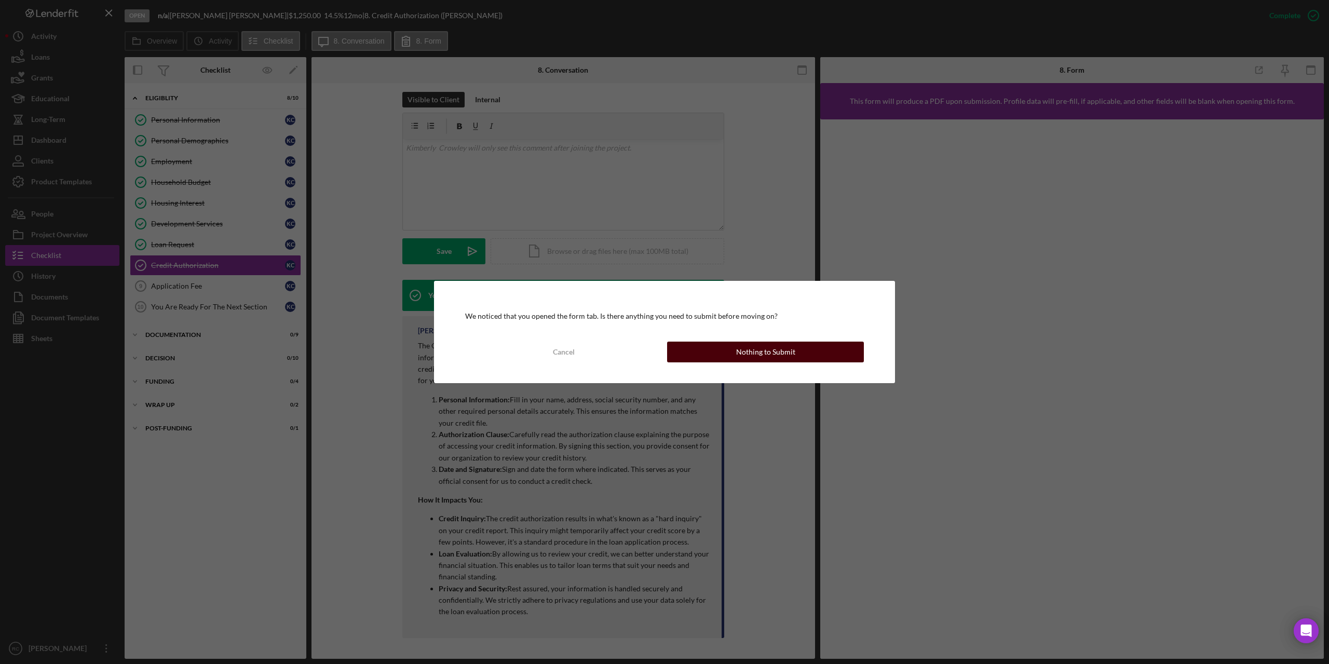
click at [774, 353] on div "Nothing to Submit" at bounding box center [765, 352] width 59 height 21
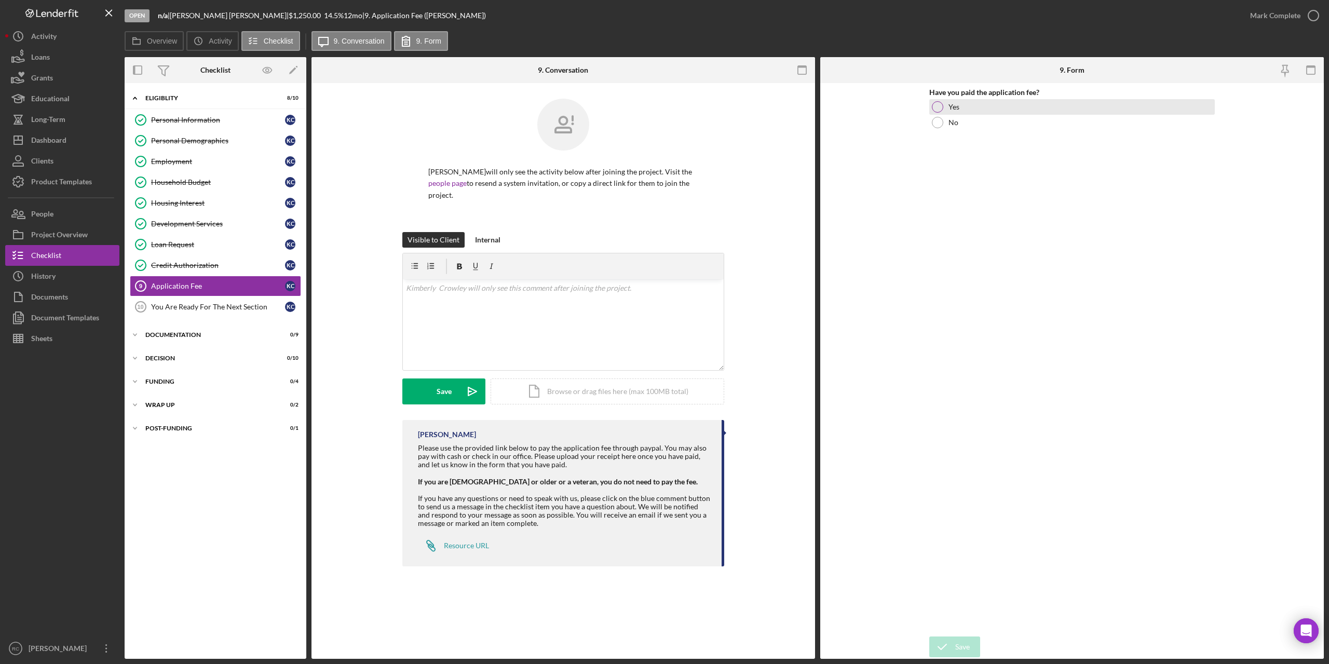
click at [939, 111] on div at bounding box center [937, 106] width 11 height 11
click at [182, 304] on div "You Are Ready For The Next Section" at bounding box center [218, 307] width 134 height 8
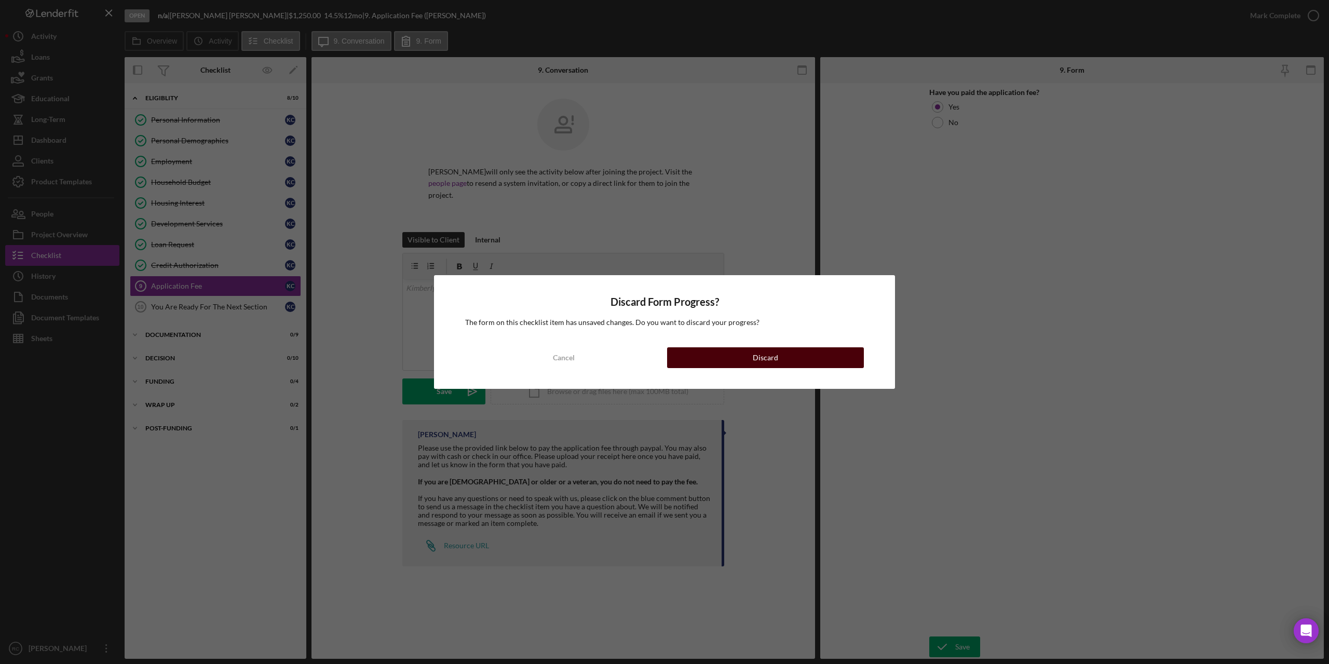
click at [761, 362] on div "Discard" at bounding box center [765, 357] width 25 height 21
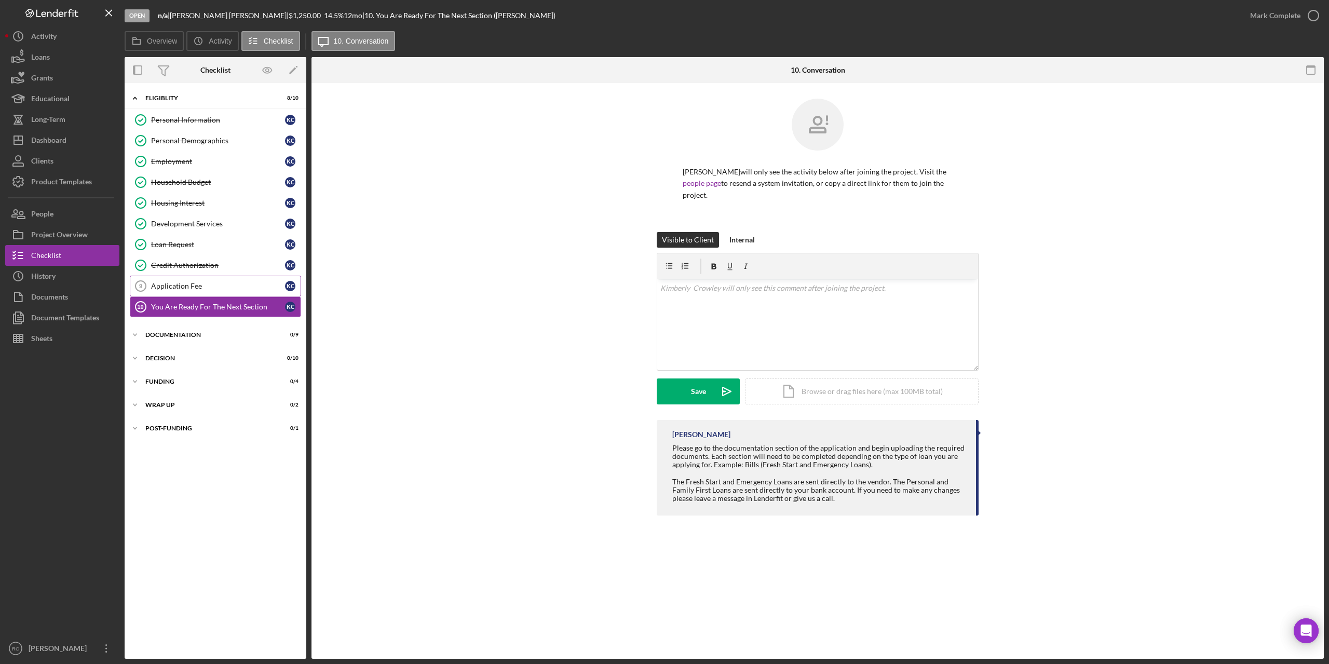
click at [184, 285] on div "Application Fee" at bounding box center [218, 286] width 134 height 8
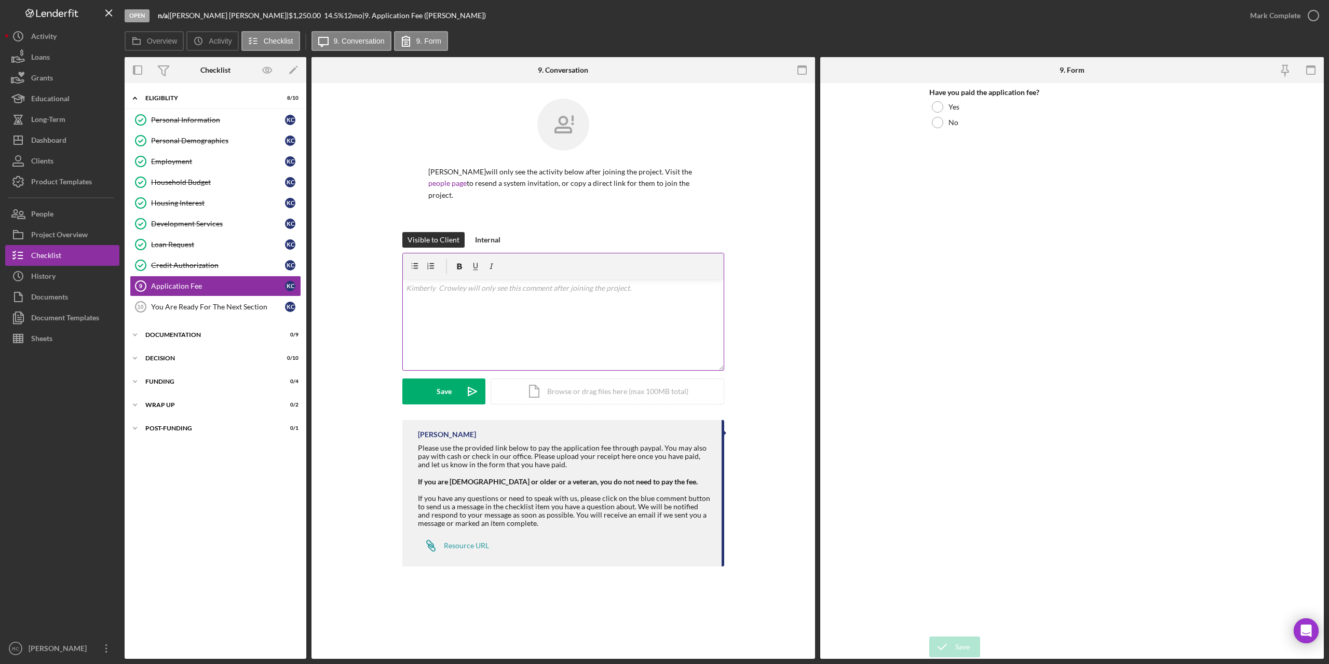
click at [473, 289] on p at bounding box center [563, 287] width 315 height 11
click at [441, 393] on div "Save" at bounding box center [444, 391] width 15 height 26
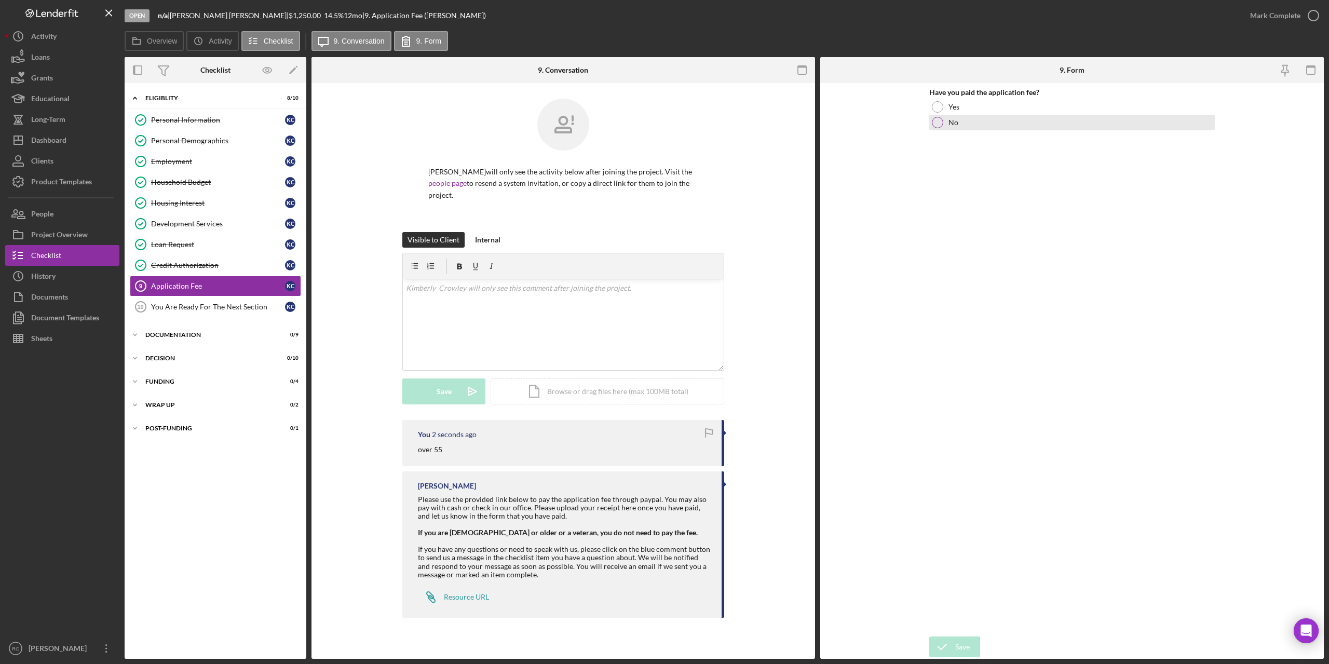
click at [940, 120] on div at bounding box center [937, 122] width 11 height 11
click at [1316, 13] on icon "button" at bounding box center [1313, 16] width 26 height 26
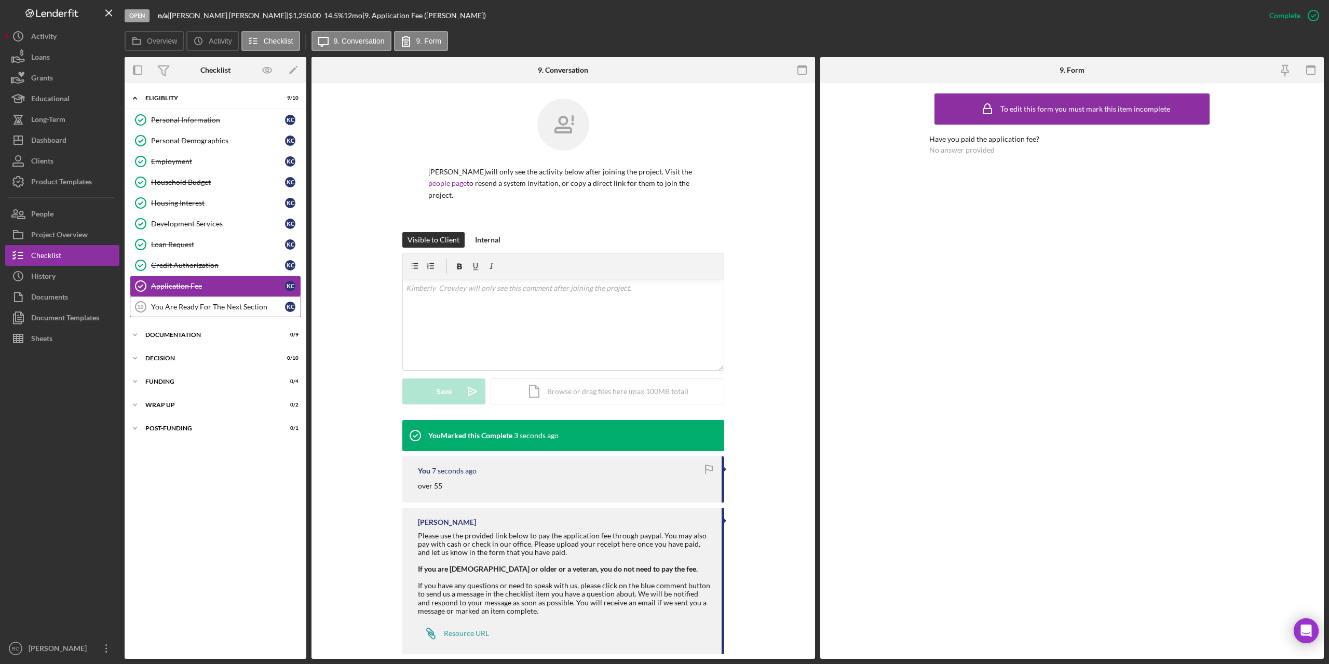
click at [231, 307] on div "You Are Ready For The Next Section" at bounding box center [218, 307] width 134 height 8
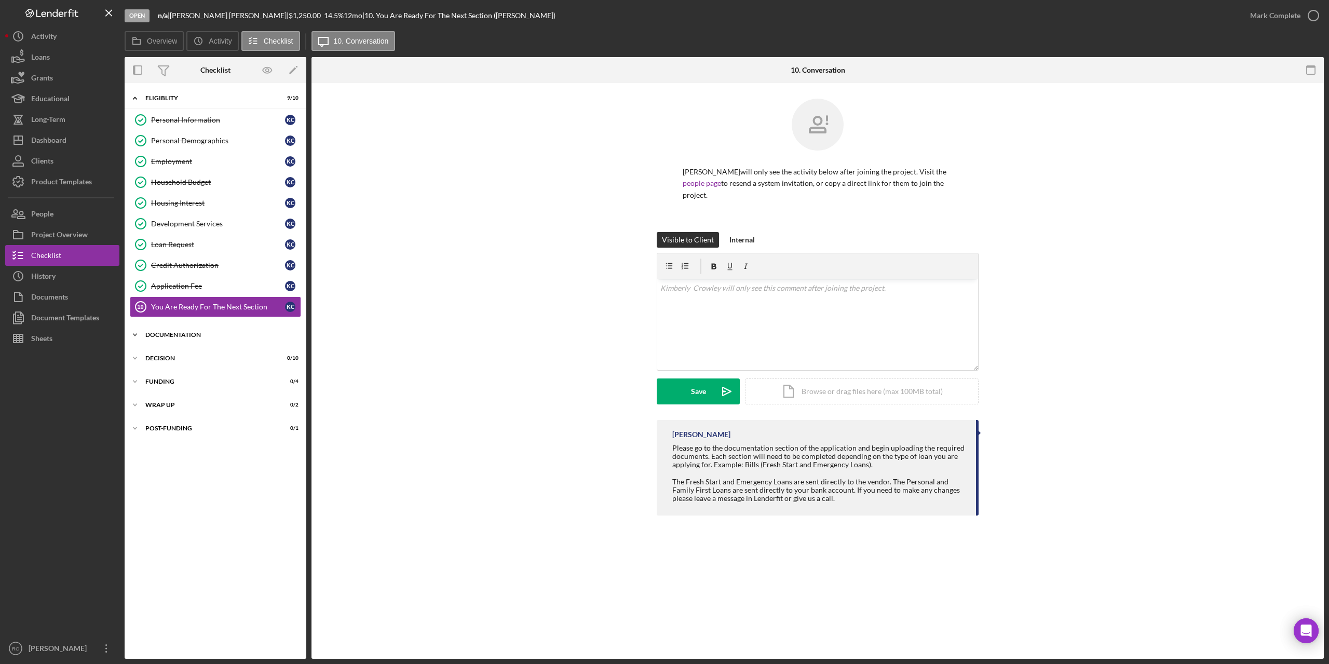
click at [169, 334] on div "Documentation" at bounding box center [219, 335] width 148 height 6
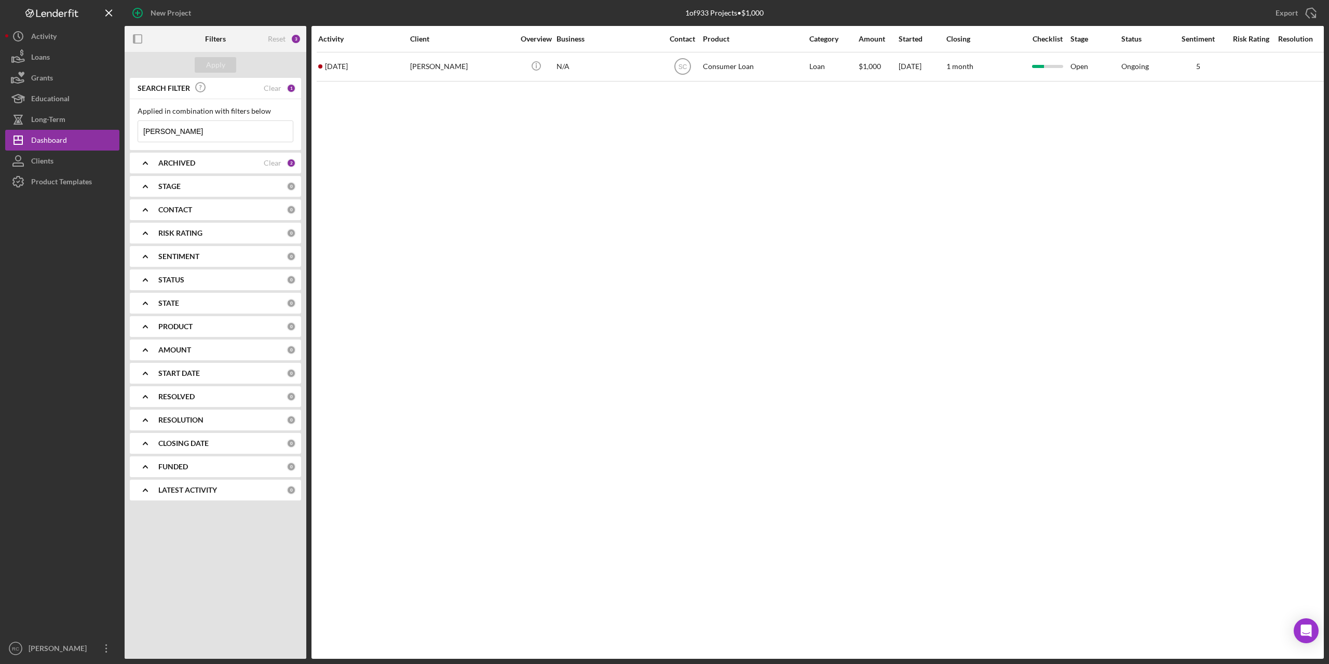
click at [182, 137] on input "marlene" at bounding box center [215, 131] width 155 height 21
type input "m"
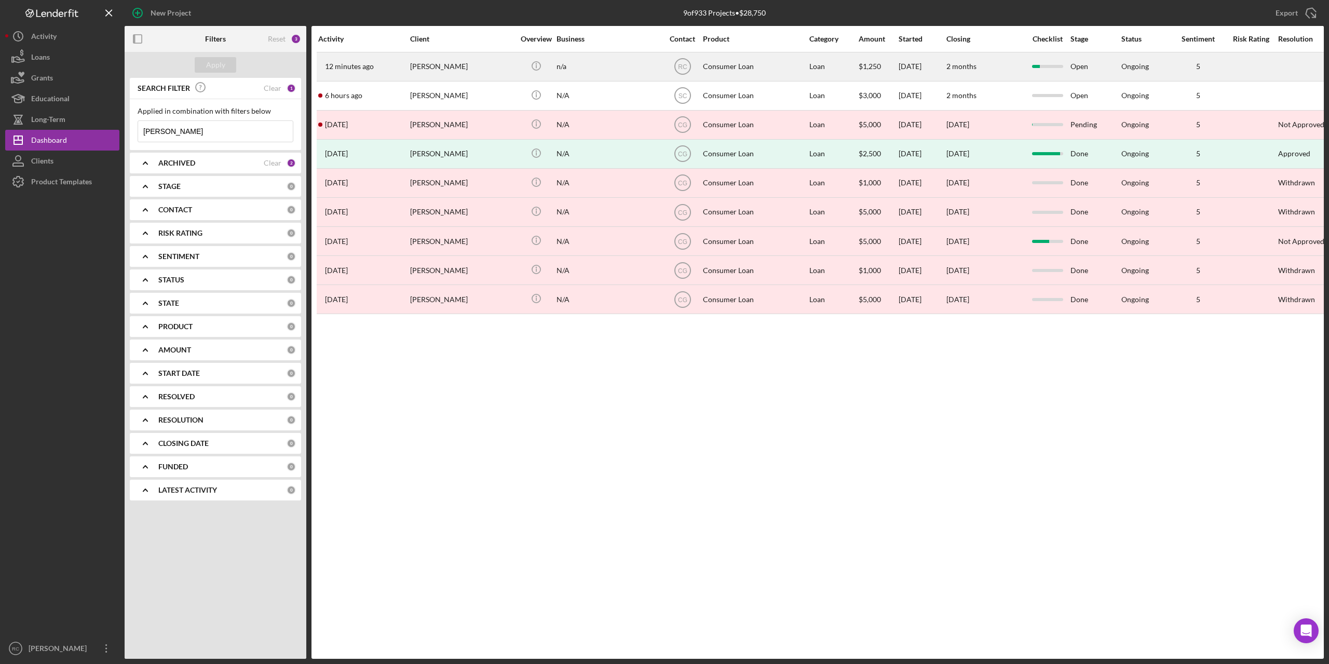
type input "kim"
click at [428, 66] on div "Kimberly Crowley" at bounding box center [462, 67] width 104 height 28
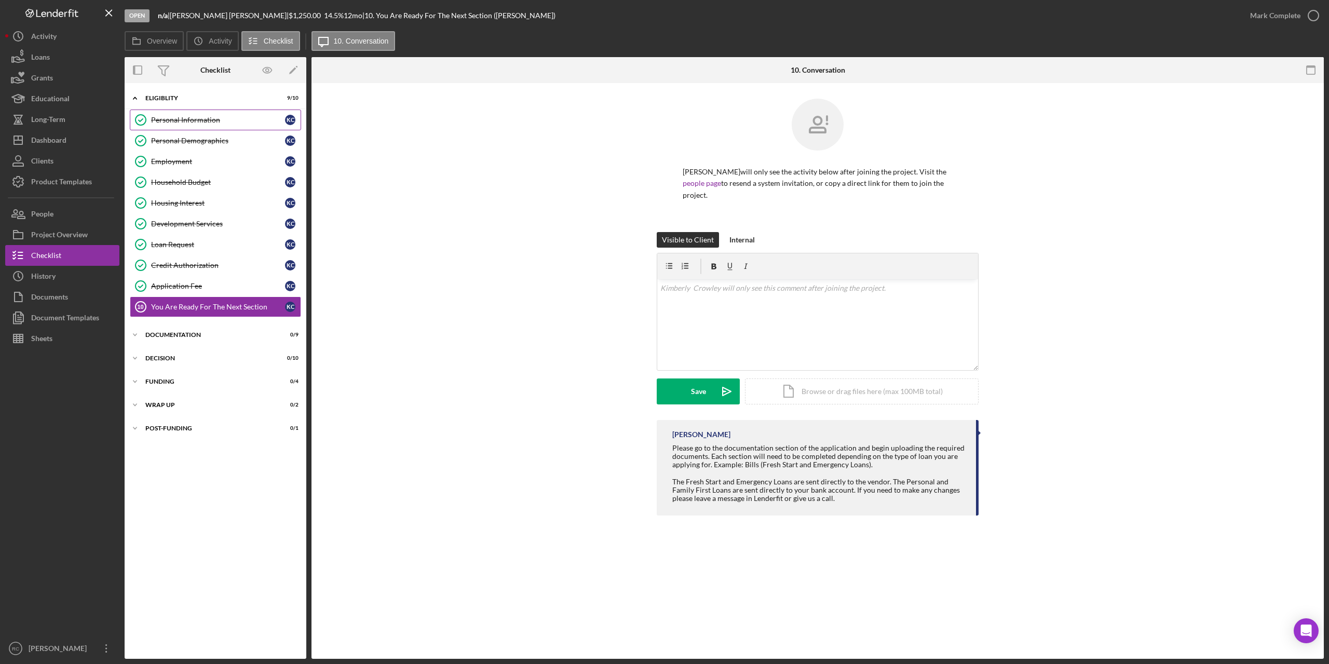
click at [196, 121] on div "Personal Information" at bounding box center [218, 120] width 134 height 8
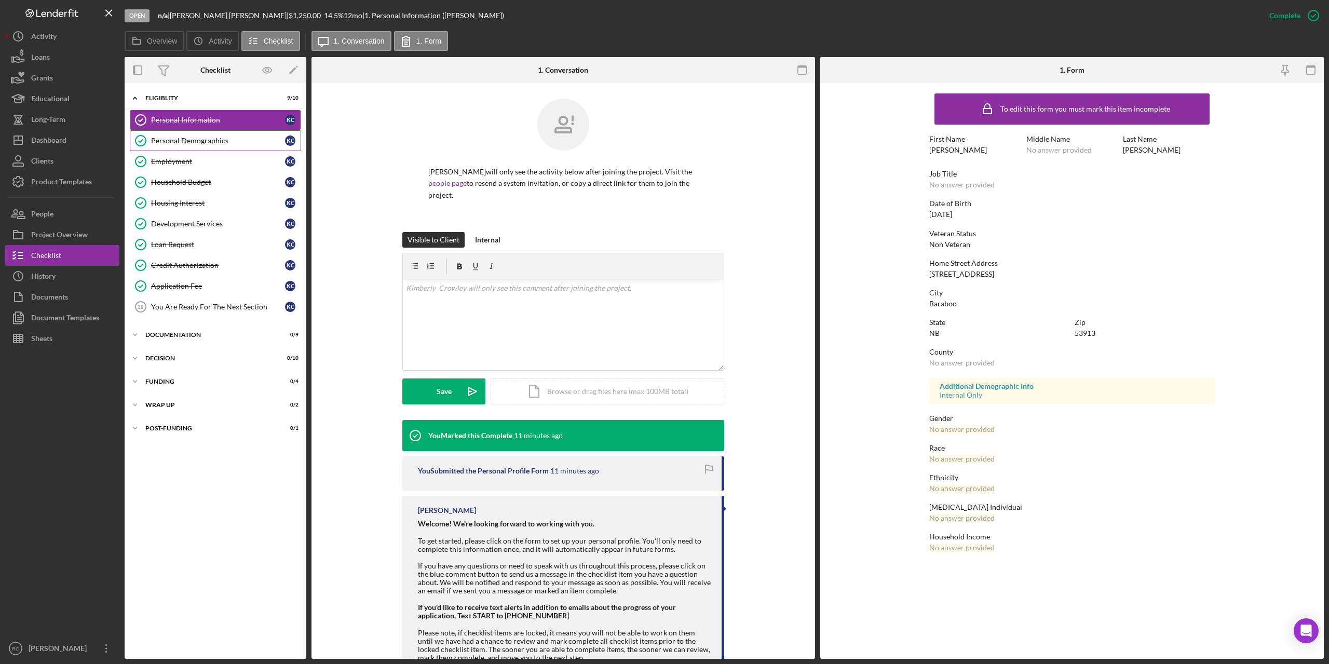
click at [198, 140] on div "Personal Demographics" at bounding box center [218, 141] width 134 height 8
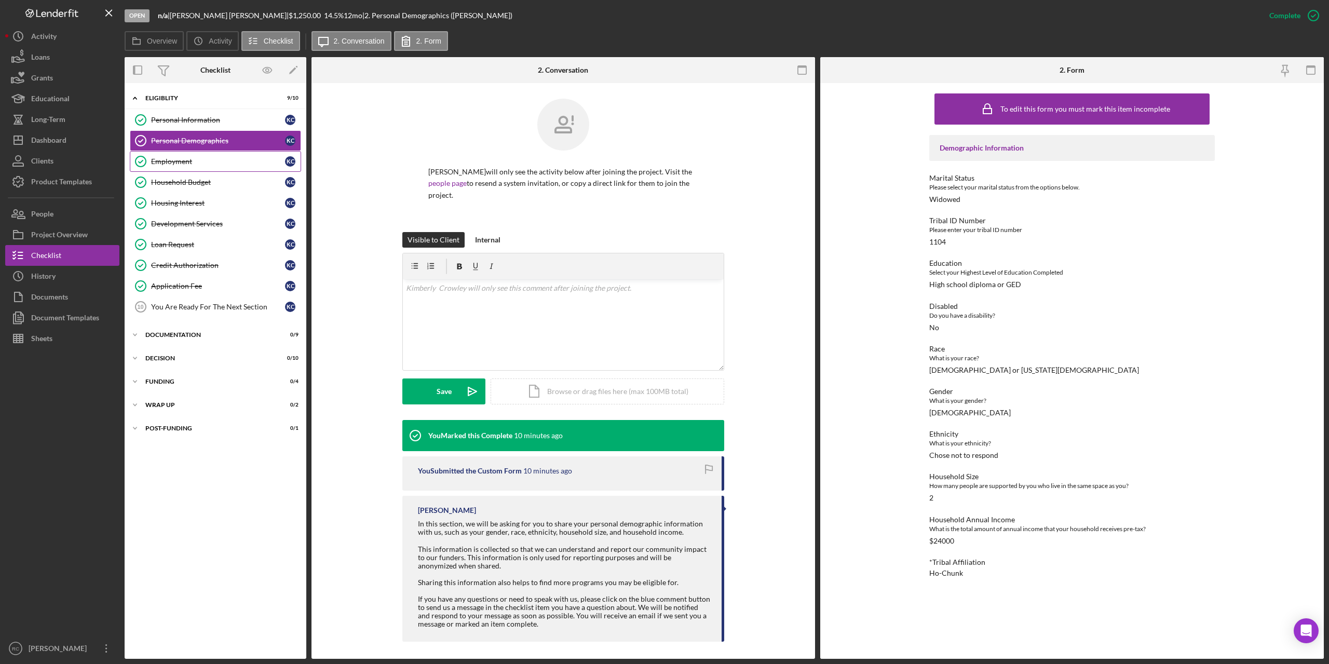
click at [185, 159] on div "Employment" at bounding box center [218, 161] width 134 height 8
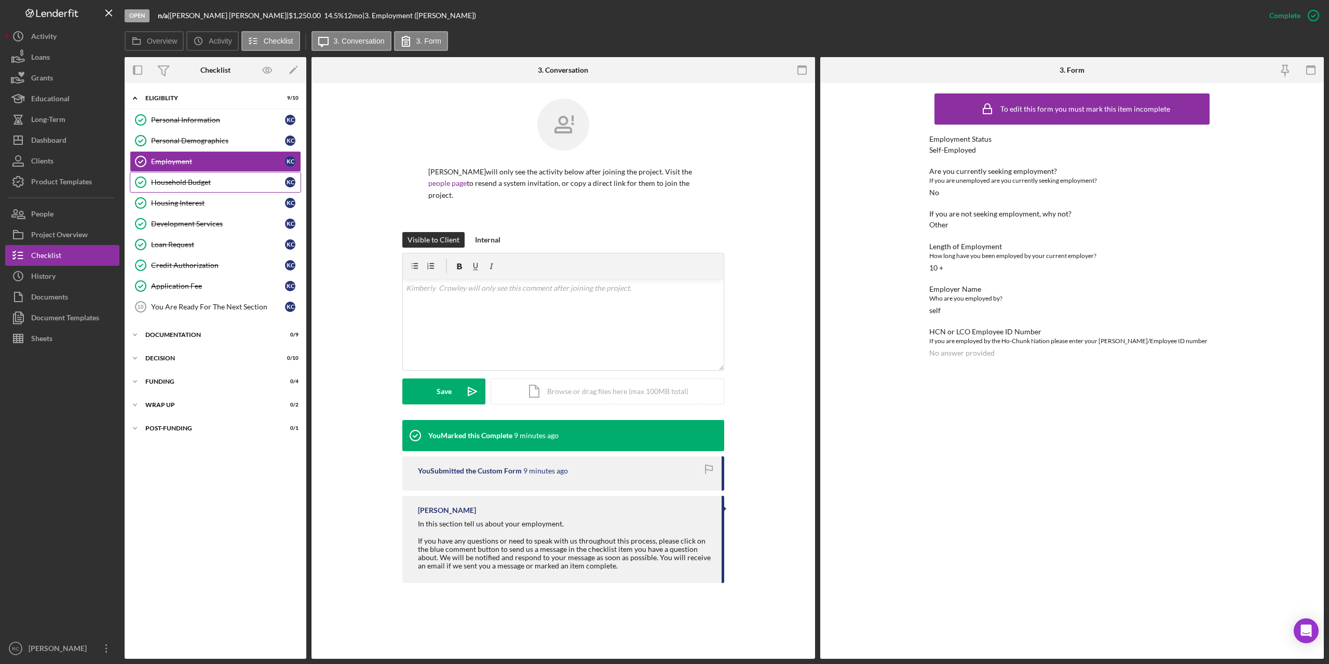
click at [194, 187] on link "Household Budget Household Budget K C" at bounding box center [215, 182] width 171 height 21
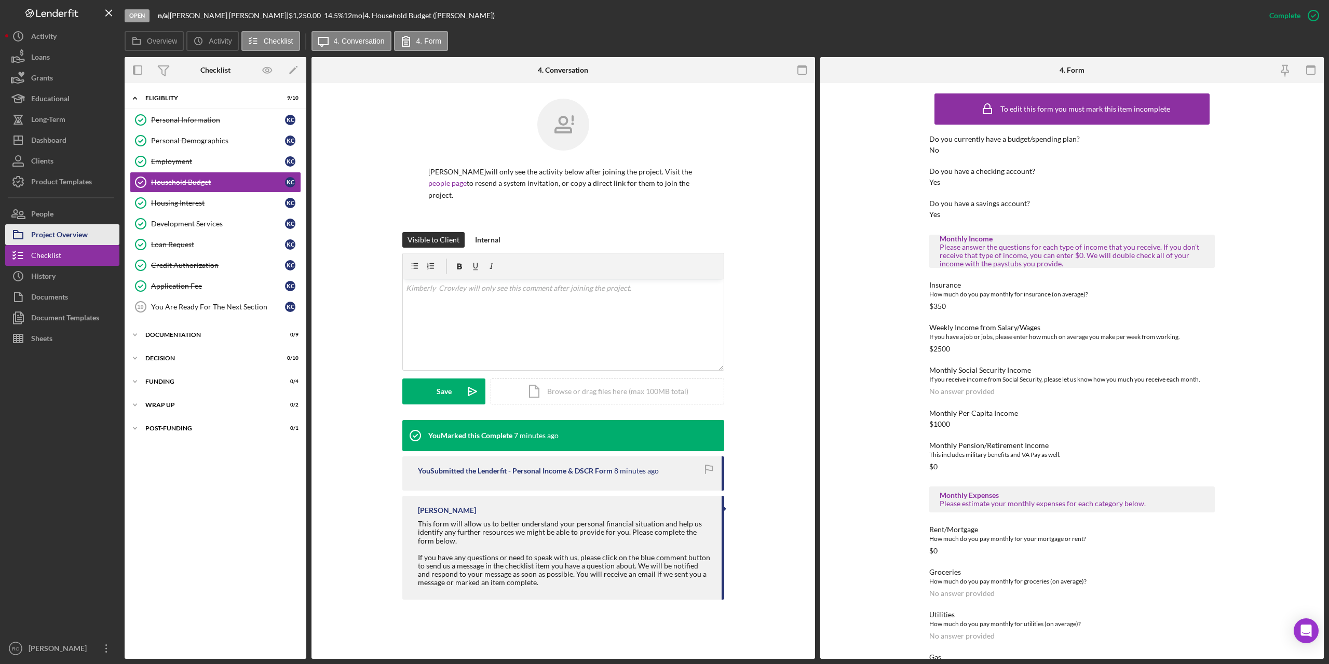
click at [71, 228] on div "Project Overview" at bounding box center [59, 235] width 57 height 23
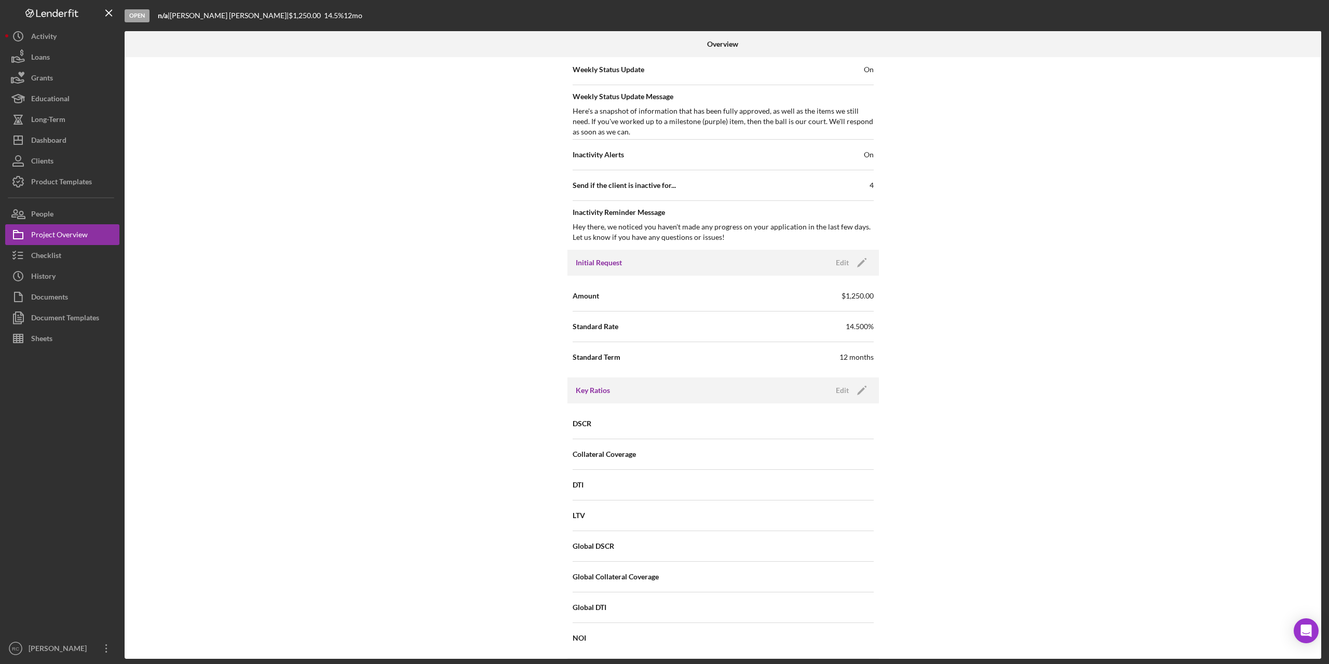
scroll to position [623, 0]
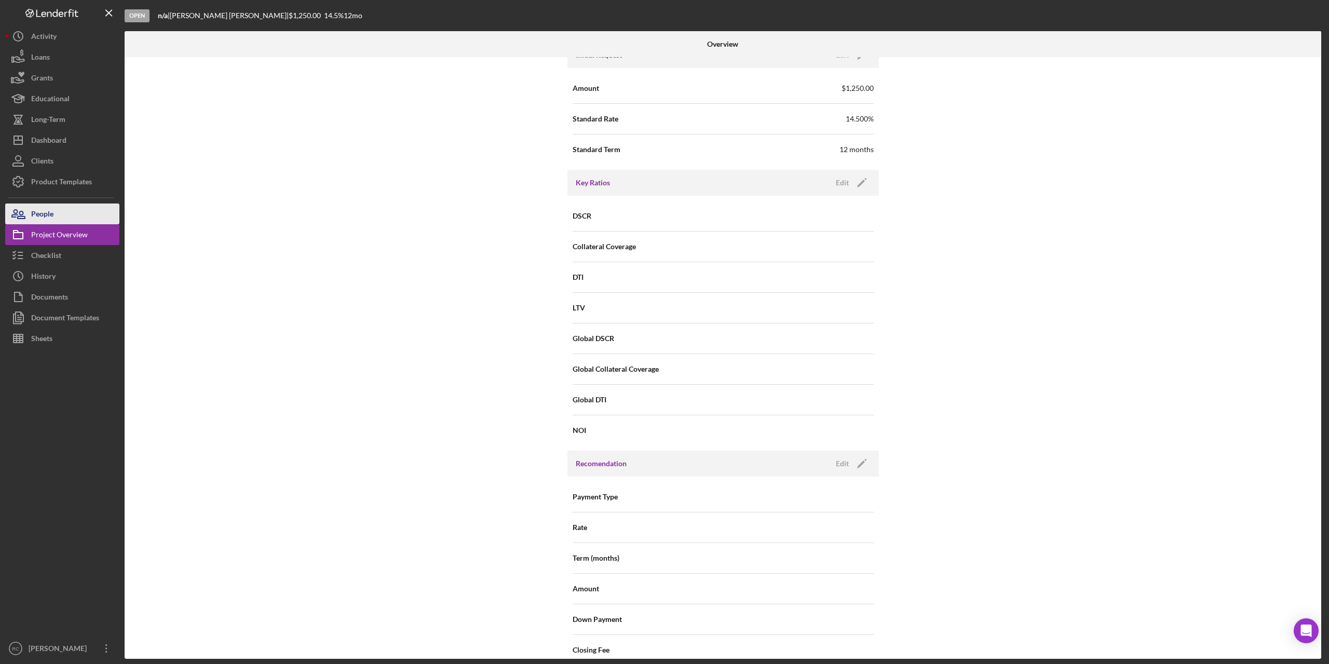
click at [55, 217] on button "People" at bounding box center [62, 213] width 114 height 21
